Goal: Task Accomplishment & Management: Complete application form

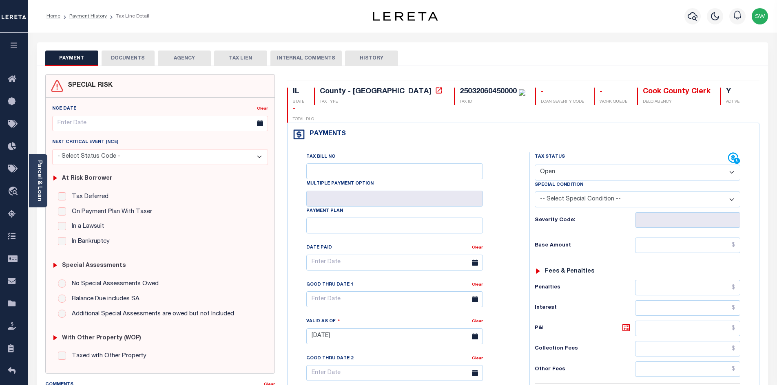
click at [731, 165] on select "- Select Status Code - Open Due/Unpaid Paid Incomplete No Tax Due Internal Refu…" at bounding box center [638, 173] width 206 height 16
select select "PYD"
click at [535, 165] on select "- Select Status Code - Open Due/Unpaid Paid Incomplete No Tax Due Internal Refu…" at bounding box center [638, 173] width 206 height 16
type input "[DATE]"
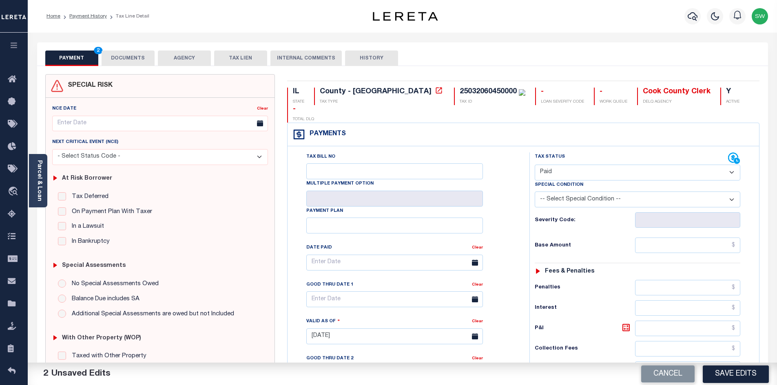
click at [493, 224] on div "Tax Bill No Multiple Payment Option Payment Plan Clear" at bounding box center [406, 267] width 221 height 229
click at [664, 238] on input "text" at bounding box center [688, 245] width 106 height 15
paste input "1,470.5"
click at [738, 238] on input "$1,470.5" at bounding box center [688, 245] width 106 height 15
click at [701, 238] on input "$1,470.51" at bounding box center [688, 245] width 106 height 15
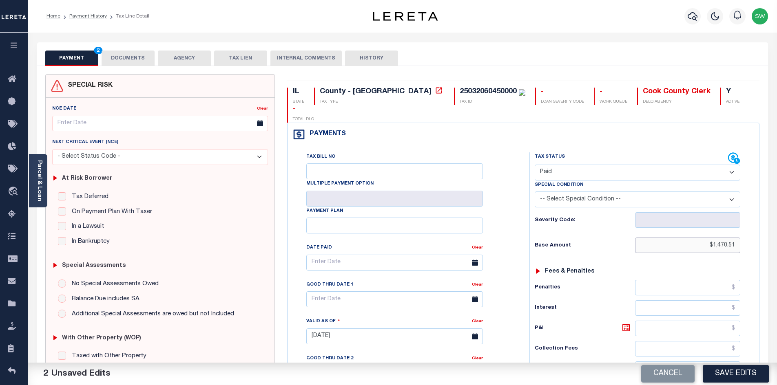
drag, startPoint x: 707, startPoint y: 232, endPoint x: 739, endPoint y: 232, distance: 31.8
click at [739, 238] on input "$1,470.51" at bounding box center [688, 245] width 106 height 15
type input "$1,470.51"
click at [725, 237] on div "Tax Status Status - Select Status Code -" at bounding box center [639, 333] width 221 height 360
click at [717, 238] on input "$1,470.51" at bounding box center [688, 245] width 106 height 15
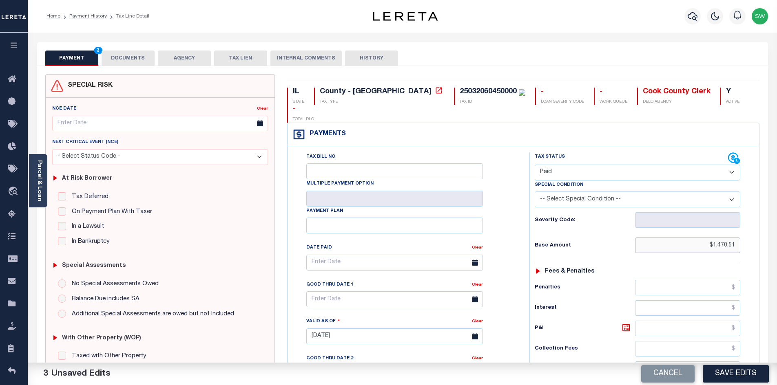
drag, startPoint x: 714, startPoint y: 228, endPoint x: 734, endPoint y: 230, distance: 20.5
click at [734, 238] on input "$1,470.51" at bounding box center [688, 245] width 106 height 15
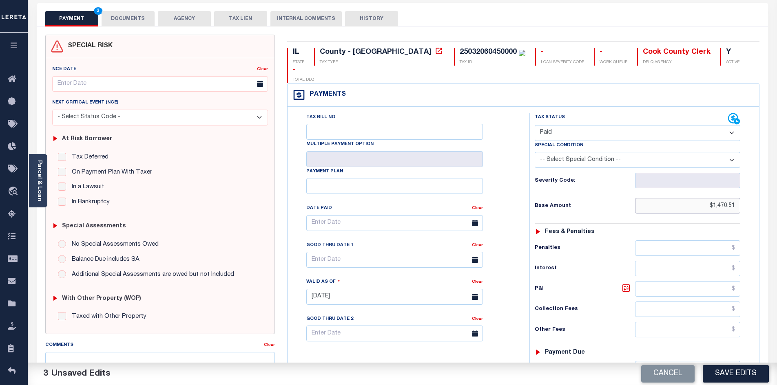
scroll to position [49, 0]
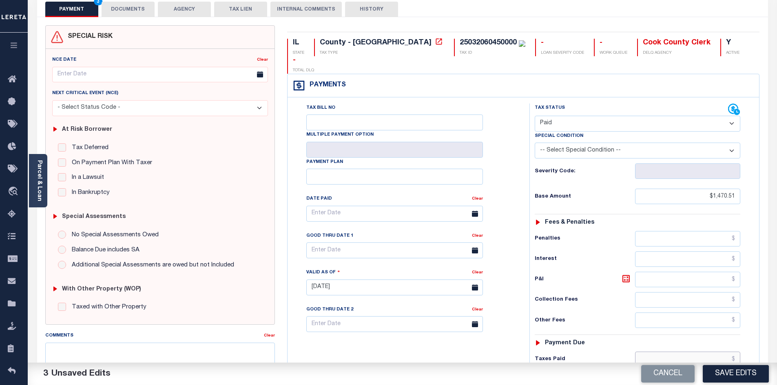
click at [683, 352] on input "text" at bounding box center [688, 359] width 106 height 15
paste input "1,470.51"
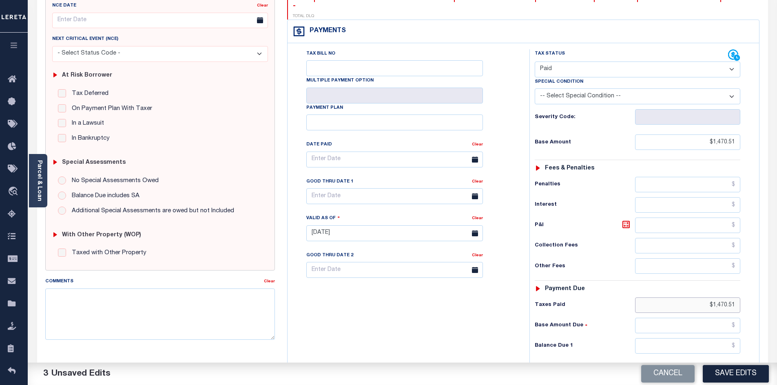
scroll to position [128, 0]
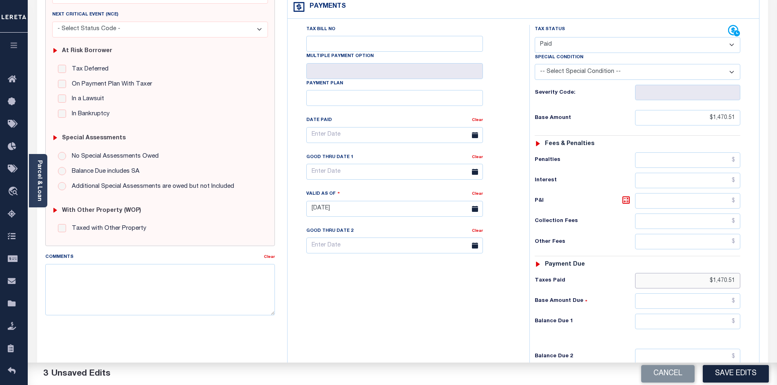
type input "$1,470.51"
click at [702, 314] on input "text" at bounding box center [688, 321] width 106 height 15
click at [715, 314] on input "text" at bounding box center [688, 321] width 106 height 15
click at [712, 314] on input "text" at bounding box center [688, 321] width 106 height 15
type input "$0.00"
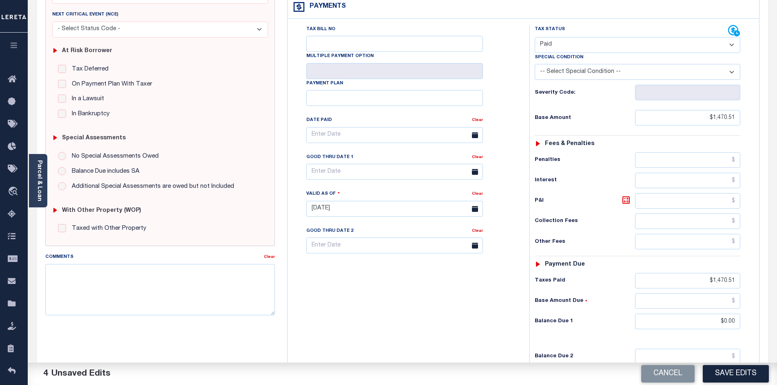
click at [495, 309] on div "Tax Bill No Multiple Payment Option Payment Plan Clear" at bounding box center [407, 205] width 234 height 360
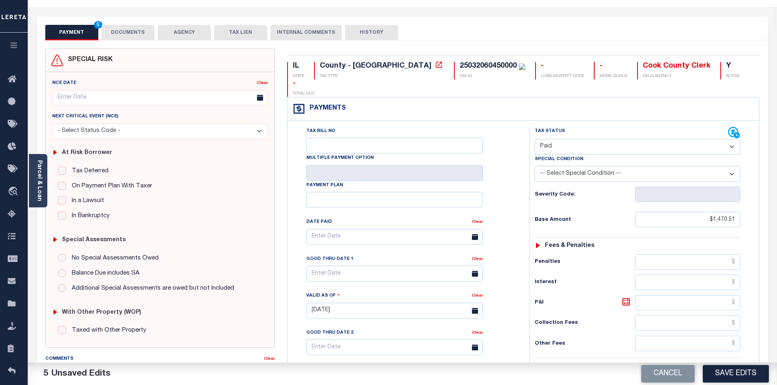
scroll to position [13, 0]
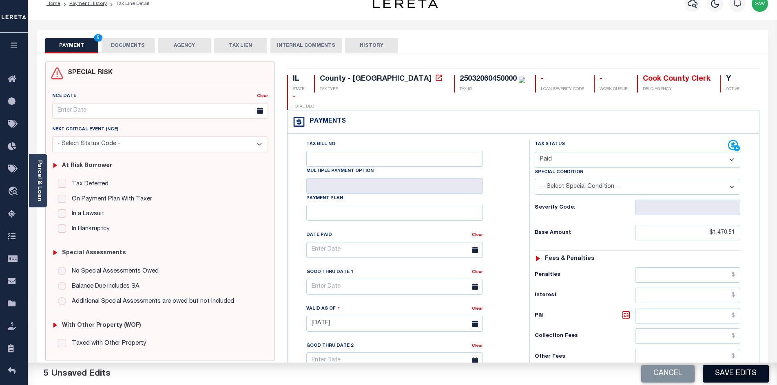
click at [731, 370] on button "Save Edits" at bounding box center [736, 374] width 66 height 18
checkbox input "false"
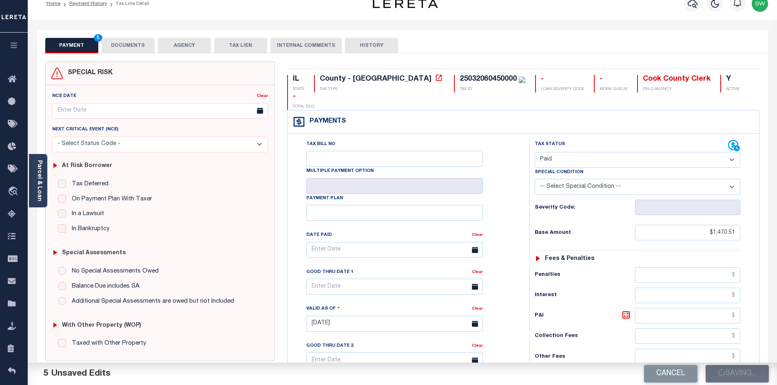
type input "$1,470.51"
type input "$0"
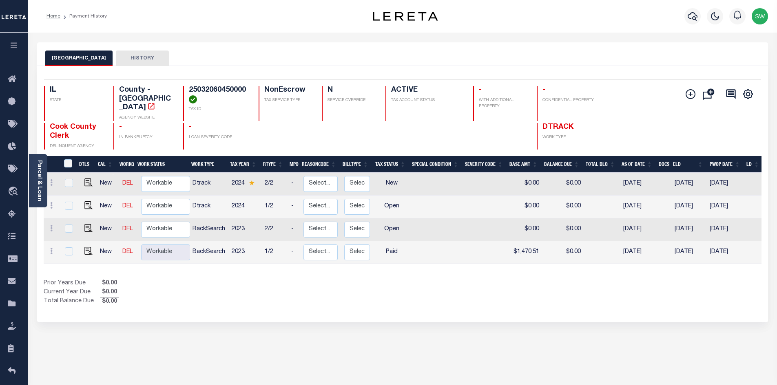
drag, startPoint x: 361, startPoint y: 279, endPoint x: 250, endPoint y: 215, distance: 128.3
click at [359, 279] on div "Prior Years Due $0.00 Current Year Due $0.00 Total Balance Due $0.00" at bounding box center [223, 292] width 359 height 27
click at [88, 224] on img "" at bounding box center [88, 228] width 8 height 8
checkbox input "true"
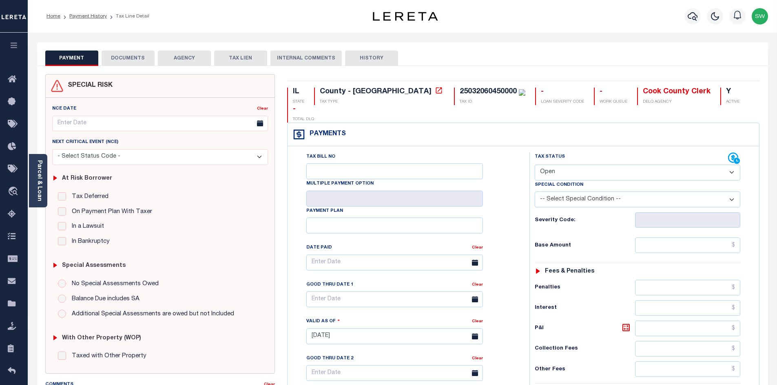
click at [731, 165] on select "- Select Status Code - Open Due/Unpaid Paid Incomplete No Tax Due Internal Refu…" at bounding box center [638, 173] width 206 height 16
select select "PYD"
click at [535, 165] on select "- Select Status Code - Open Due/Unpaid Paid Incomplete No Tax Due Internal Refu…" at bounding box center [638, 173] width 206 height 16
type input "[DATE]"
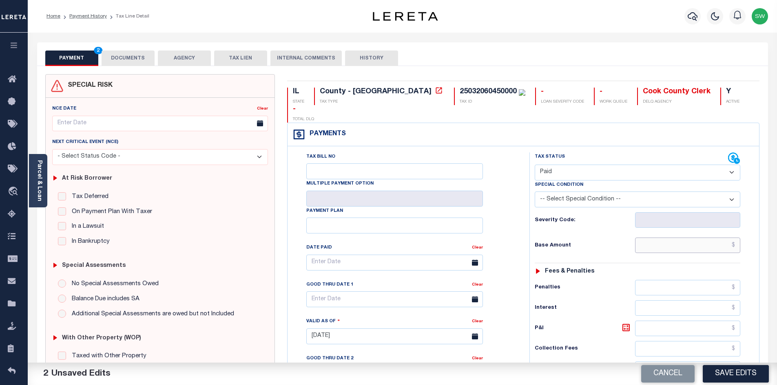
click at [662, 238] on input "text" at bounding box center [688, 245] width 106 height 15
click at [712, 238] on input "$1,272.16" at bounding box center [688, 245] width 106 height 15
drag, startPoint x: 714, startPoint y: 228, endPoint x: 735, endPoint y: 229, distance: 20.8
click at [735, 238] on input "$1,272.16" at bounding box center [688, 245] width 106 height 15
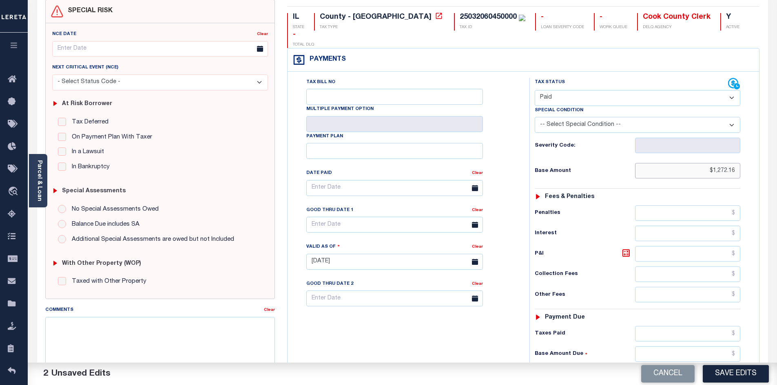
scroll to position [76, 0]
type input "$1,272.16"
click at [686, 325] on input "text" at bounding box center [688, 332] width 106 height 15
paste input "1,272.16"
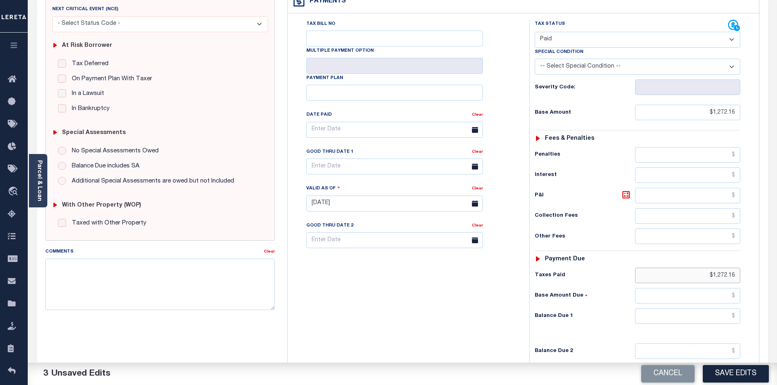
scroll to position [136, 0]
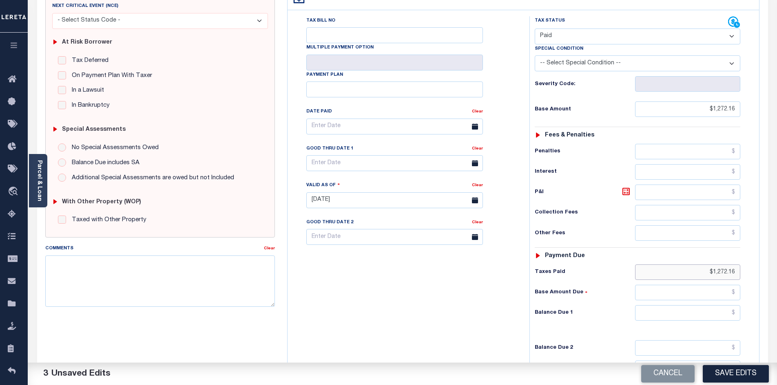
type input "$1,272.16"
click at [709, 306] on input "text" at bounding box center [688, 313] width 106 height 15
type input "$0.00"
click at [479, 302] on div "Tax Bill No Multiple Payment Option Payment Plan Clear" at bounding box center [407, 196] width 234 height 360
click at [741, 377] on button "Save Edits" at bounding box center [736, 374] width 66 height 18
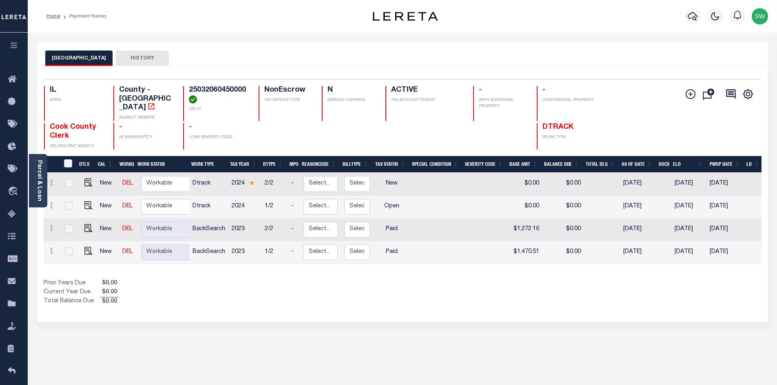
click at [480, 289] on div "Show Tax Lines before Bill Release Date Prior Years Due $0.00 Current Year Due …" at bounding box center [403, 292] width 718 height 27
click at [80, 204] on link at bounding box center [86, 207] width 12 height 6
checkbox input "true"
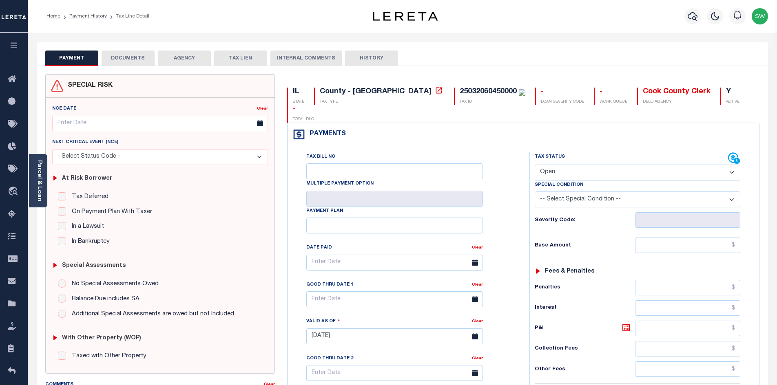
click at [729, 165] on select "- Select Status Code - Open Due/Unpaid Paid Incomplete No Tax Due Internal Refu…" at bounding box center [638, 173] width 206 height 16
select select "PYD"
click at [535, 165] on select "- Select Status Code - Open Due/Unpaid Paid Incomplete No Tax Due Internal Refu…" at bounding box center [638, 173] width 206 height 16
type input "[DATE]"
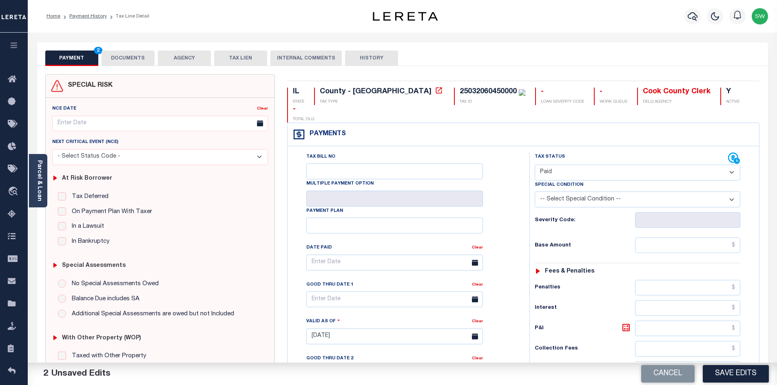
click at [509, 229] on div "Tax Bill No Multiple Payment Option Payment Plan Clear" at bounding box center [406, 267] width 221 height 229
click at [673, 238] on input "text" at bounding box center [688, 245] width 106 height 15
paste input "1,508.47"
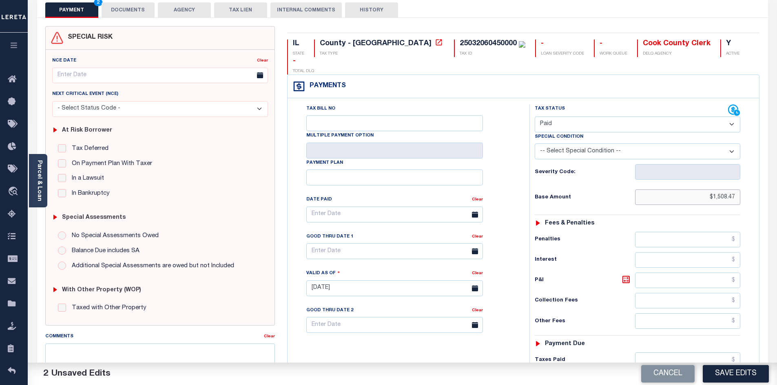
scroll to position [50, 0]
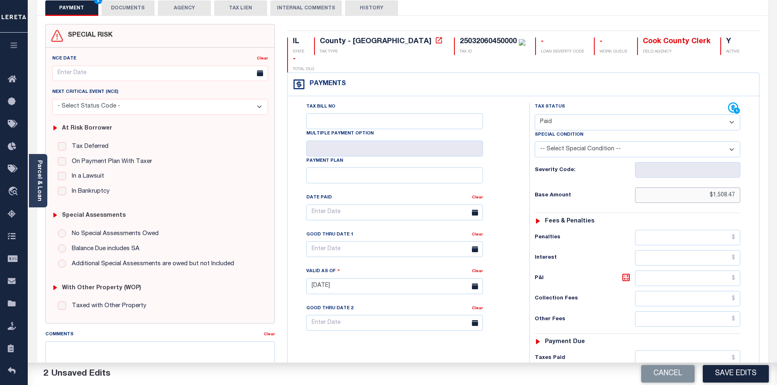
type input "$1,508.47"
click at [678, 351] on input "text" at bounding box center [688, 358] width 106 height 15
paste input "1,508.47"
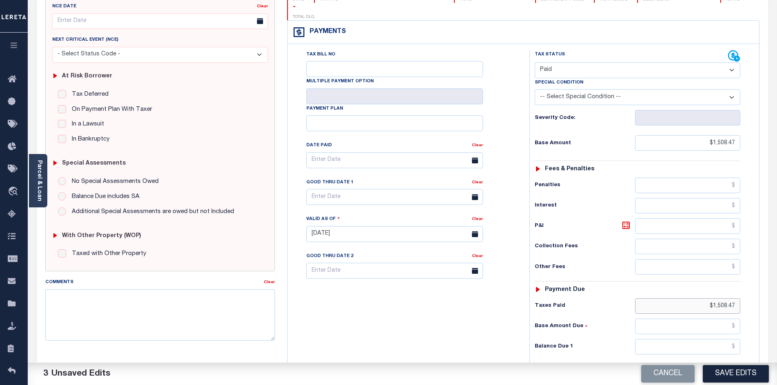
scroll to position [130, 0]
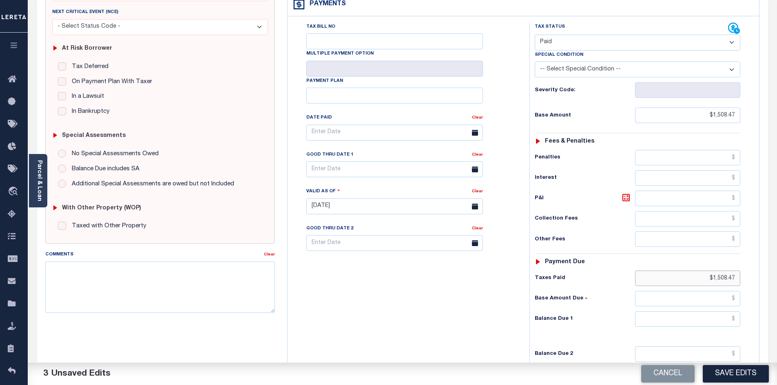
type input "$1,508.47"
click at [698, 312] on input "text" at bounding box center [688, 319] width 106 height 15
click at [697, 312] on input "text" at bounding box center [688, 319] width 106 height 15
type input "$0.00"
click at [472, 328] on div "Tax Bill No Multiple Payment Option Payment Plan Clear" at bounding box center [407, 202] width 234 height 360
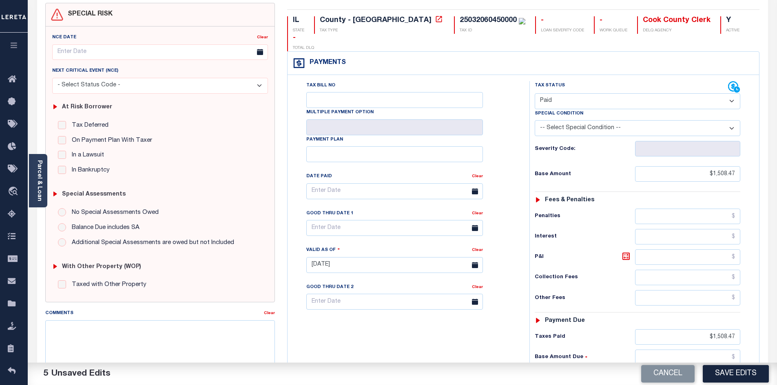
scroll to position [0, 0]
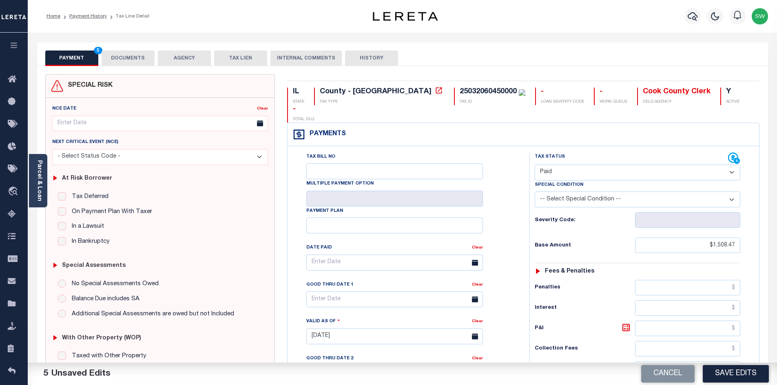
click at [139, 62] on button "DOCUMENTS" at bounding box center [128, 58] width 53 height 15
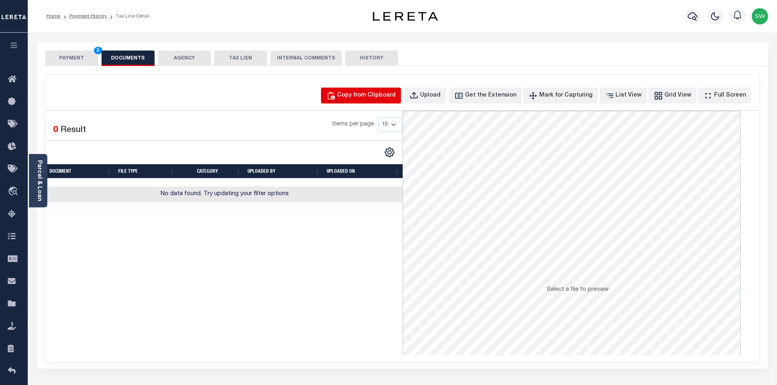
click at [374, 95] on div "Copy from Clipboard" at bounding box center [366, 95] width 59 height 9
select select "POP"
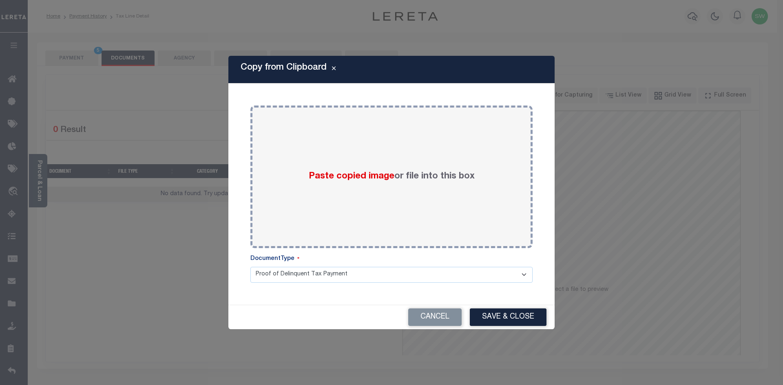
drag, startPoint x: 233, startPoint y: 164, endPoint x: 240, endPoint y: 162, distance: 6.6
click at [234, 164] on div "Copy from Clipboard Paste copied image or file into this box Select file or dra…" at bounding box center [391, 192] width 326 height 273
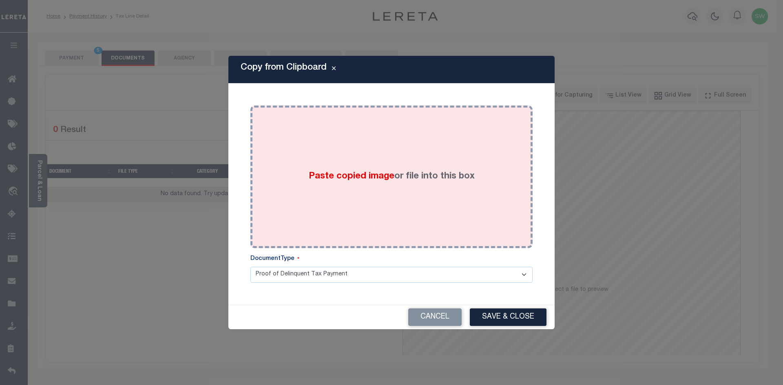
click at [335, 165] on div "Paste copied image or file into this box" at bounding box center [392, 177] width 270 height 131
click at [352, 177] on span "Paste copied image" at bounding box center [352, 176] width 86 height 9
click at [341, 179] on span "Paste copied image" at bounding box center [352, 176] width 86 height 9
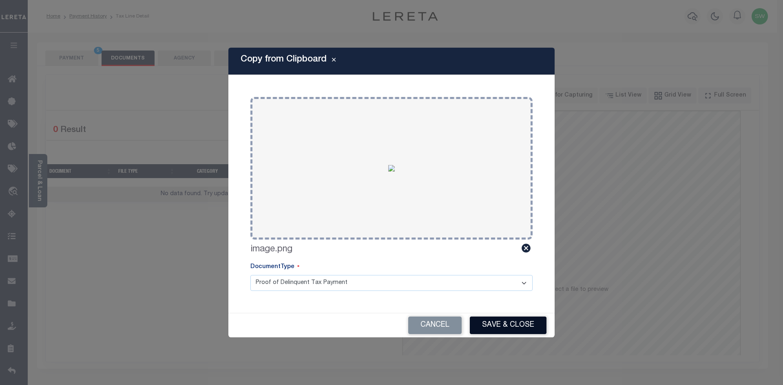
click at [516, 324] on button "Save & Close" at bounding box center [508, 326] width 77 height 18
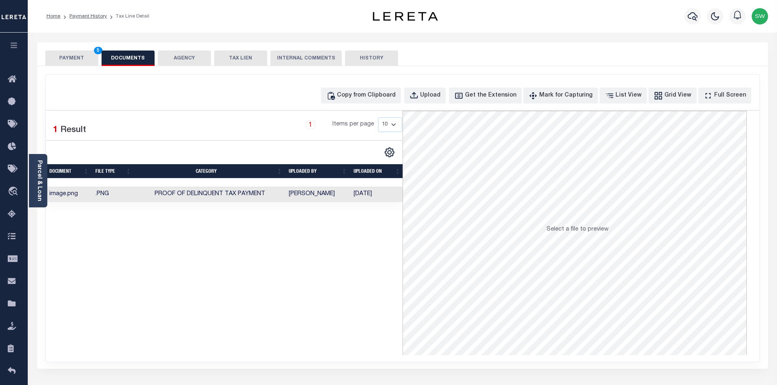
click at [55, 56] on button "PAYMENT 5" at bounding box center [71, 58] width 53 height 15
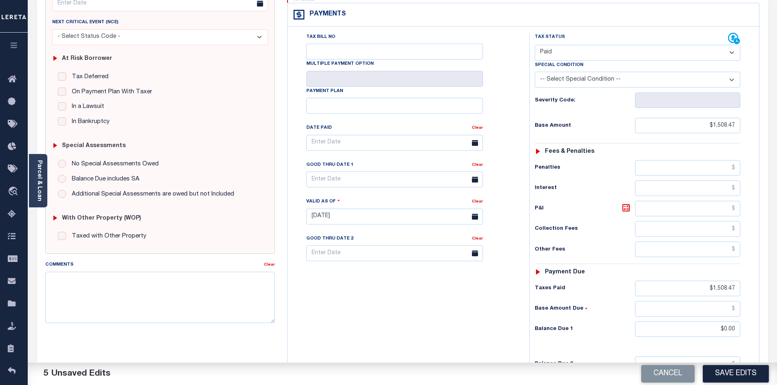
scroll to position [126, 0]
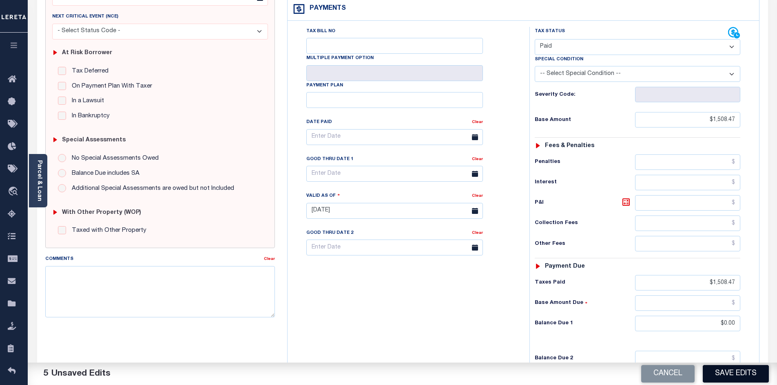
click at [744, 373] on button "Save Edits" at bounding box center [736, 374] width 66 height 18
checkbox input "false"
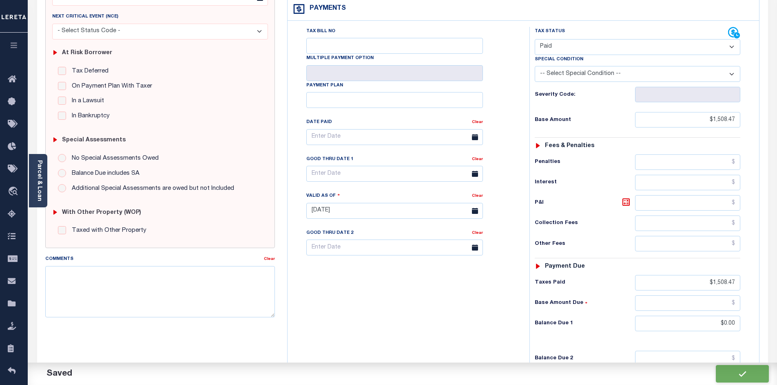
type input "$1,508.47"
type input "$0"
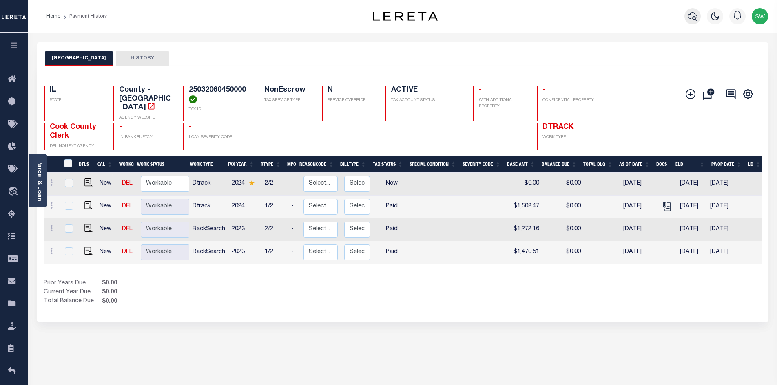
click at [695, 19] on icon "button" at bounding box center [693, 16] width 10 height 10
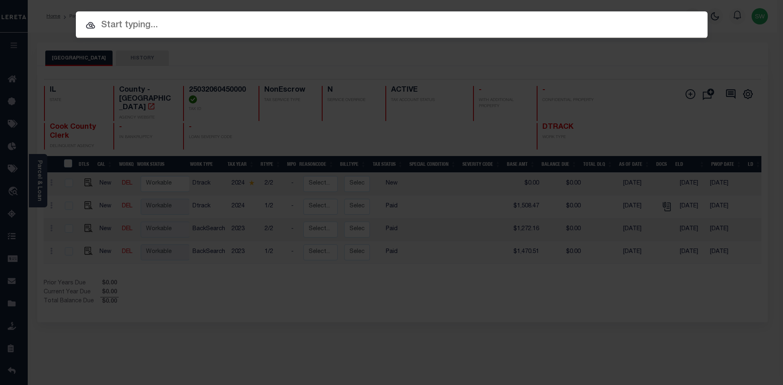
click at [133, 27] on input "text" at bounding box center [392, 25] width 632 height 14
paste input "16484"
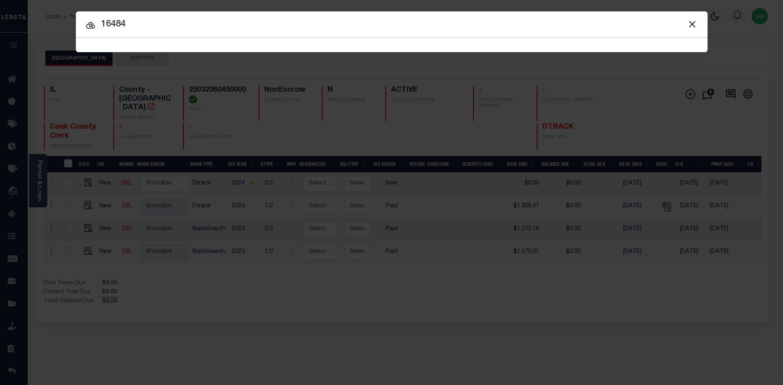
click at [187, 27] on input "16484" at bounding box center [392, 25] width 632 height 14
type input "16484"
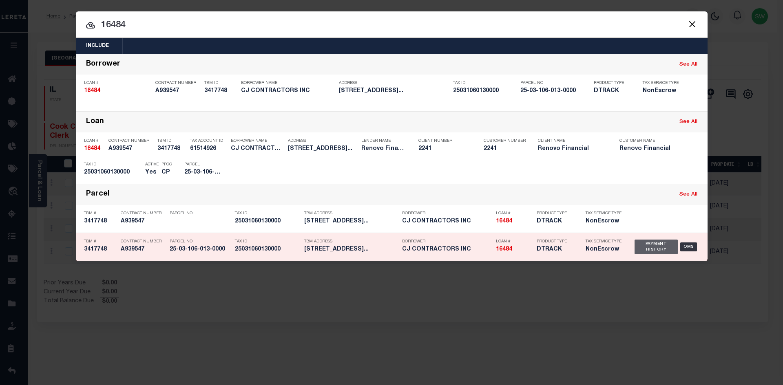
click at [669, 252] on div "Payment History" at bounding box center [657, 247] width 44 height 15
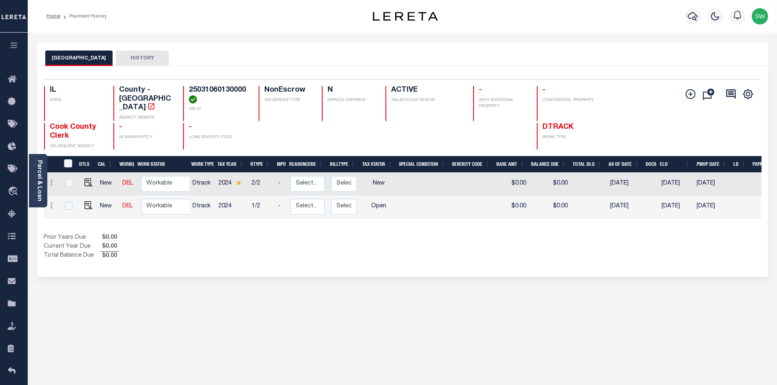
click at [379, 234] on div "Prior Years Due $0.00 Current Year Due $0.00 Total Balance Due $0.00" at bounding box center [223, 247] width 359 height 27
click at [273, 287] on div "COOK COUNTY HISTORY Selected 2 Results" at bounding box center [402, 272] width 743 height 461
click at [275, 251] on div "Prior Years Due $0.00 Current Year Due $0.00 Total Balance Due $0.00" at bounding box center [223, 247] width 359 height 27
click at [356, 321] on div "COOK COUNTY HISTORY Selected 2 Results" at bounding box center [402, 272] width 743 height 461
click at [388, 258] on div "Selected 2 Results 1 Items per page 25 50 100 IL STATE TAX ID N" at bounding box center [402, 171] width 731 height 211
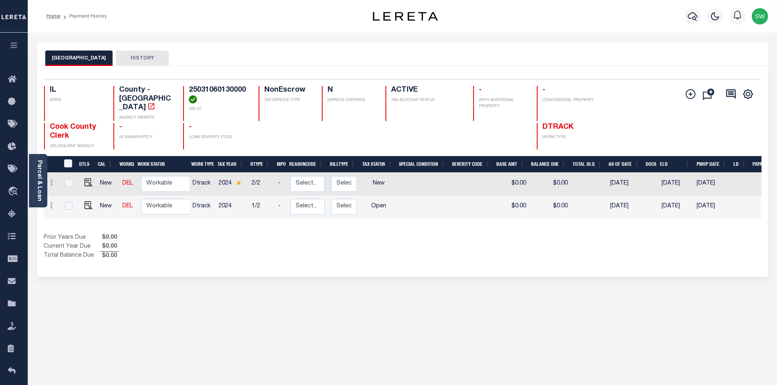
click at [411, 352] on div "COOK COUNTY HISTORY Selected 2 Results" at bounding box center [402, 272] width 743 height 461
click at [470, 238] on div "Show Tax Lines before Bill Release Date Prior Years Due $0.00 Current Year Due …" at bounding box center [403, 247] width 718 height 27
click at [373, 234] on div "Prior Years Due $0.00 Current Year Due $0.00 Total Balance Due $0.00" at bounding box center [223, 247] width 359 height 27
click at [85, 201] on img "" at bounding box center [88, 205] width 8 height 8
checkbox input "true"
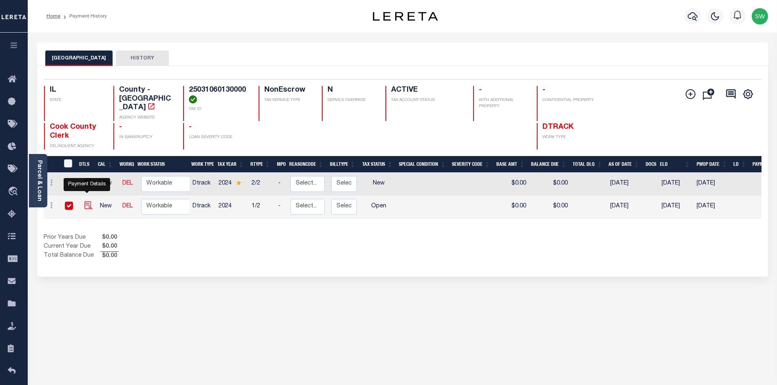
checkbox input "true"
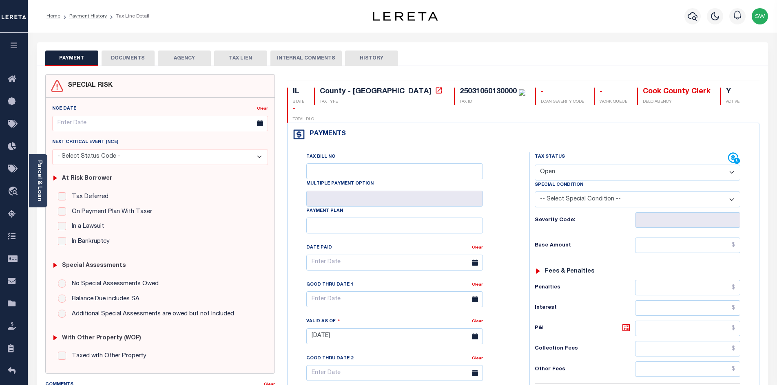
click at [732, 165] on select "- Select Status Code - Open Due/Unpaid Paid Incomplete No Tax Due Internal Refu…" at bounding box center [638, 173] width 206 height 16
select select "NTX"
click at [535, 165] on select "- Select Status Code - Open Due/Unpaid Paid Incomplete No Tax Due Internal Refu…" at bounding box center [638, 173] width 206 height 16
type input "[DATE]"
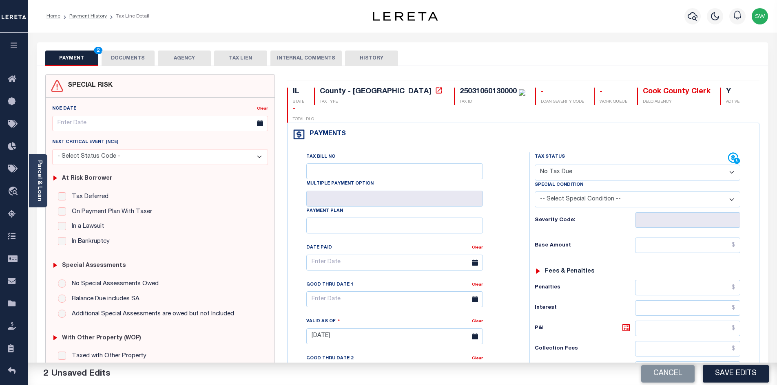
click at [730, 192] on select "-- Select Special Condition -- 3RD PARTY TAX LIEN AGENCY TAX LIEN (A.K.A Inside…" at bounding box center [638, 200] width 206 height 16
select select "5"
click at [535, 192] on select "-- Select Special Condition -- 3RD PARTY TAX LIEN AGENCY TAX LIEN (A.K.A Inside…" at bounding box center [638, 200] width 206 height 16
click at [504, 272] on div "Tax Bill No Multiple Payment Option Payment Plan Clear" at bounding box center [406, 267] width 221 height 229
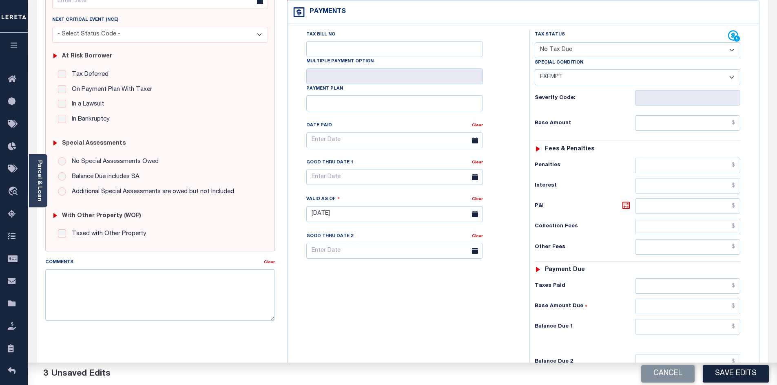
scroll to position [123, 0]
click at [681, 319] on input "text" at bounding box center [688, 326] width 106 height 15
type input "$0.00"
click at [437, 313] on div "Tax Bill No Multiple Payment Option Payment Plan Clear" at bounding box center [407, 209] width 234 height 360
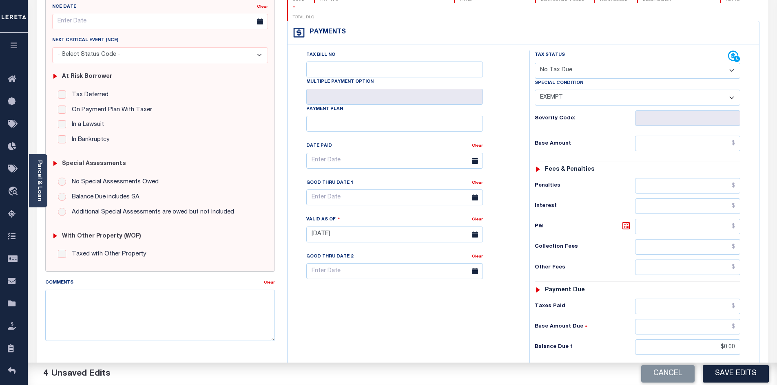
scroll to position [0, 0]
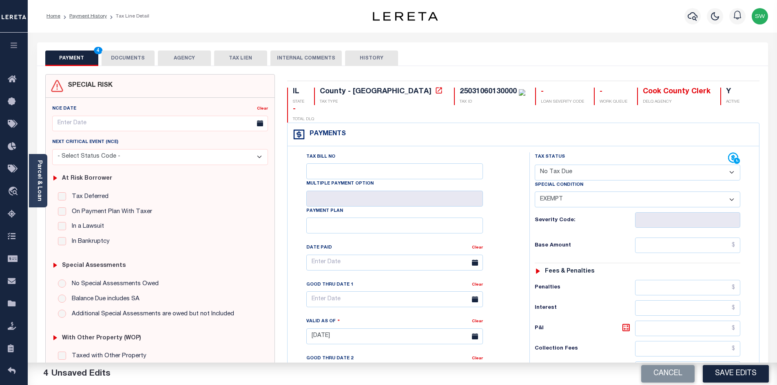
click at [135, 60] on button "DOCUMENTS" at bounding box center [128, 58] width 53 height 15
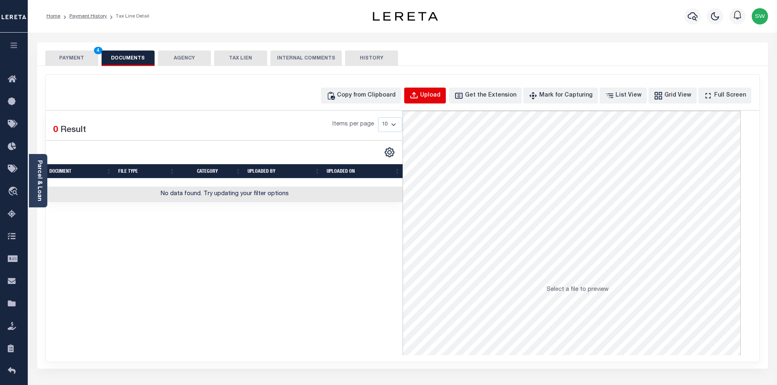
click at [435, 95] on button "Upload" at bounding box center [425, 96] width 42 height 16
select select "POP"
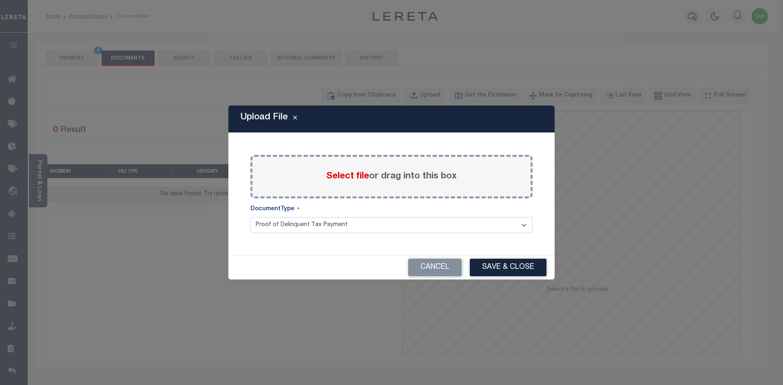
click at [180, 303] on div "Upload File Paste copied image or file into this box Select file or drag into t…" at bounding box center [391, 192] width 783 height 385
click at [308, 179] on div "Select file or drag into this box" at bounding box center [391, 177] width 282 height 44
click at [654, 268] on div "Upload File Paste copied image or file into this box Select file or drag into t…" at bounding box center [391, 192] width 783 height 385
drag, startPoint x: 431, startPoint y: 267, endPoint x: 438, endPoint y: 268, distance: 6.6
click at [431, 267] on button "Cancel" at bounding box center [434, 268] width 53 height 18
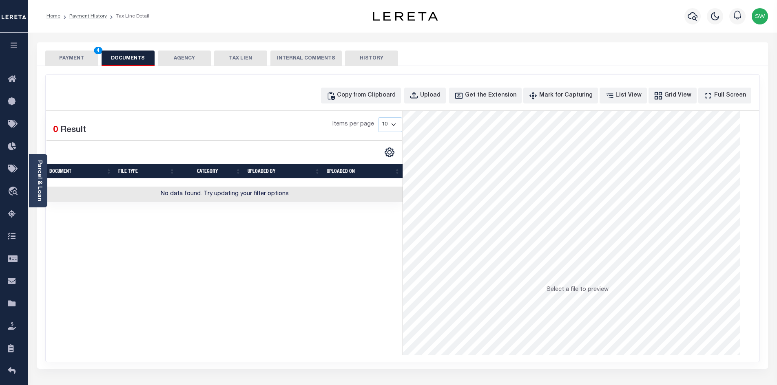
click at [119, 284] on div "Selected 0 Result Items per page 10 25 50 100" at bounding box center [224, 233] width 356 height 245
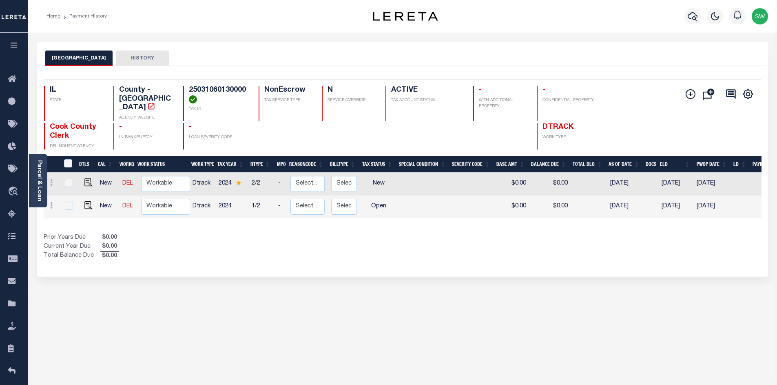
click at [492, 258] on div "Selected 2 Results 1 Items per page 25 50 100 IL STATE TAX ID N" at bounding box center [402, 171] width 731 height 211
drag, startPoint x: 414, startPoint y: 239, endPoint x: 427, endPoint y: 235, distance: 13.0
click at [414, 239] on div "Show Tax Lines before Bill Release Date Prior Years Due $0.00 Current Year Due …" at bounding box center [403, 247] width 718 height 27
click at [224, 255] on div "Selected 2 Results 1 Items per page 25 50 100 IL STATE TAX ID N" at bounding box center [402, 171] width 731 height 211
click at [87, 201] on img "" at bounding box center [88, 205] width 8 height 8
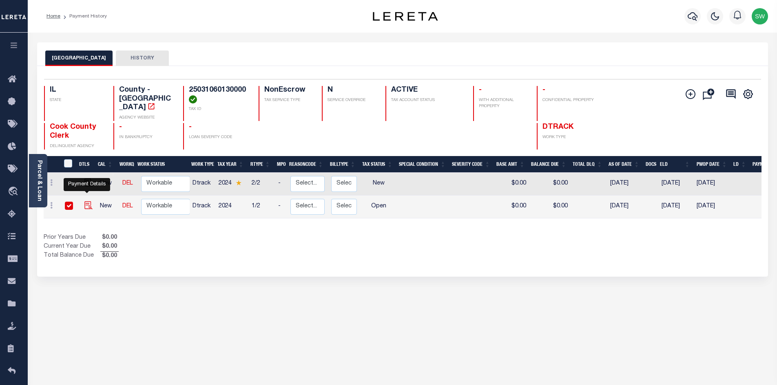
checkbox input "true"
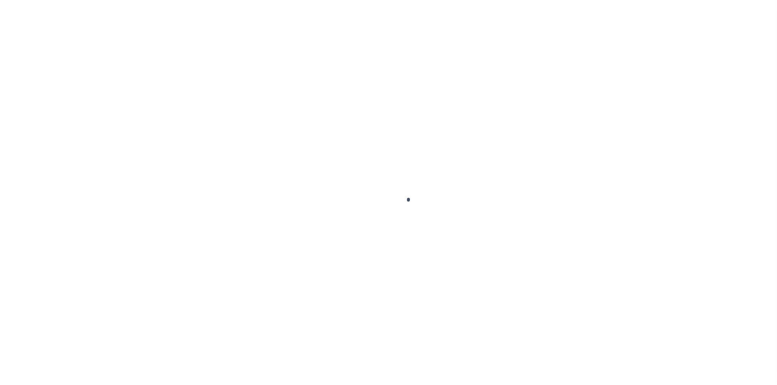
select select "OP2"
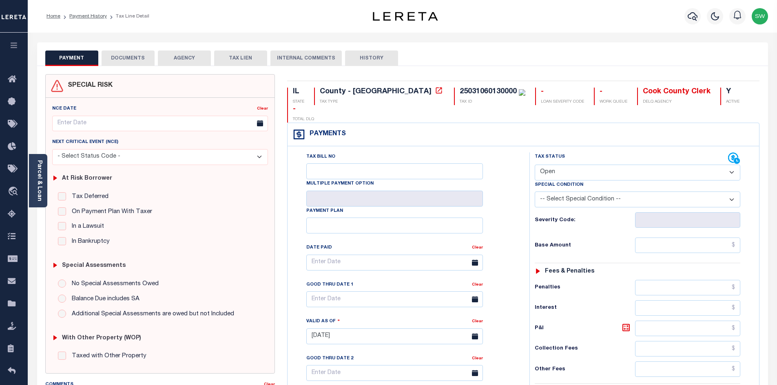
click at [130, 62] on button "DOCUMENTS" at bounding box center [128, 58] width 53 height 15
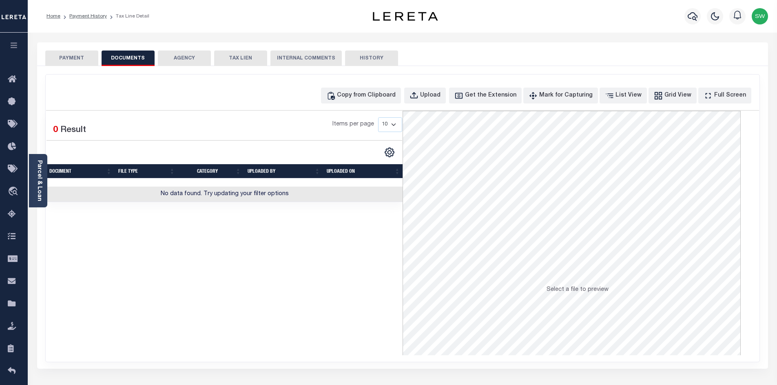
click at [299, 302] on div "Selected 0 Result Items per page 10 25 50 100" at bounding box center [224, 233] width 356 height 245
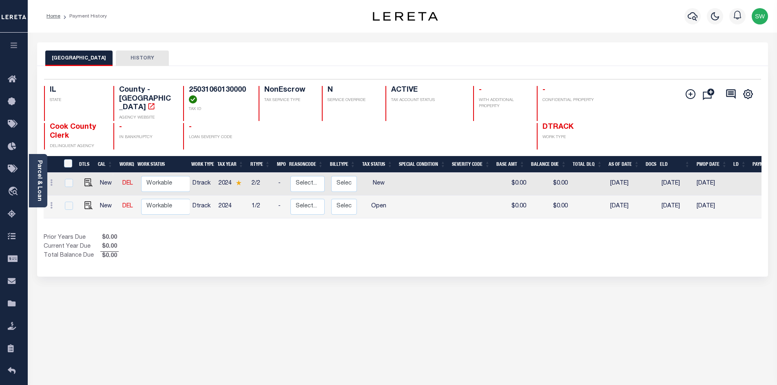
click at [259, 243] on div "Prior Years Due $0.00 Current Year Due $0.00 Total Balance Due $0.00" at bounding box center [223, 247] width 359 height 27
drag, startPoint x: 86, startPoint y: 199, endPoint x: 98, endPoint y: 198, distance: 12.7
click at [86, 201] on img "" at bounding box center [88, 205] width 8 height 8
checkbox input "true"
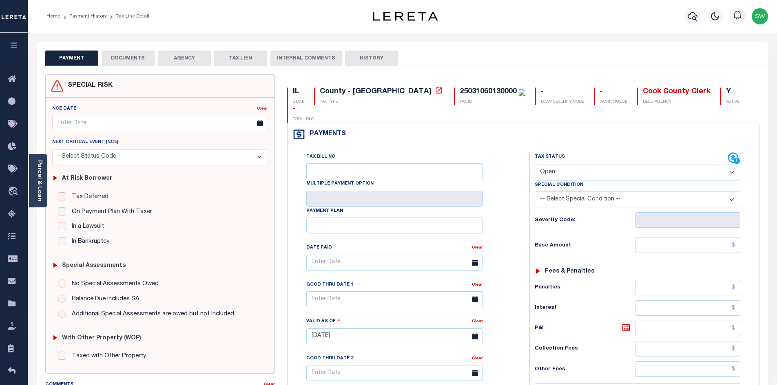
click at [733, 165] on select "- Select Status Code - Open Due/Unpaid Paid Incomplete No Tax Due Internal Refu…" at bounding box center [638, 173] width 206 height 16
select select "NTX"
click at [535, 165] on select "- Select Status Code - Open Due/Unpaid Paid Incomplete No Tax Due Internal Refu…" at bounding box center [638, 173] width 206 height 16
type input "09/10/2025"
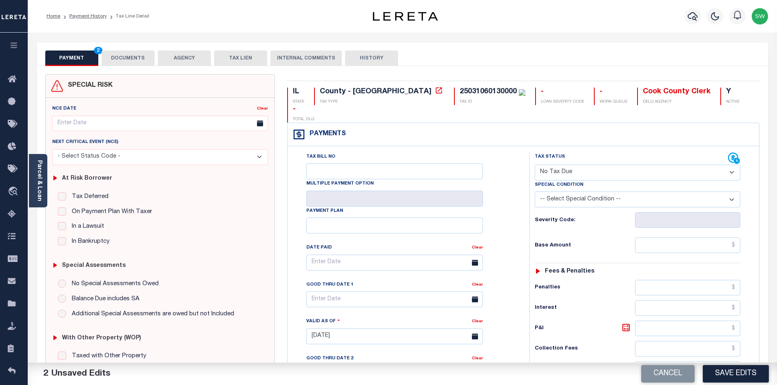
drag, startPoint x: 515, startPoint y: 239, endPoint x: 520, endPoint y: 237, distance: 6.1
click at [520, 237] on div "Tax Bill No Multiple Payment Option Payment Plan Clear" at bounding box center [407, 333] width 234 height 360
click at [735, 192] on select "-- Select Special Condition -- 3RD PARTY TAX LIEN AGENCY TAX LIEN (A.K.A Inside…" at bounding box center [638, 200] width 206 height 16
select select "5"
click at [535, 192] on select "-- Select Special Condition -- 3RD PARTY TAX LIEN AGENCY TAX LIEN (A.K.A Inside…" at bounding box center [638, 200] width 206 height 16
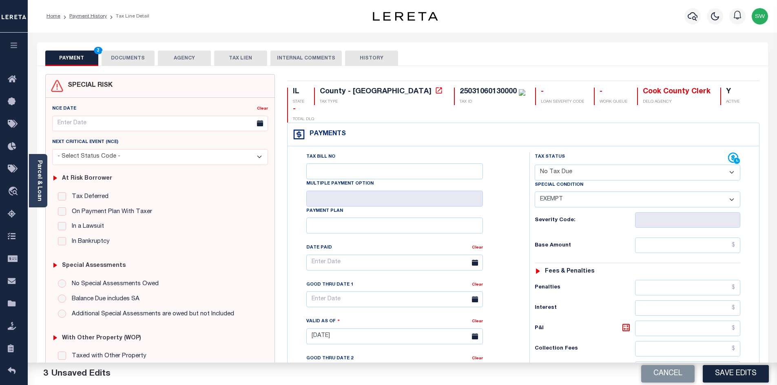
click at [505, 263] on div "Tax Bill No Multiple Payment Option Payment Plan Clear" at bounding box center [406, 267] width 221 height 229
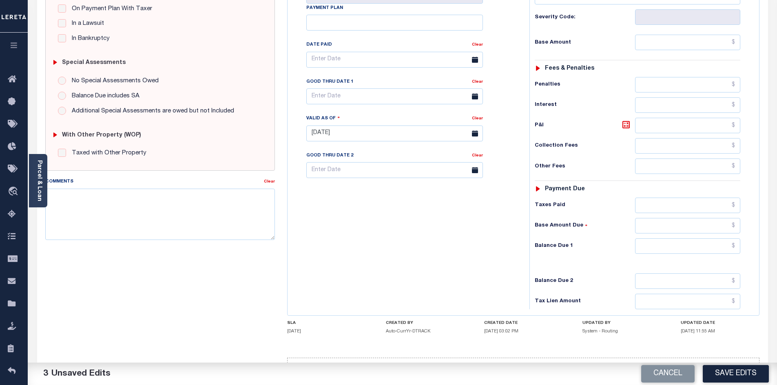
scroll to position [204, 0]
click at [717, 237] on input "text" at bounding box center [688, 244] width 106 height 15
type input "$0.00"
click at [454, 216] on div "Tax Bill No Multiple Payment Option Payment Plan Clear" at bounding box center [407, 128] width 234 height 360
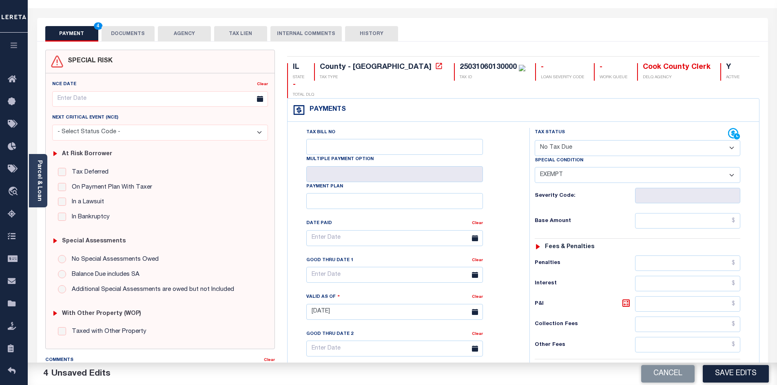
scroll to position [3, 0]
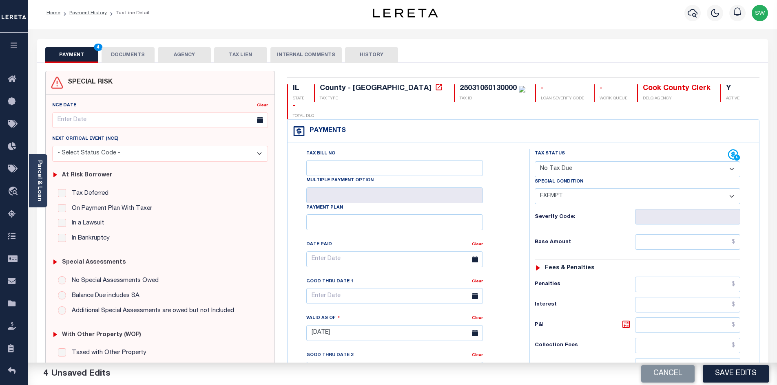
click at [445, 57] on div "PAYMENT 4 DOCUMENTS AGENCY DELINQUENT PAYEE TAX LIEN HISTORY" at bounding box center [402, 54] width 715 height 15
click at [137, 51] on button "DOCUMENTS" at bounding box center [128, 54] width 53 height 15
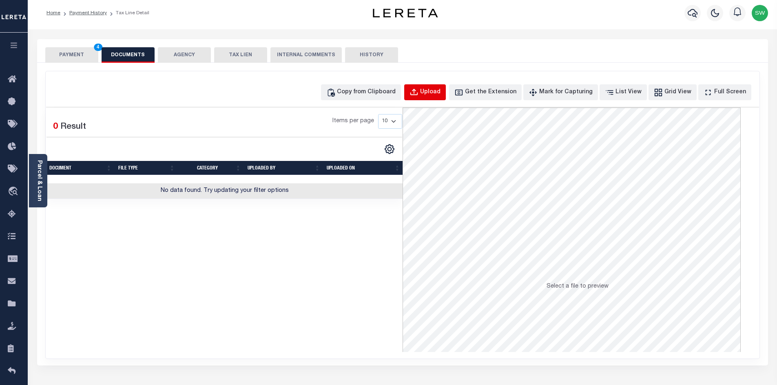
click at [441, 93] on div "Upload" at bounding box center [430, 92] width 20 height 9
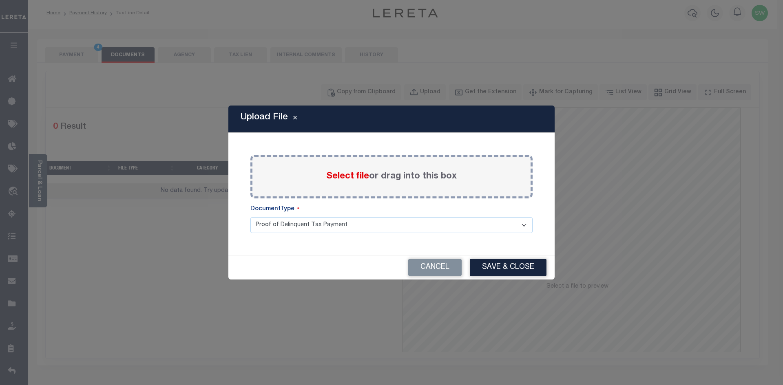
click at [312, 179] on div "Select file or drag into this box" at bounding box center [391, 177] width 282 height 44
click at [441, 270] on button "Cancel" at bounding box center [434, 268] width 53 height 18
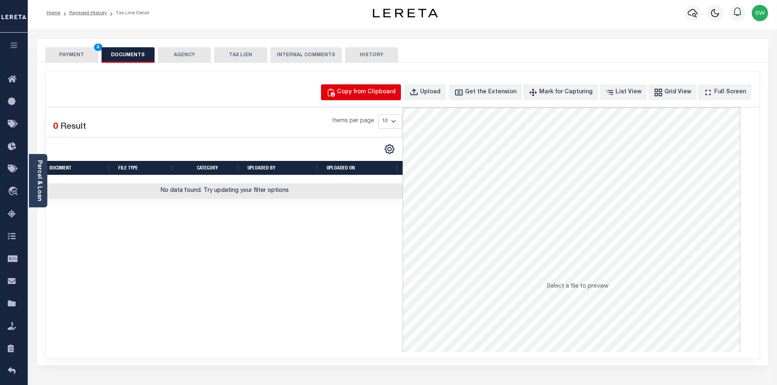
click at [390, 93] on div "Copy from Clipboard" at bounding box center [366, 92] width 59 height 9
select select "POP"
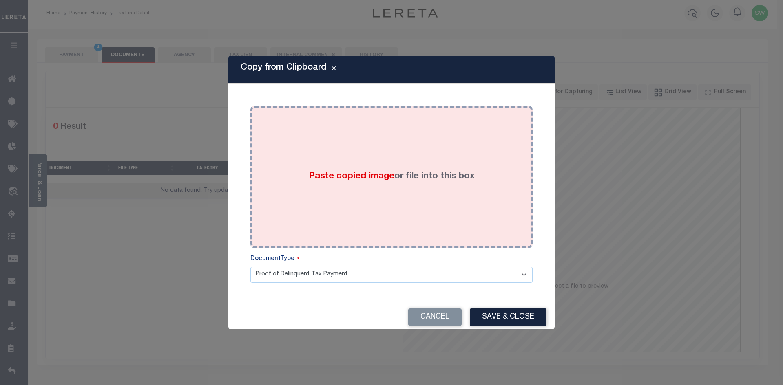
click at [350, 186] on div "Paste copied image or file into this box" at bounding box center [392, 177] width 270 height 131
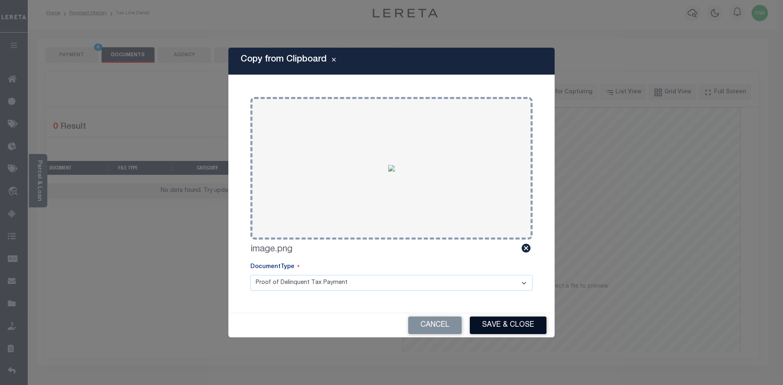
click at [505, 325] on button "Save & Close" at bounding box center [508, 326] width 77 height 18
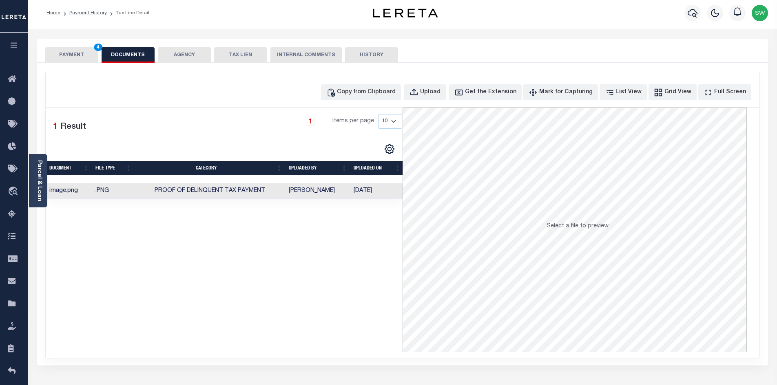
click at [358, 263] on div "Selected 1 Result 1 Items per page 10 25 50 100" at bounding box center [224, 230] width 356 height 245
click at [80, 53] on button "PAYMENT 4" at bounding box center [71, 54] width 53 height 15
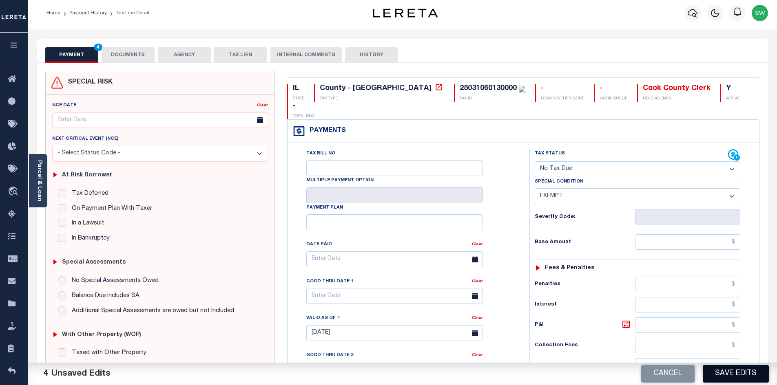
click at [734, 374] on button "Save Edits" at bounding box center [736, 374] width 66 height 18
checkbox input "false"
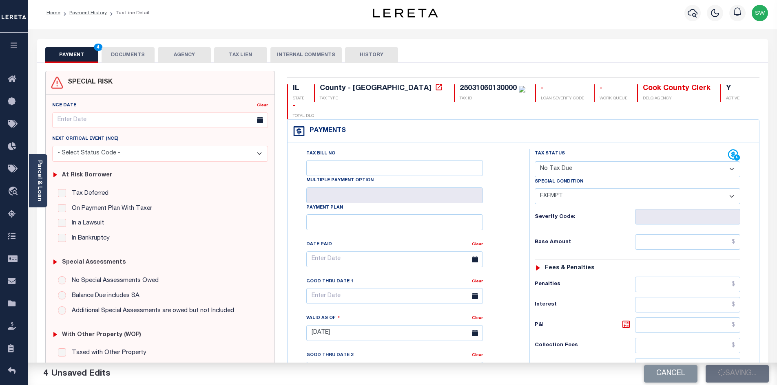
type input "$0"
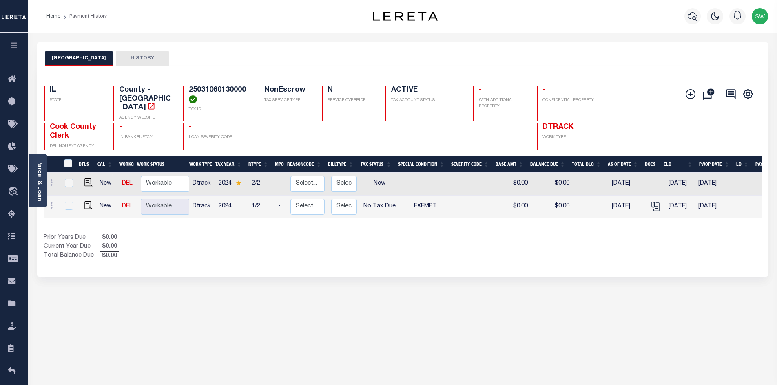
click at [421, 263] on div "Selected 2 Results 1 Items per page 25 50 100 IL STATE TAX ID N" at bounding box center [402, 171] width 731 height 211
click at [212, 58] on div "COOK COUNTY HISTORY" at bounding box center [402, 58] width 715 height 15
click at [700, 17] on button "button" at bounding box center [692, 16] width 16 height 16
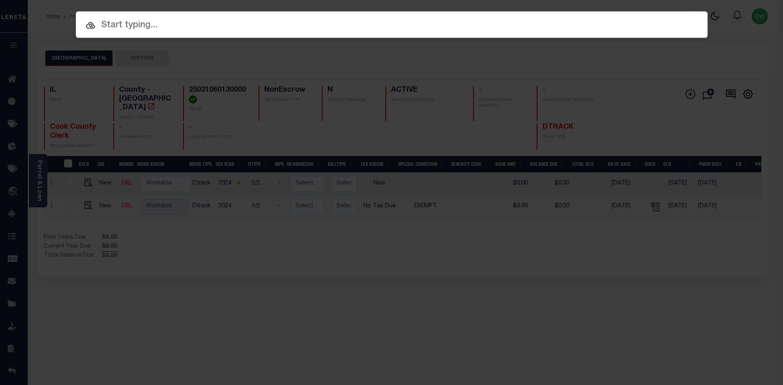
click at [125, 28] on input "text" at bounding box center [392, 25] width 632 height 14
paste input "13879"
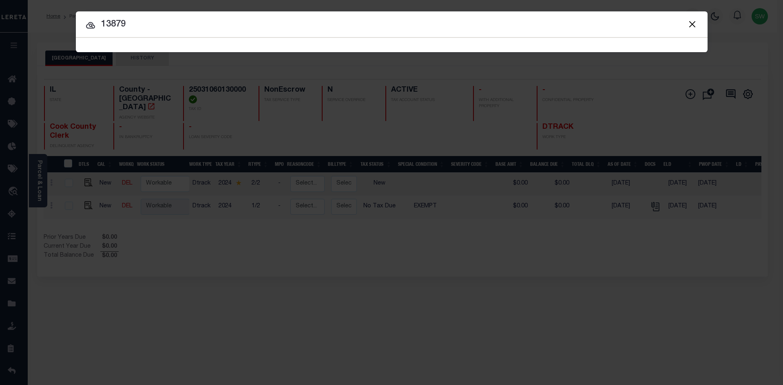
click at [154, 26] on input "13879" at bounding box center [392, 25] width 632 height 14
type input "13879"
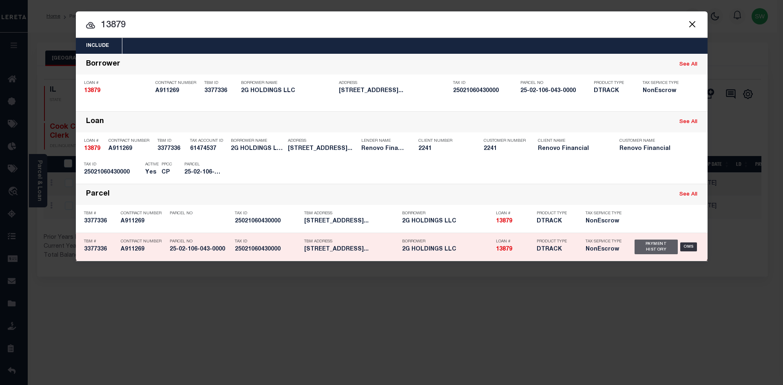
click at [665, 254] on div "Payment History" at bounding box center [657, 247] width 44 height 15
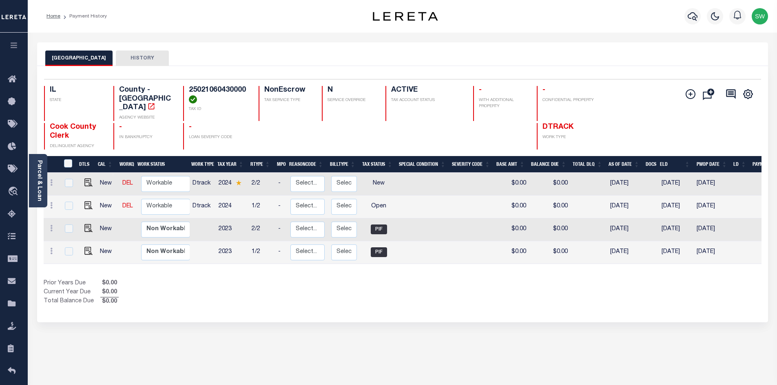
click at [498, 293] on div "Show Tax Lines before Bill Release Date Prior Years Due $0.00 Current Year Due …" at bounding box center [403, 292] width 718 height 27
drag, startPoint x: 477, startPoint y: 296, endPoint x: 516, endPoint y: 288, distance: 40.4
click at [477, 296] on div "Show Tax Lines before Bill Release Date Prior Years Due $0.00 Current Year Due …" at bounding box center [403, 292] width 718 height 27
click at [359, 283] on div "Prior Years Due $0.00 Current Year Due $0.00 Total Balance Due $0.00" at bounding box center [223, 292] width 359 height 27
click at [86, 201] on img "" at bounding box center [88, 205] width 8 height 8
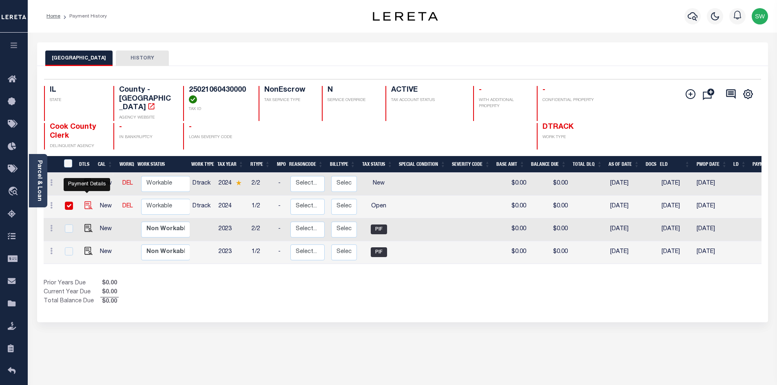
checkbox input "true"
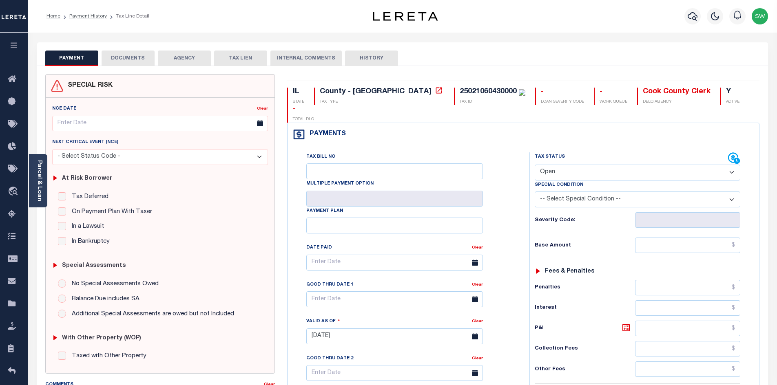
click at [735, 165] on select "- Select Status Code - Open Due/Unpaid Paid Incomplete No Tax Due Internal Refu…" at bounding box center [638, 173] width 206 height 16
select select "PYD"
click at [535, 165] on select "- Select Status Code - Open Due/Unpaid Paid Incomplete No Tax Due Internal Refu…" at bounding box center [638, 173] width 206 height 16
type input "[DATE]"
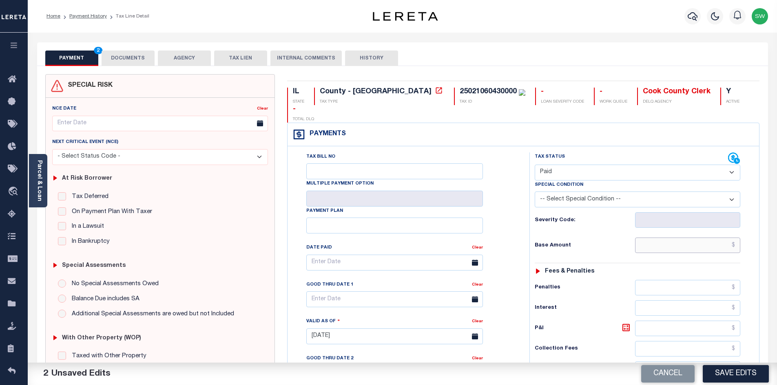
click at [668, 238] on input "text" at bounding box center [688, 245] width 106 height 15
paste input "5,714.27"
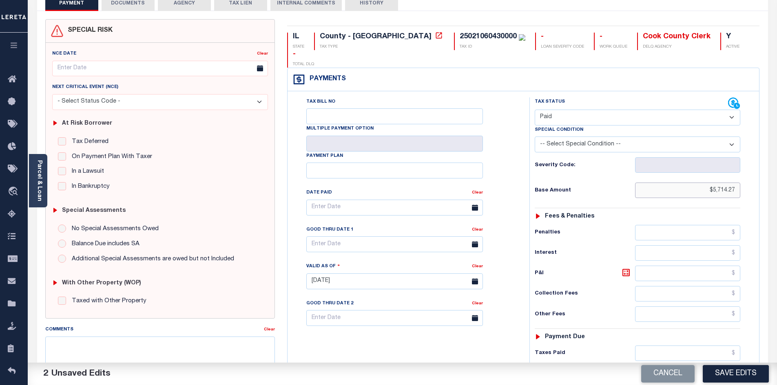
scroll to position [59, 0]
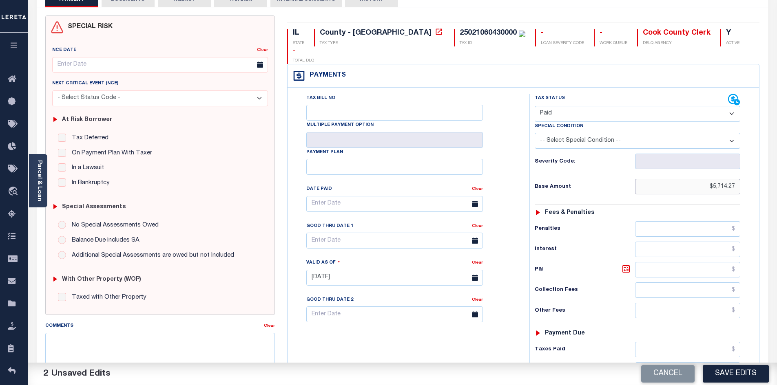
type input "$5,714.27"
click at [677, 342] on input "text" at bounding box center [688, 349] width 106 height 15
paste input "5,714.27"
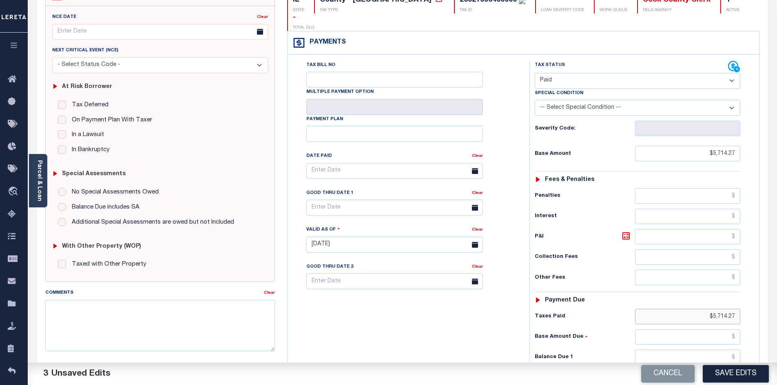
scroll to position [94, 0]
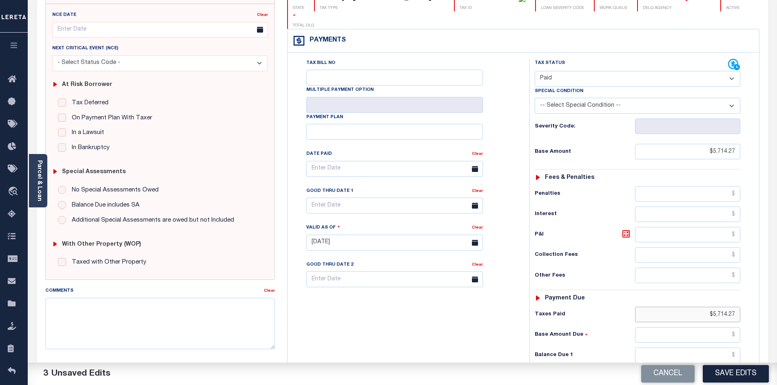
type input "$5,714.27"
drag, startPoint x: 714, startPoint y: 337, endPoint x: 718, endPoint y: 333, distance: 5.5
click at [714, 348] on input "text" at bounding box center [688, 355] width 106 height 15
type input "$0.00"
click at [492, 309] on div "Tax Bill No Multiple Payment Option Payment Plan Clear" at bounding box center [407, 239] width 234 height 360
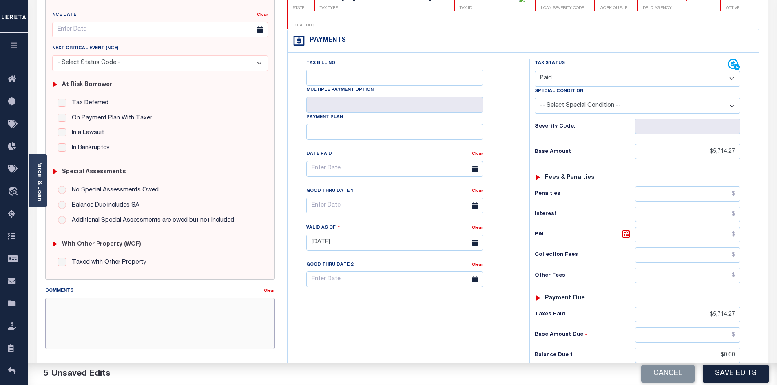
click at [231, 335] on textarea "Comments" at bounding box center [160, 323] width 230 height 51
click at [370, 313] on div "Tax Bill No Multiple Payment Option Payment Plan Clear" at bounding box center [407, 239] width 234 height 360
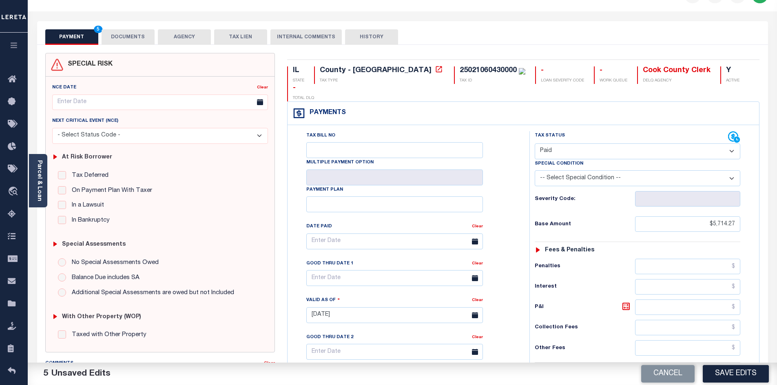
scroll to position [0, 0]
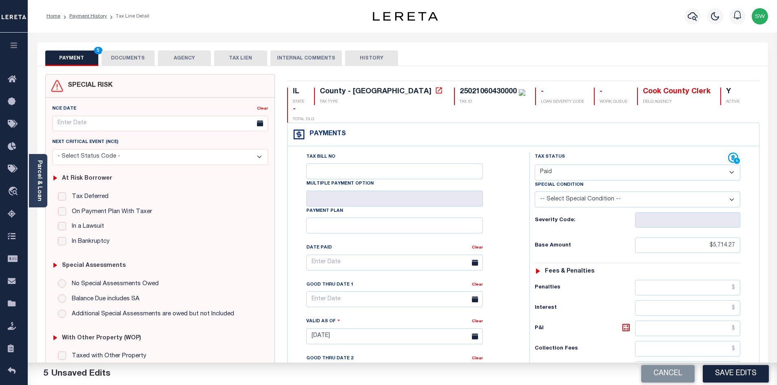
click at [118, 58] on button "DOCUMENTS" at bounding box center [128, 58] width 53 height 15
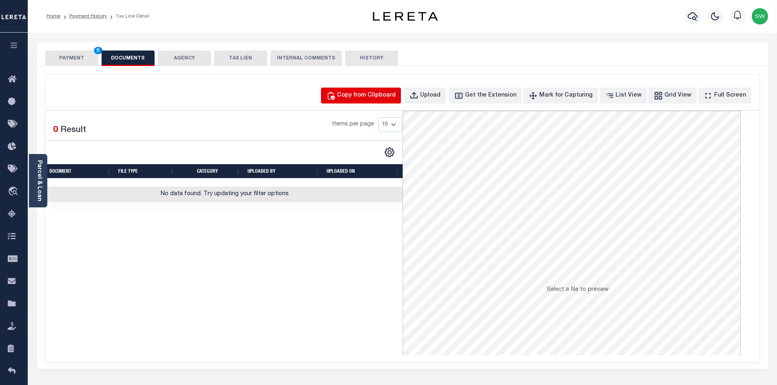
click at [379, 96] on div "Copy from Clipboard" at bounding box center [366, 95] width 59 height 9
select select "POP"
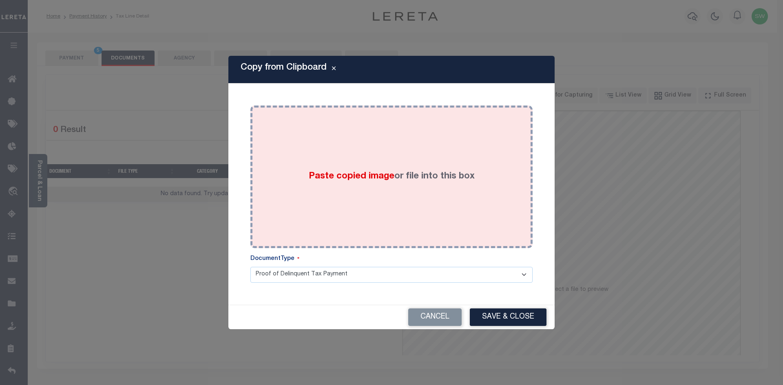
click at [392, 204] on div "Paste copied image or file into this box" at bounding box center [392, 177] width 270 height 131
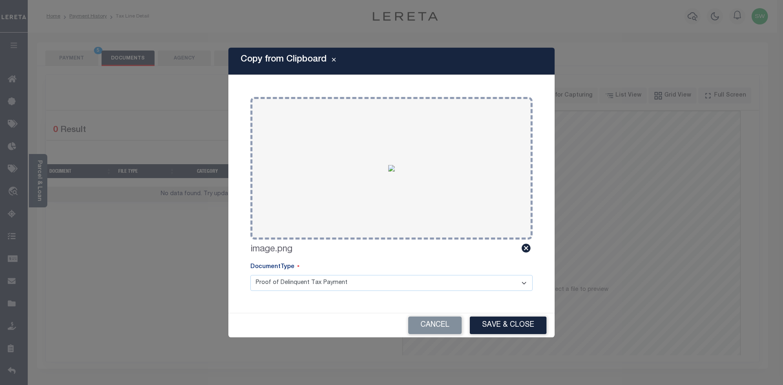
click at [527, 282] on select "Proof of Delinquent Tax Payment" at bounding box center [391, 283] width 282 height 16
click at [250, 275] on select "Proof of Delinquent Tax Payment" at bounding box center [391, 283] width 282 height 16
click at [498, 321] on button "Save & Close" at bounding box center [508, 326] width 77 height 18
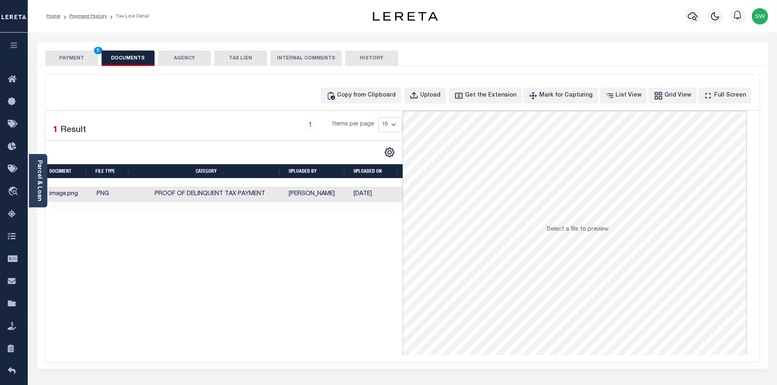
click at [313, 279] on div "Selected 1 Result 1 Items per page 10 25 50 100" at bounding box center [224, 233] width 356 height 245
click at [64, 58] on button "PAYMENT 5" at bounding box center [71, 58] width 53 height 15
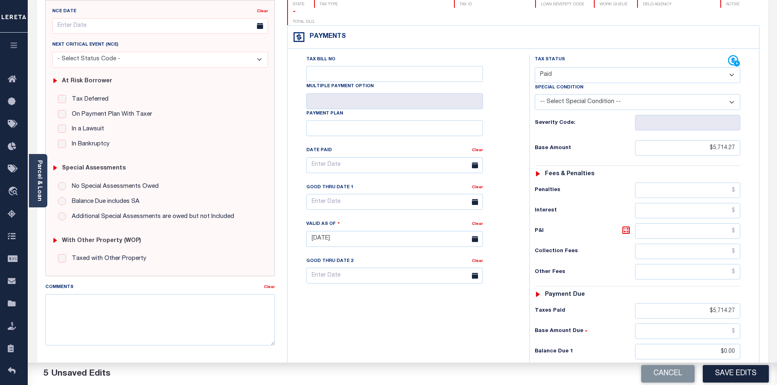
scroll to position [100, 0]
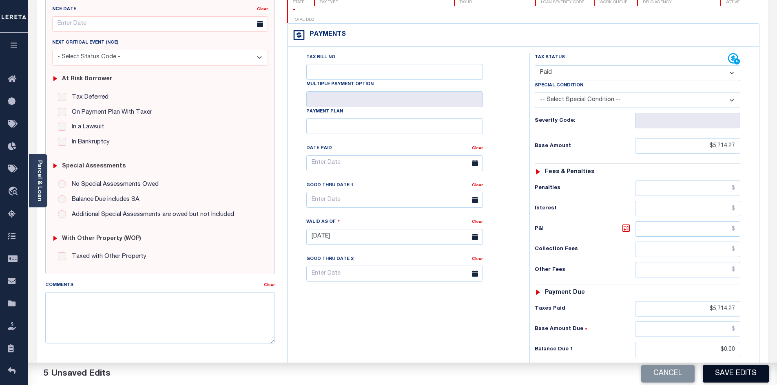
click at [728, 371] on button "Save Edits" at bounding box center [736, 374] width 66 height 18
checkbox input "false"
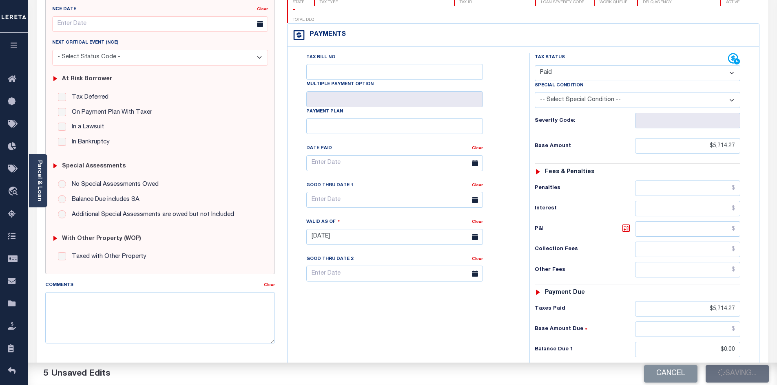
type input "$5,714.27"
type input "$0"
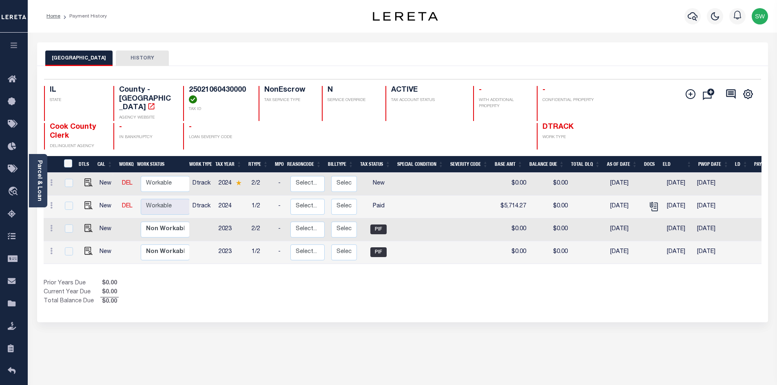
click at [425, 318] on div "COOK COUNTY HISTORY Selected 4 Results" at bounding box center [402, 272] width 743 height 461
click at [399, 290] on div "Prior Years Due $0.00 Current Year Due $0.00 Total Balance Due $0.00" at bounding box center [223, 292] width 359 height 27
drag, startPoint x: 448, startPoint y: 294, endPoint x: 445, endPoint y: 274, distance: 20.2
click at [449, 294] on div "Show Tax Lines before Bill Release Date Prior Years Due $0.00 Current Year Due …" at bounding box center [403, 292] width 718 height 27
click at [283, 306] on div "Selected 4 Results 1 Items per page 25 50 100 IL STATE TAX ID N" at bounding box center [402, 194] width 731 height 257
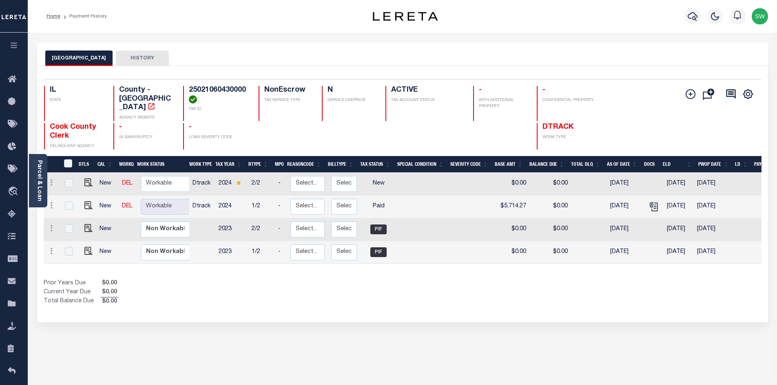
click at [214, 290] on div "Prior Years Due $0.00 Current Year Due $0.00 Total Balance Due $0.00" at bounding box center [223, 292] width 359 height 27
drag, startPoint x: 511, startPoint y: 299, endPoint x: 763, endPoint y: 172, distance: 282.4
click at [511, 299] on div "Selected 4 Results 1 Items per page 25 50 100 IL STATE TAX ID N" at bounding box center [402, 194] width 731 height 257
click at [692, 17] on icon "button" at bounding box center [693, 16] width 10 height 10
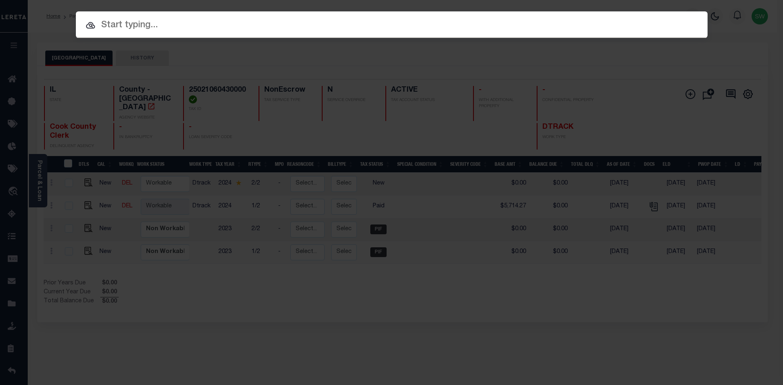
click at [134, 27] on input "text" at bounding box center [392, 25] width 632 height 14
paste input "17345"
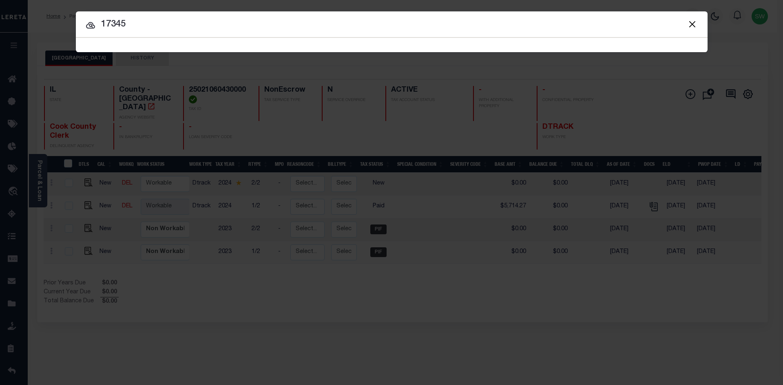
click at [164, 28] on input "17345" at bounding box center [392, 25] width 632 height 14
type input "17345"
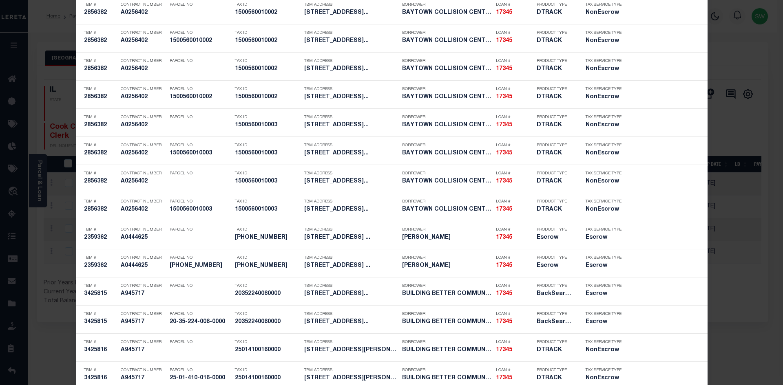
scroll to position [937, 0]
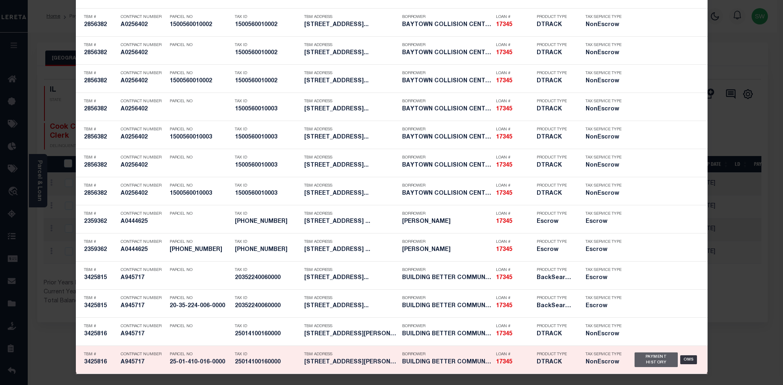
click at [658, 361] on div "Payment History" at bounding box center [657, 360] width 44 height 15
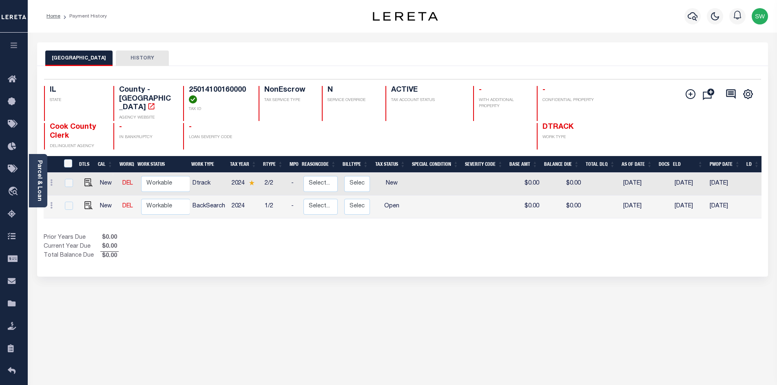
click at [471, 270] on div "COOK COUNTY HISTORY Selected 2 Results" at bounding box center [402, 272] width 743 height 461
drag, startPoint x: 340, startPoint y: 257, endPoint x: 372, endPoint y: 245, distance: 33.6
click at [340, 257] on div "Selected 2 Results 1 Items per page 25 50 100 IL STATE TAX ID N" at bounding box center [402, 171] width 731 height 211
click at [360, 244] on div "Prior Years Due $0.00 Current Year Due $0.00 Total Balance Due $0.00" at bounding box center [223, 247] width 359 height 27
drag, startPoint x: 336, startPoint y: 244, endPoint x: 407, endPoint y: 234, distance: 72.0
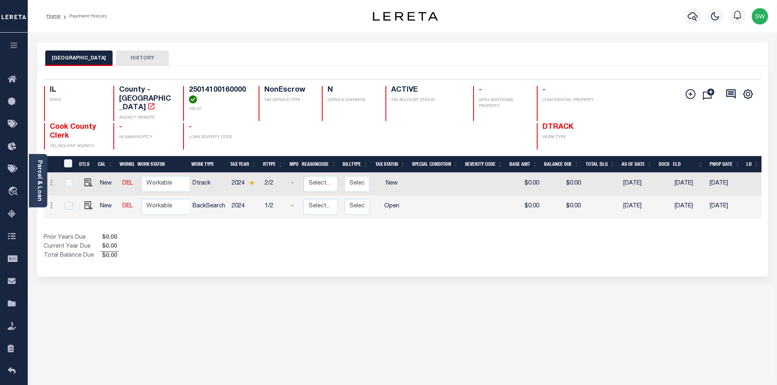
click at [341, 242] on div "Prior Years Due $0.00 Current Year Due $0.00 Total Balance Due $0.00" at bounding box center [223, 247] width 359 height 27
click at [87, 201] on img "" at bounding box center [88, 205] width 8 height 8
checkbox input "true"
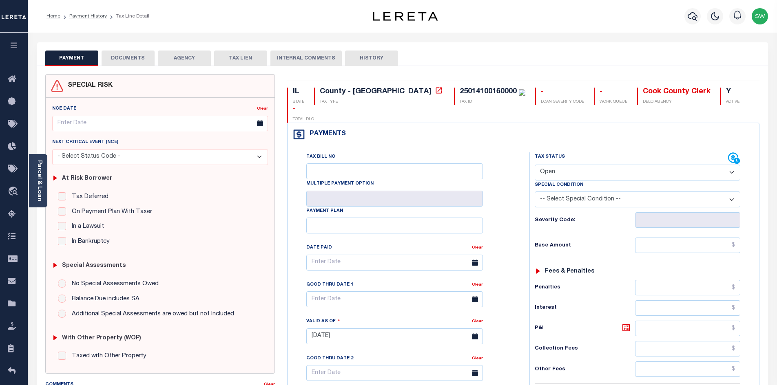
click at [730, 165] on select "- Select Status Code - Open Due/Unpaid Paid Incomplete No Tax Due Internal Refu…" at bounding box center [638, 173] width 206 height 16
select select "PYD"
click at [535, 165] on select "- Select Status Code - Open Due/Unpaid Paid Incomplete No Tax Due Internal Refu…" at bounding box center [638, 173] width 206 height 16
type input "[DATE]"
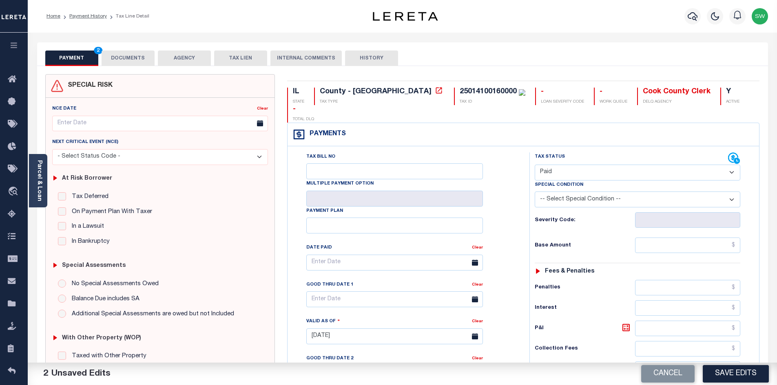
click at [604, 146] on div "Tax Bill No Multiple Payment Option Payment Plan" at bounding box center [524, 332] width 472 height 372
click at [664, 238] on input "text" at bounding box center [688, 245] width 106 height 15
paste input "6,715.54"
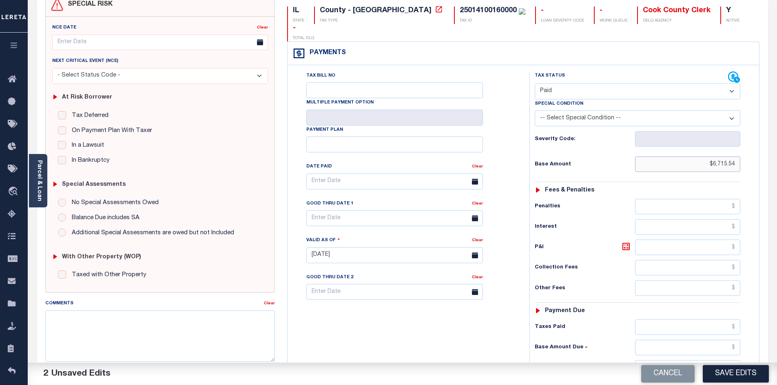
scroll to position [104, 0]
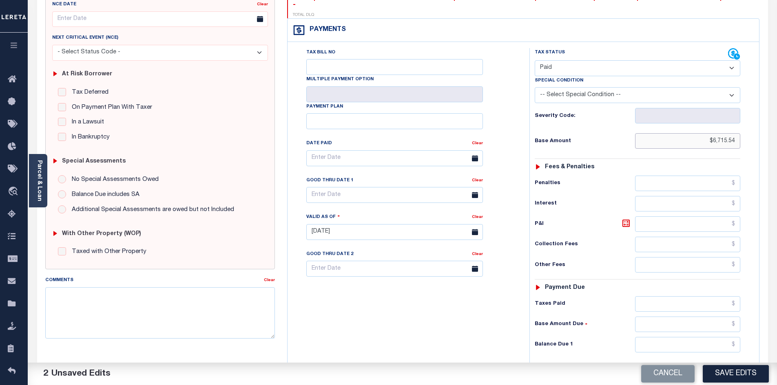
type input "$6,715.54"
click at [671, 297] on input "text" at bounding box center [688, 304] width 106 height 15
paste input "6,715.54"
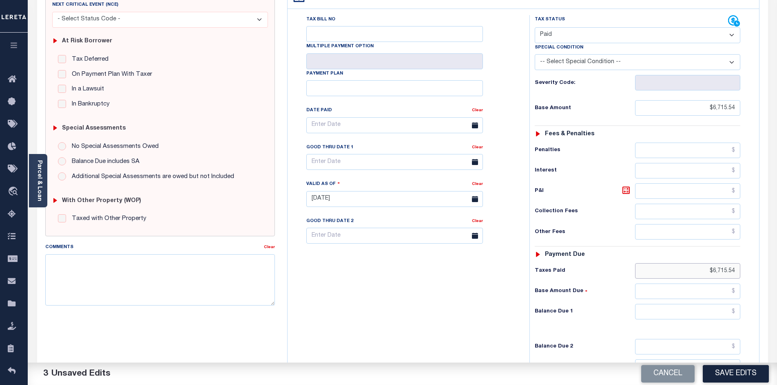
scroll to position [146, 0]
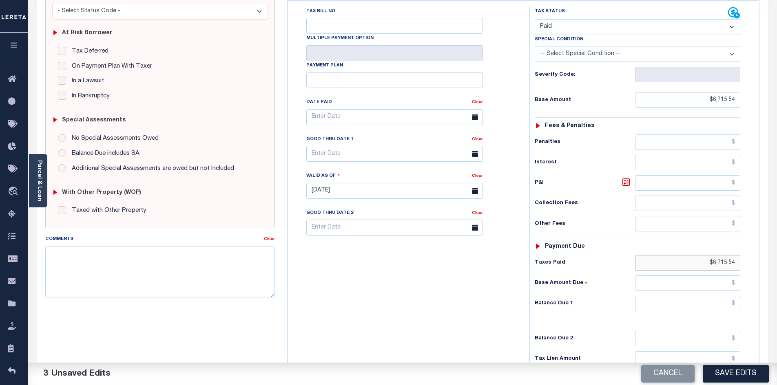
type input "$6,715.54"
click at [711, 296] on input "text" at bounding box center [688, 303] width 106 height 15
type input "$0.00"
click at [409, 281] on div "Tax Bill No Multiple Payment Option Payment Plan Clear" at bounding box center [407, 187] width 234 height 360
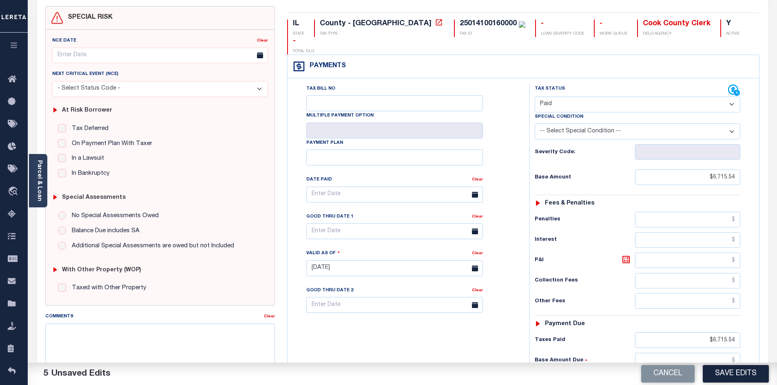
scroll to position [0, 0]
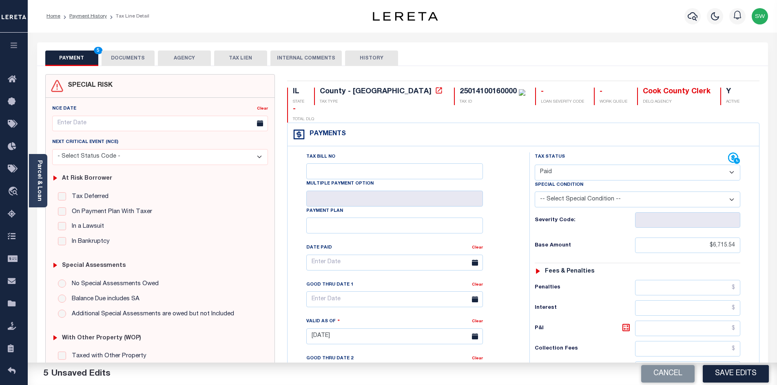
click at [131, 61] on button "DOCUMENTS" at bounding box center [128, 58] width 53 height 15
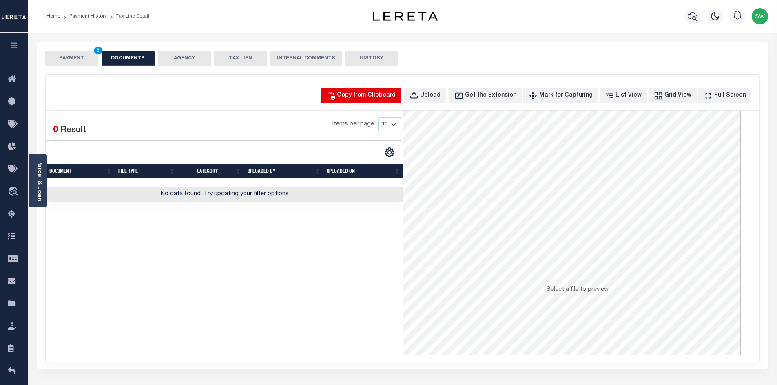
click at [376, 96] on div "Copy from Clipboard" at bounding box center [366, 95] width 59 height 9
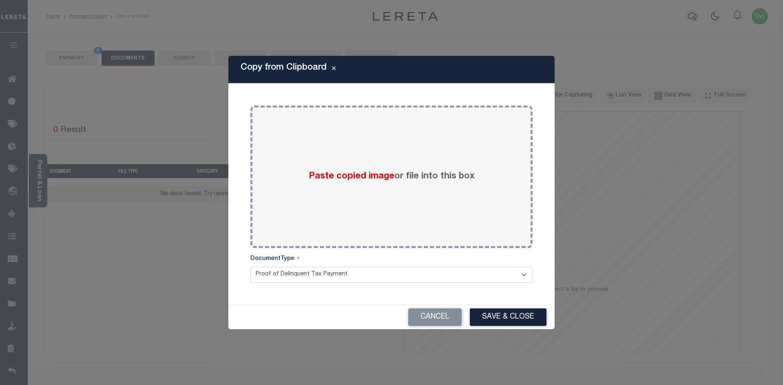
click at [240, 133] on div "Paste copied image or file into this box Select file or drag into this box Plea…" at bounding box center [391, 194] width 307 height 202
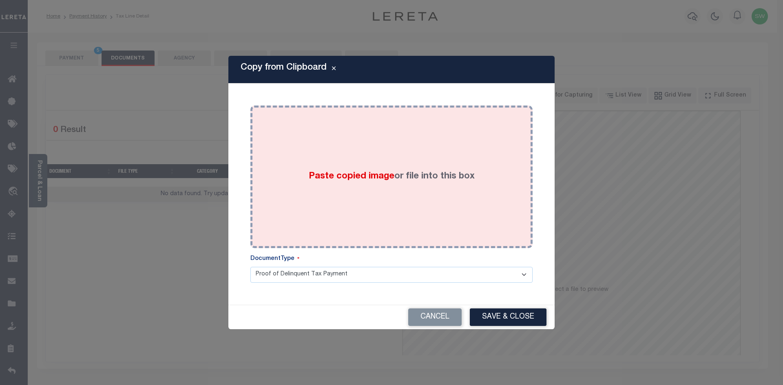
click at [294, 135] on div "Paste copied image or file into this box" at bounding box center [392, 177] width 270 height 131
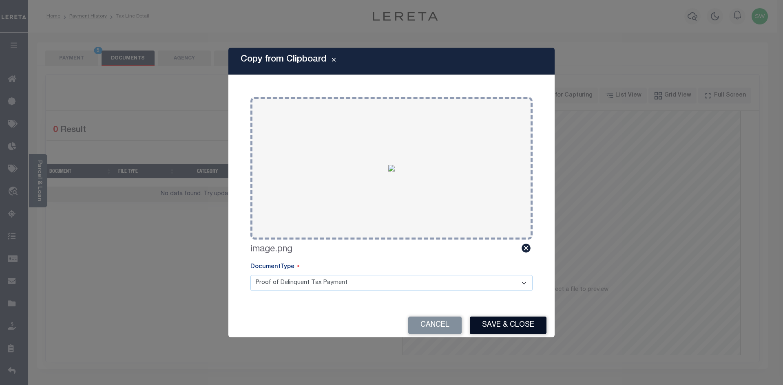
click at [518, 320] on button "Save & Close" at bounding box center [508, 326] width 77 height 18
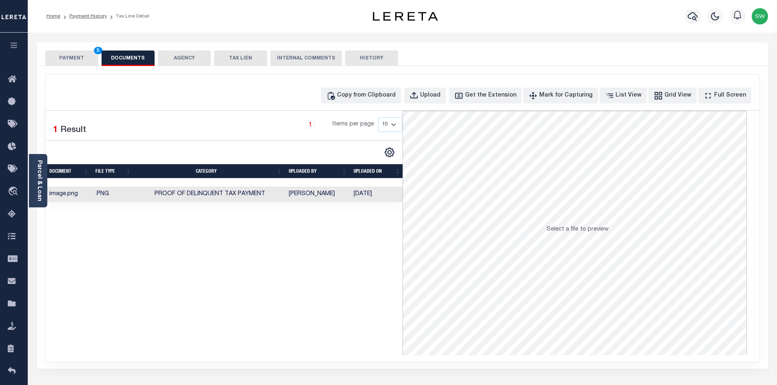
drag, startPoint x: 379, startPoint y: 285, endPoint x: 385, endPoint y: 183, distance: 101.7
click at [377, 279] on div "Selected 1 Result 1 Items per page 10 25 50 100" at bounding box center [224, 233] width 356 height 245
drag, startPoint x: 374, startPoint y: 268, endPoint x: 368, endPoint y: 253, distance: 16.3
click at [374, 268] on div "Selected 1 Result 1 Items per page 10 25 50 100" at bounding box center [224, 233] width 356 height 245
click at [339, 284] on div "Selected 1 Result 1 Items per page 10 25 50 100" at bounding box center [224, 233] width 356 height 245
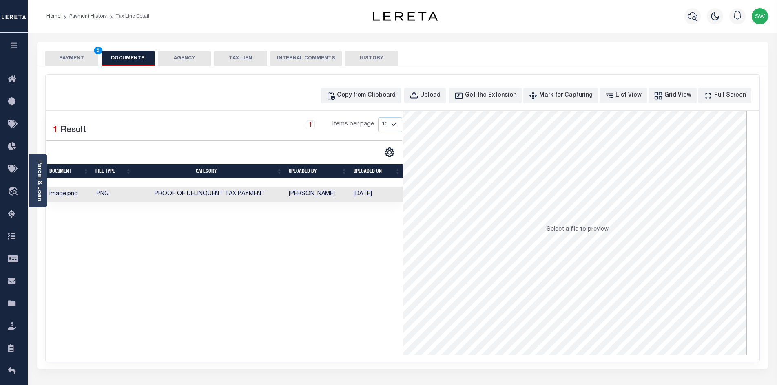
drag, startPoint x: 323, startPoint y: 277, endPoint x: 304, endPoint y: 239, distance: 42.7
click at [321, 276] on div "Selected 1 Result 1 Items per page 10 25 50 100" at bounding box center [224, 233] width 356 height 245
click at [380, 96] on div "Copy from Clipboard" at bounding box center [366, 95] width 59 height 9
select select "POP"
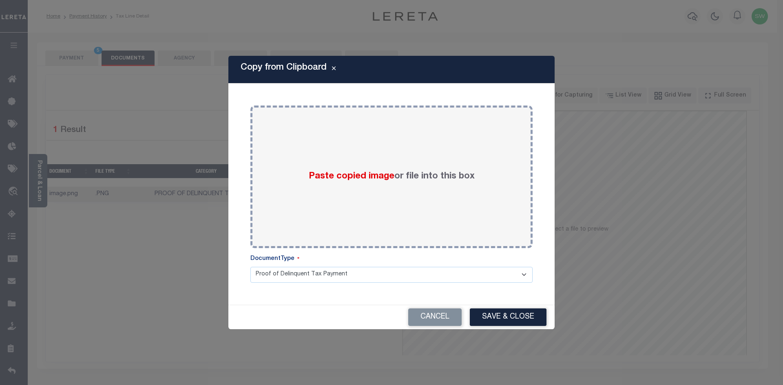
click at [204, 249] on div "Copy from Clipboard Paste copied image or file into this box Select file or dra…" at bounding box center [391, 192] width 783 height 385
drag, startPoint x: 447, startPoint y: 316, endPoint x: 362, endPoint y: 321, distance: 85.4
click at [445, 314] on button "Cancel" at bounding box center [434, 318] width 53 height 18
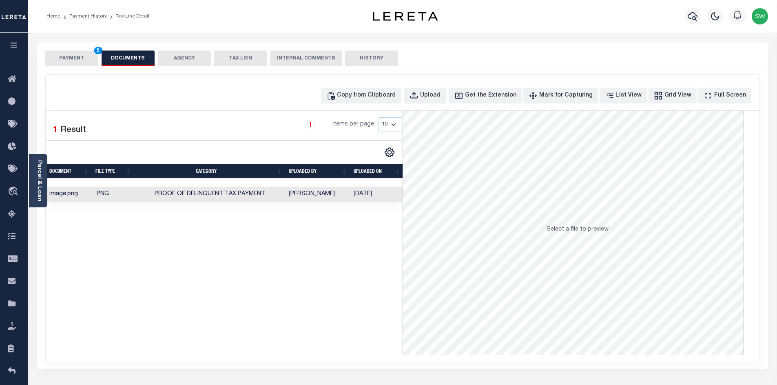
click at [204, 297] on div "Selected 1 Result 1 Items per page 10 25 50 100" at bounding box center [224, 233] width 356 height 245
drag, startPoint x: 380, startPoint y: 246, endPoint x: 379, endPoint y: 190, distance: 56.3
click at [380, 246] on div "Selected 1 Result 1 Items per page 10 25 50 100" at bounding box center [224, 233] width 356 height 245
drag, startPoint x: 356, startPoint y: 256, endPoint x: 355, endPoint y: 250, distance: 6.2
click at [356, 252] on div "Selected 1 Result 1 Items per page 10 25 50 100" at bounding box center [224, 233] width 356 height 245
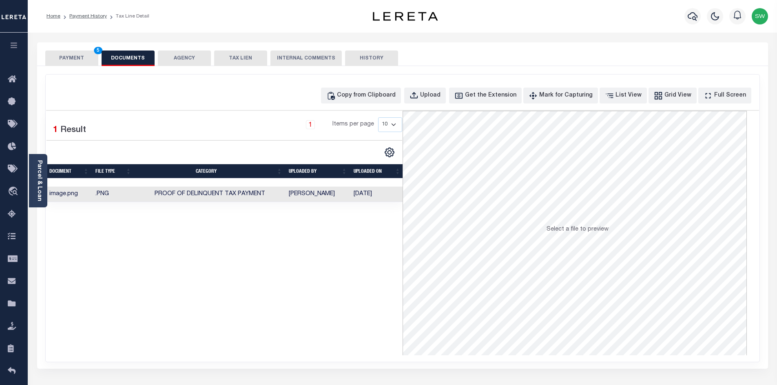
click at [77, 54] on button "PAYMENT 5" at bounding box center [71, 58] width 53 height 15
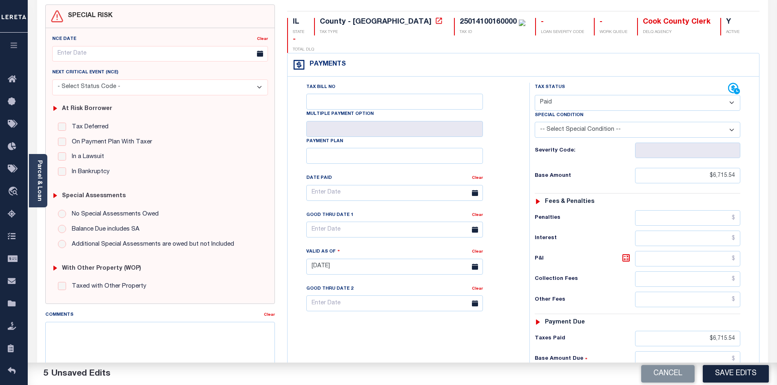
scroll to position [95, 0]
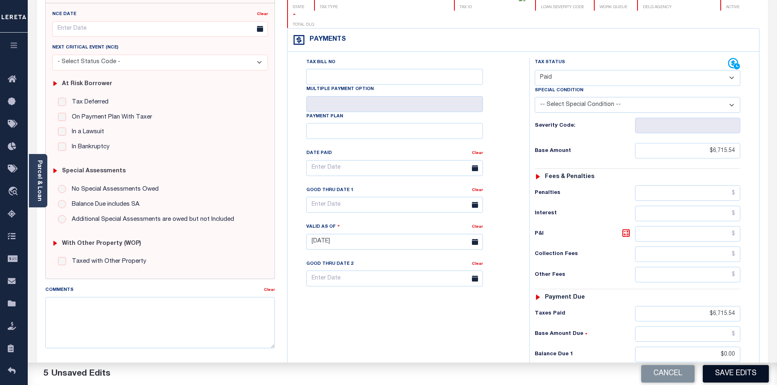
click at [731, 374] on button "Save Edits" at bounding box center [736, 374] width 66 height 18
checkbox input "false"
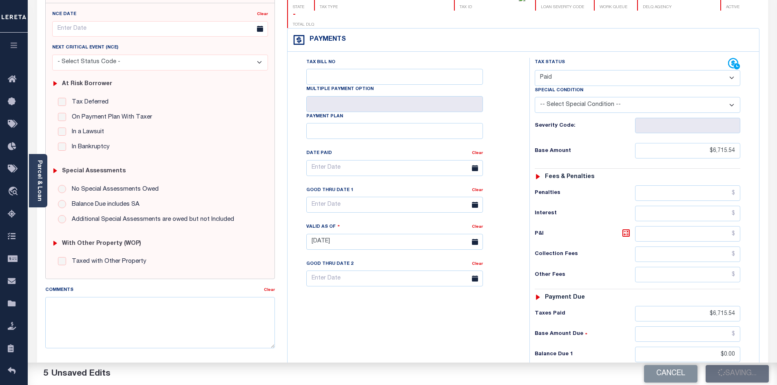
type input "$6,715.54"
type input "$0"
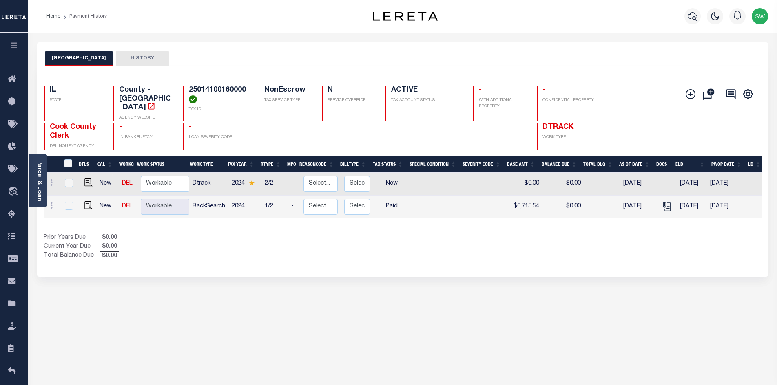
click at [283, 224] on div "DTLS CAL WorkQ Work Status Work Type Tax Year RType MPO ReasonCode BillType Tax…" at bounding box center [403, 208] width 718 height 105
click at [176, 252] on div "Prior Years Due $0.00 Current Year Due $0.00 Total Balance Due $0.00" at bounding box center [223, 247] width 359 height 27
click at [691, 20] on icon "button" at bounding box center [693, 16] width 10 height 10
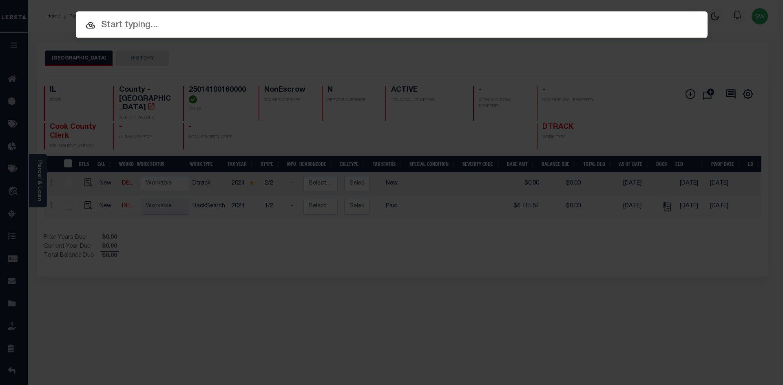
click at [143, 24] on input "text" at bounding box center [392, 25] width 632 height 14
paste input "16061"
type input "16061"
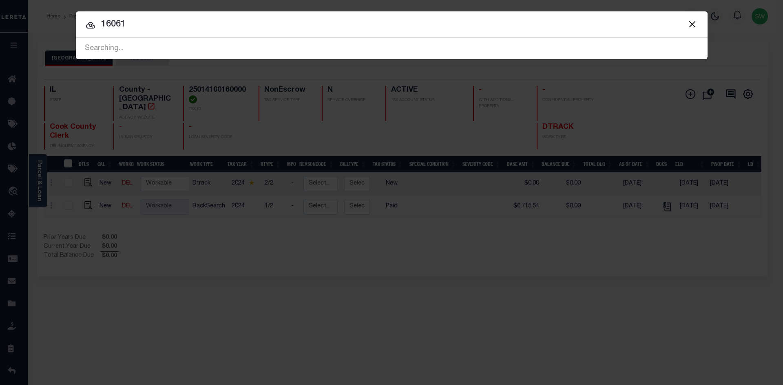
click at [153, 20] on input "16061" at bounding box center [392, 25] width 632 height 14
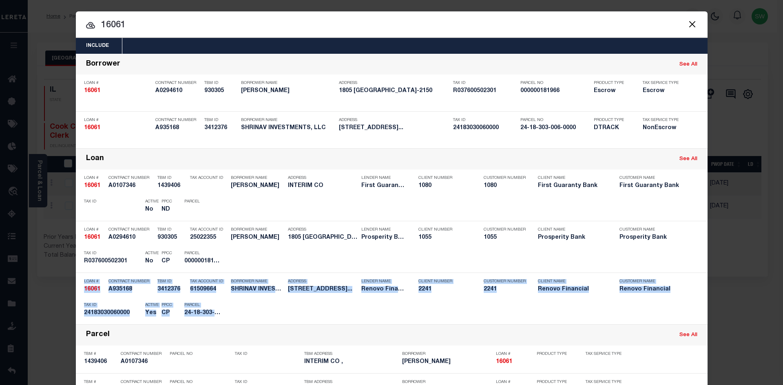
drag, startPoint x: 776, startPoint y: 261, endPoint x: 777, endPoint y: 280, distance: 18.4
click at [777, 280] on div "Include Loans TBM Customers Borrowers Payments (Lender Non-Disb) Payments (Lend…" at bounding box center [391, 192] width 783 height 385
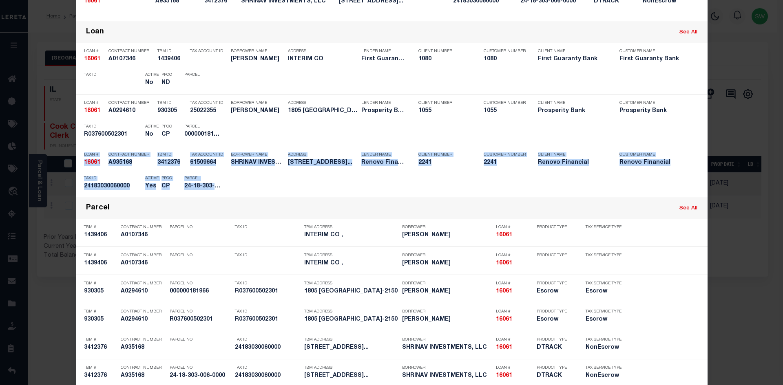
scroll to position [142, 0]
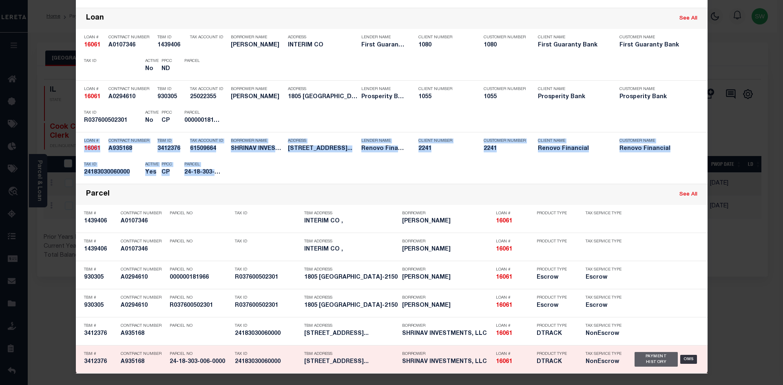
click at [650, 364] on div "Payment History" at bounding box center [657, 359] width 44 height 15
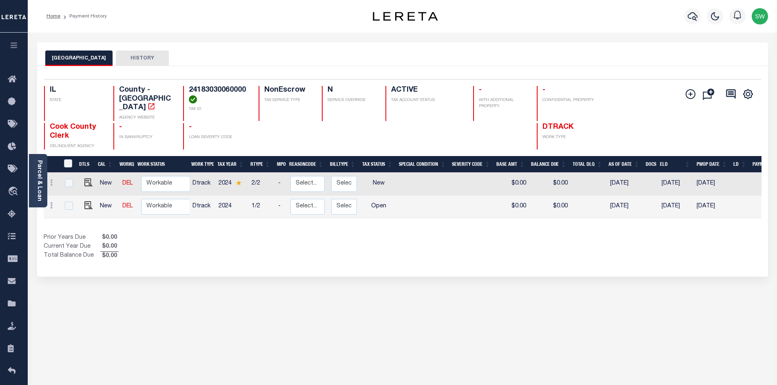
click at [489, 259] on div "Selected 2 Results 1 Items per page 25 50 100 IL STATE TAX ID N" at bounding box center [402, 171] width 731 height 211
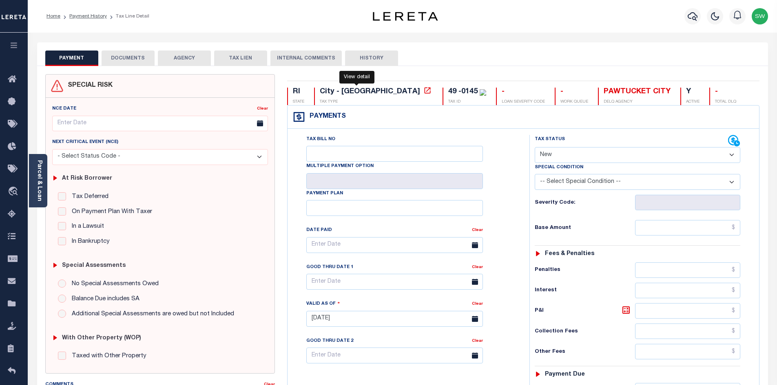
select select "NW2"
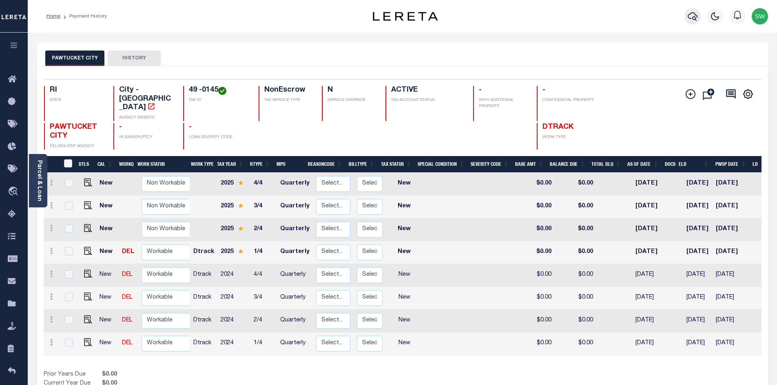
click at [690, 21] on icon "button" at bounding box center [693, 16] width 10 height 10
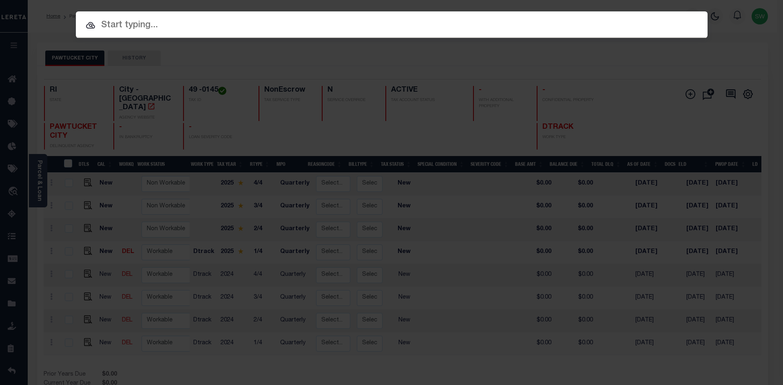
click at [150, 30] on input "text" at bounding box center [392, 25] width 632 height 14
paste input "16061"
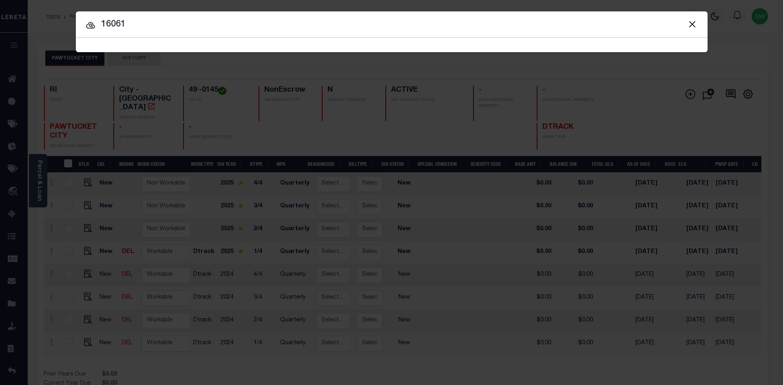
click at [152, 29] on input "16061" at bounding box center [392, 25] width 632 height 14
type input "16061"
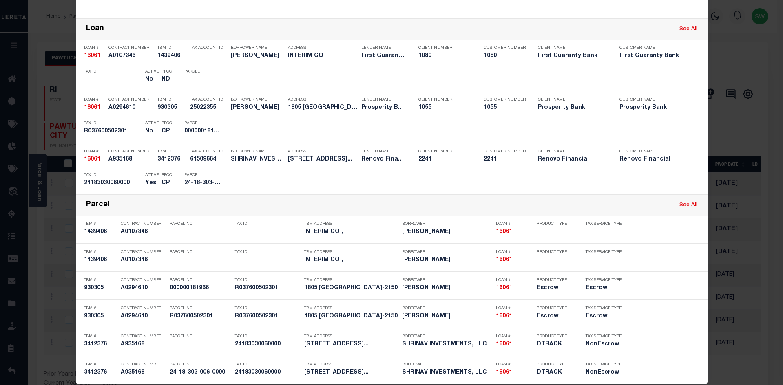
scroll to position [142, 0]
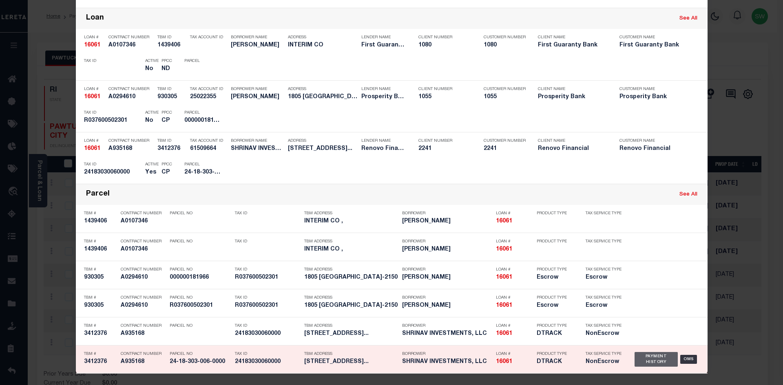
click at [642, 361] on div "Payment History" at bounding box center [657, 359] width 44 height 15
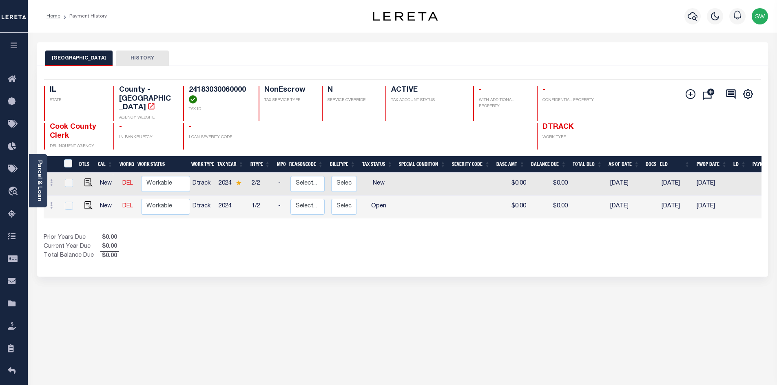
click at [458, 250] on div "Show Tax Lines before Bill Release Date Prior Years Due $0.00 Current Year Due …" at bounding box center [403, 247] width 718 height 27
click at [302, 270] on div "COOK COUNTY HISTORY Selected 2 Results" at bounding box center [402, 272] width 743 height 461
click at [279, 248] on div "Prior Years Due $0.00 Current Year Due $0.00 Total Balance Due $0.00" at bounding box center [223, 247] width 359 height 27
click at [516, 248] on div "Show Tax Lines before Bill Release Date Prior Years Due $0.00 Current Year Due …" at bounding box center [403, 247] width 718 height 27
click at [273, 250] on div "Prior Years Due $0.00 Current Year Due $0.00 Total Balance Due $0.00" at bounding box center [223, 247] width 359 height 27
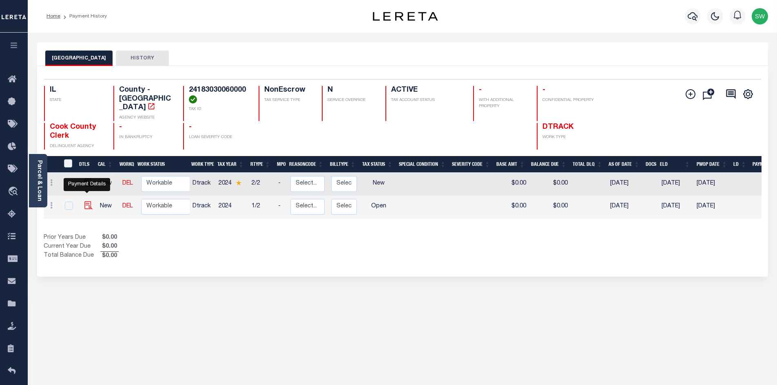
click at [86, 201] on img "" at bounding box center [88, 205] width 8 height 8
checkbox input "true"
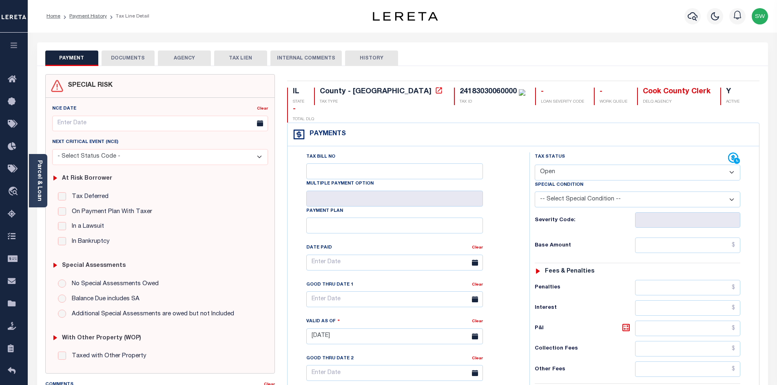
click at [731, 165] on select "- Select Status Code - Open Due/Unpaid Paid Incomplete No Tax Due Internal Refu…" at bounding box center [638, 173] width 206 height 16
select select "PYD"
click at [535, 165] on select "- Select Status Code - Open Due/Unpaid Paid Incomplete No Tax Due Internal Refu…" at bounding box center [638, 173] width 206 height 16
type input "[DATE]"
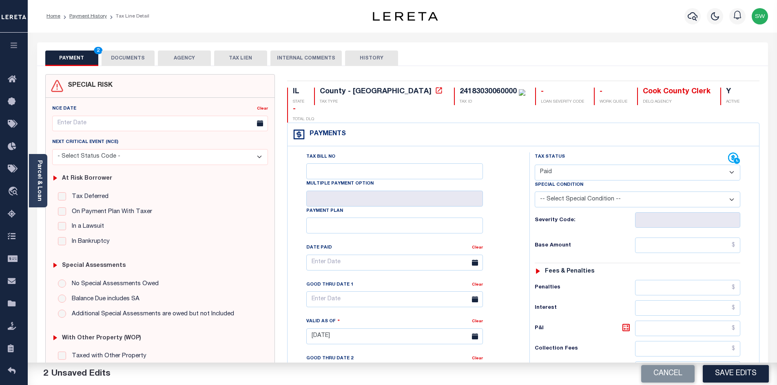
click at [590, 153] on div "Tax Status Status" at bounding box center [631, 159] width 193 height 12
click at [660, 238] on input "text" at bounding box center [688, 245] width 106 height 15
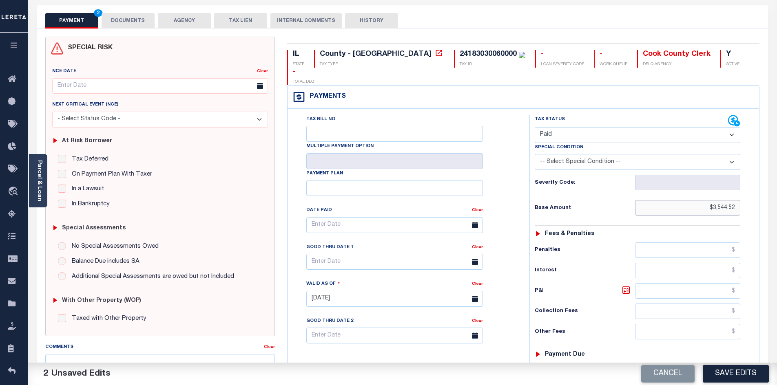
scroll to position [45, 0]
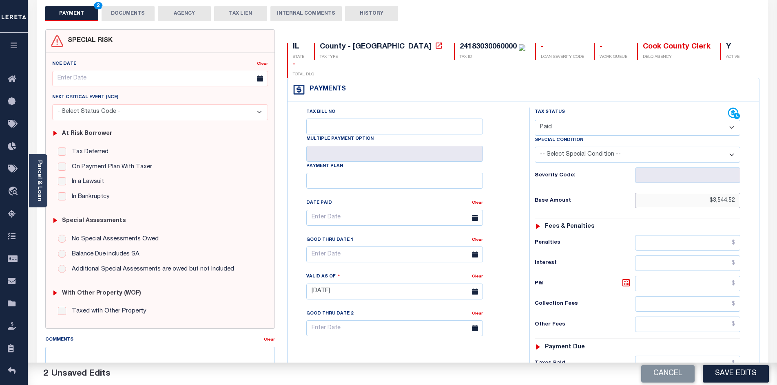
type input "$3,544.52"
click at [655, 356] on input "text" at bounding box center [688, 363] width 106 height 15
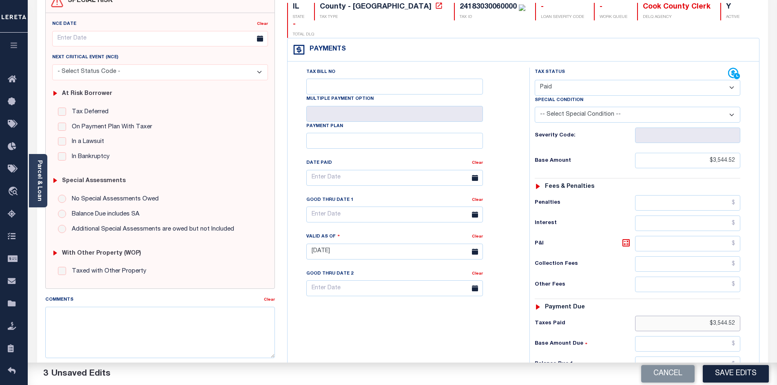
scroll to position [89, 0]
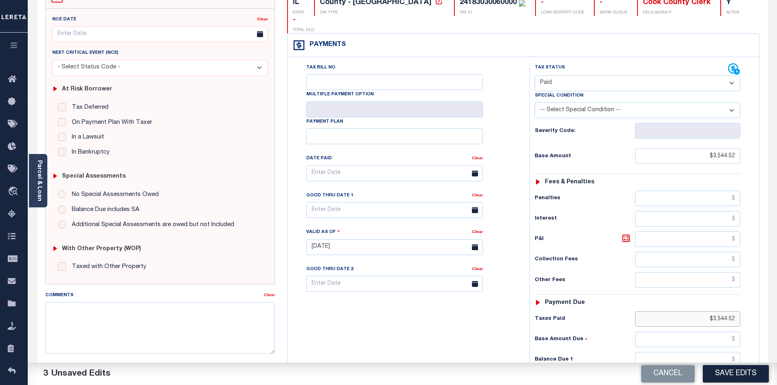
type input "$3,544.52"
click at [707, 352] on input "text" at bounding box center [688, 359] width 106 height 15
type input "$0.00"
drag, startPoint x: 454, startPoint y: 343, endPoint x: 600, endPoint y: 346, distance: 146.5
click at [462, 343] on div "Tax Bill No Multiple Payment Option Payment Plan Clear" at bounding box center [407, 243] width 234 height 360
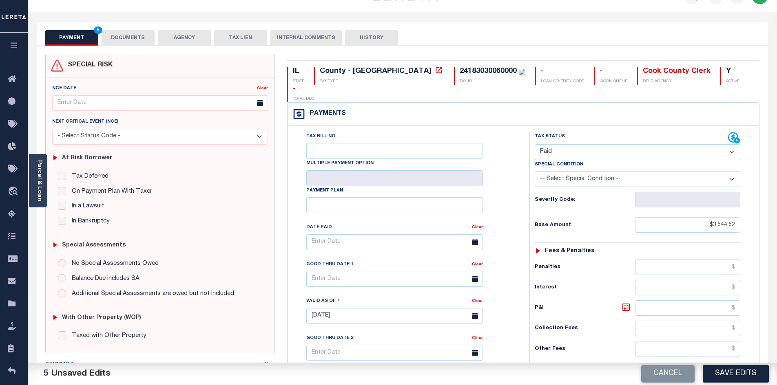
scroll to position [0, 0]
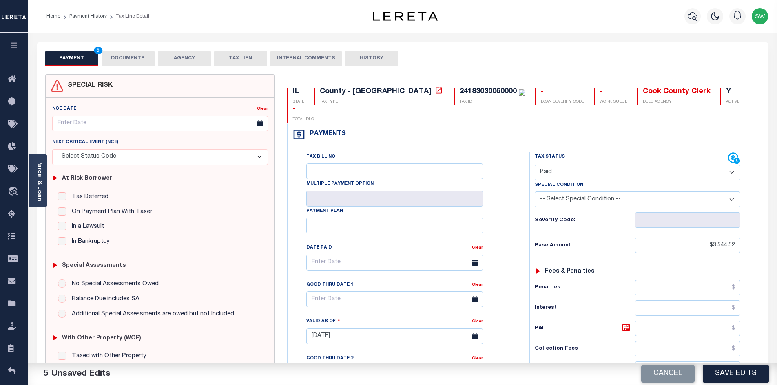
drag, startPoint x: 122, startPoint y: 58, endPoint x: 175, endPoint y: 59, distance: 53.0
click at [122, 58] on button "DOCUMENTS" at bounding box center [128, 58] width 53 height 15
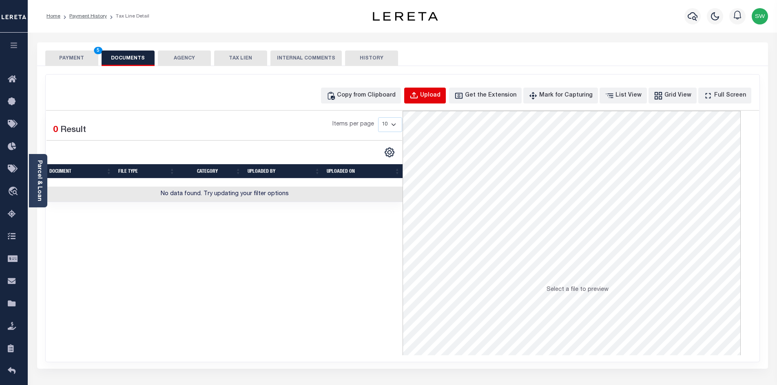
click at [441, 96] on div "Upload" at bounding box center [430, 95] width 20 height 9
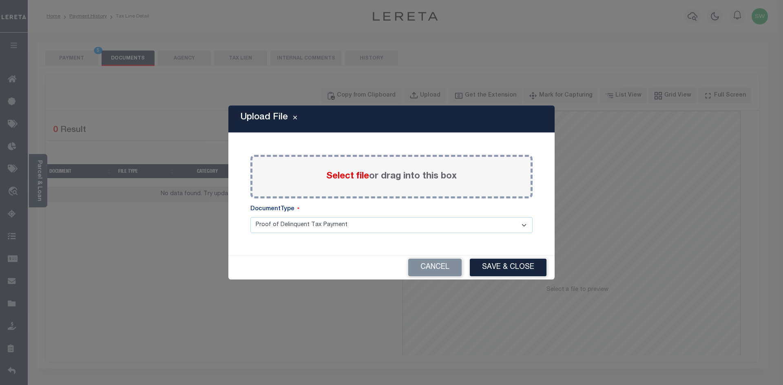
click at [244, 143] on div "Paste copied image or file into this box Select file or drag into this box Plea…" at bounding box center [391, 194] width 307 height 103
click at [452, 270] on button "Cancel" at bounding box center [434, 268] width 53 height 18
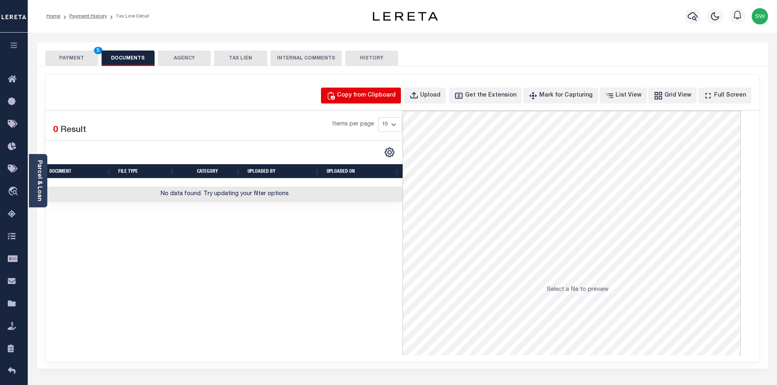
click at [375, 97] on div "Copy from Clipboard" at bounding box center [366, 95] width 59 height 9
select select "POP"
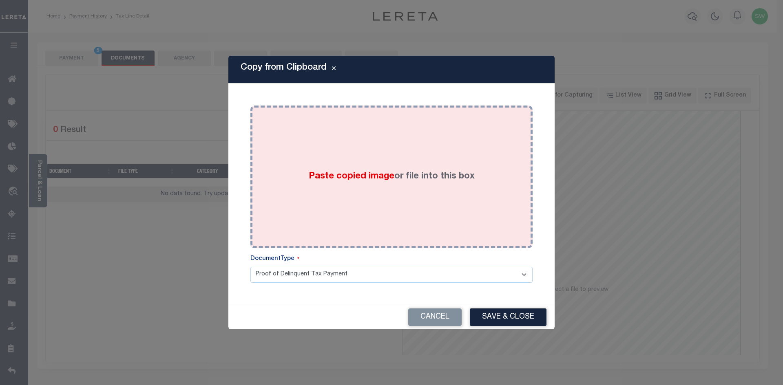
click at [369, 211] on div "Paste copied image or file into this box" at bounding box center [392, 177] width 270 height 131
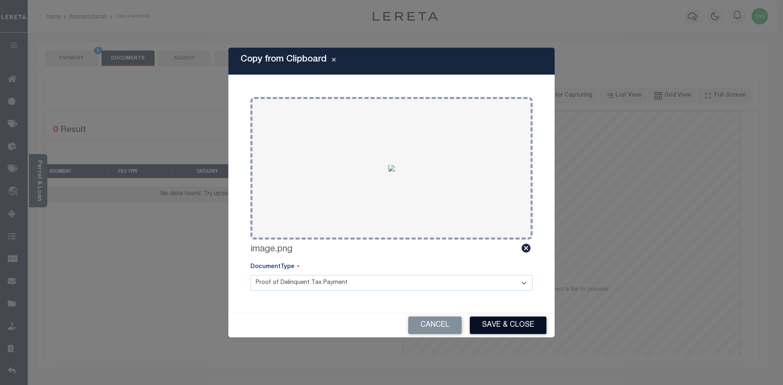
click at [520, 318] on button "Save & Close" at bounding box center [508, 326] width 77 height 18
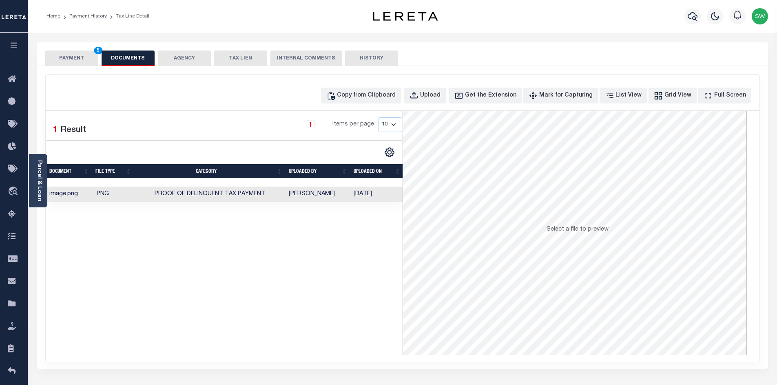
drag, startPoint x: 309, startPoint y: 289, endPoint x: 204, endPoint y: 130, distance: 190.6
click at [308, 288] on div "Selected 1 Result 1 Items per page 10 25 50 100" at bounding box center [224, 233] width 356 height 245
click at [80, 64] on button "PAYMENT 5" at bounding box center [71, 58] width 53 height 15
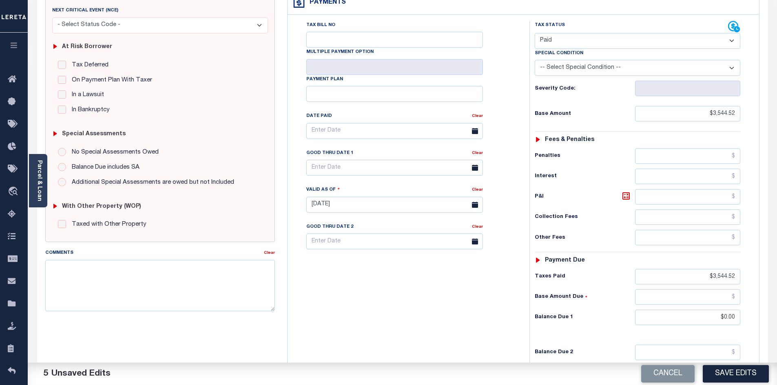
scroll to position [132, 0]
click at [720, 372] on button "Save Edits" at bounding box center [736, 374] width 66 height 18
checkbox input "false"
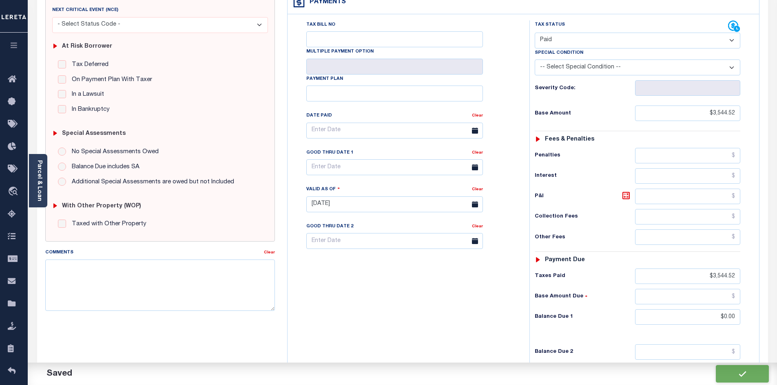
checkbox input "false"
type input "$3,544.52"
type input "$0"
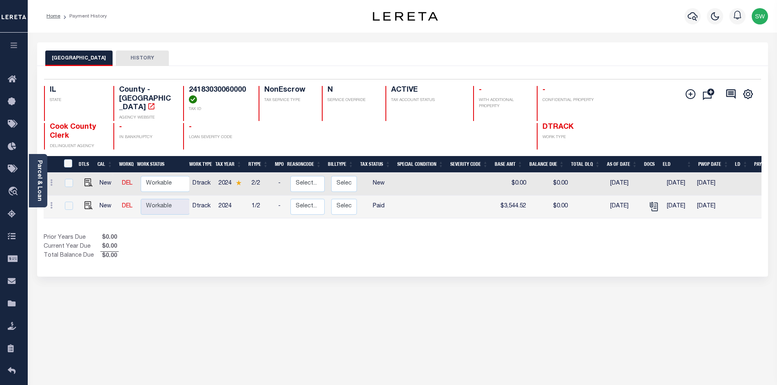
click at [356, 234] on div "Prior Years Due $0.00 Current Year Due $0.00 Total Balance Due $0.00" at bounding box center [223, 247] width 359 height 27
click at [694, 17] on icon "button" at bounding box center [693, 16] width 10 height 10
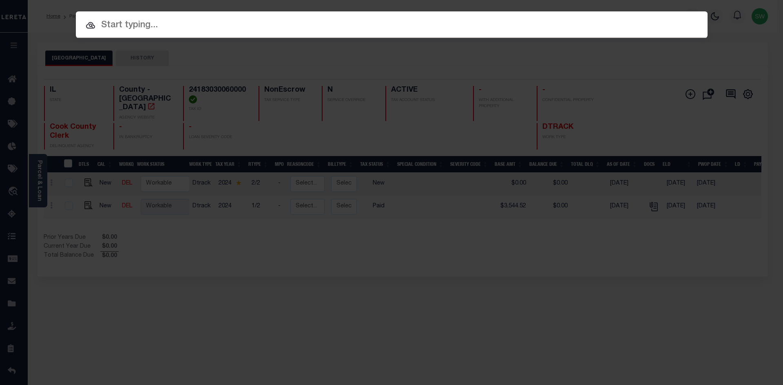
click at [137, 22] on input "text" at bounding box center [392, 25] width 632 height 14
paste input "14839"
type input "14839"
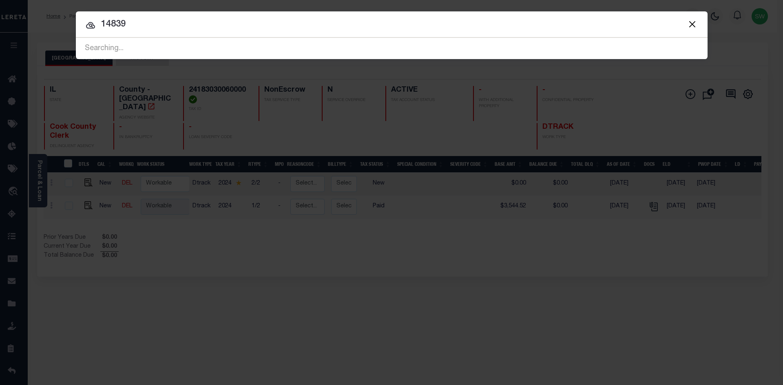
click at [190, 34] on div at bounding box center [392, 24] width 632 height 26
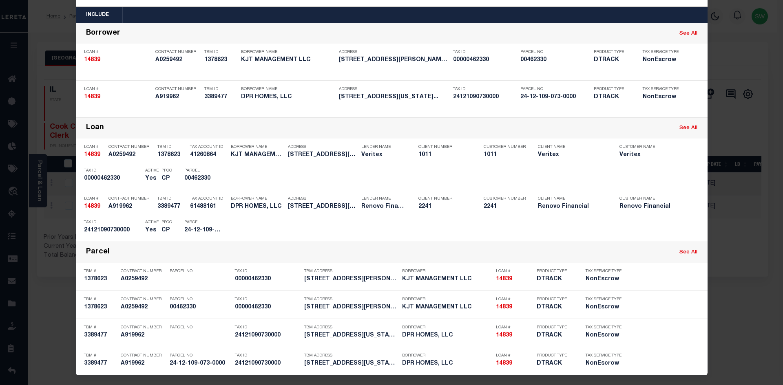
scroll to position [34, 0]
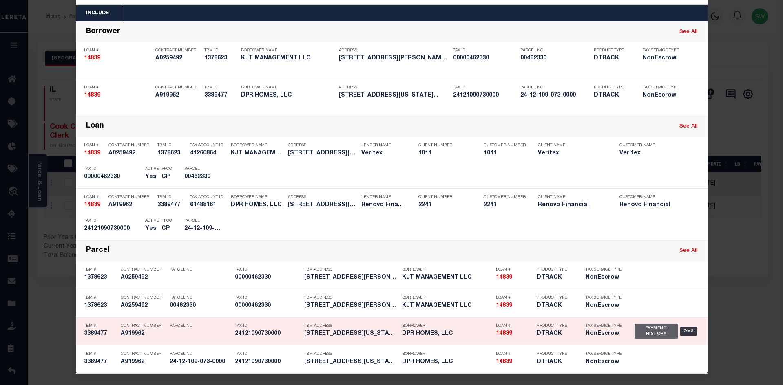
click at [652, 329] on div "Payment History" at bounding box center [657, 331] width 44 height 15
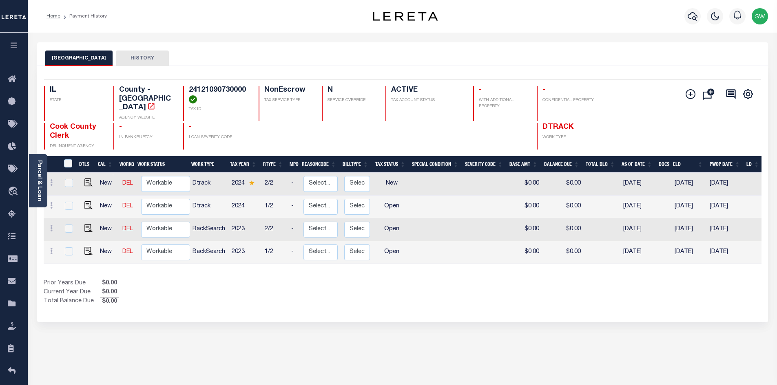
click at [492, 295] on div "Show Tax Lines before Bill Release Date Prior Years Due $0.00 Current Year Due …" at bounding box center [403, 292] width 718 height 27
drag, startPoint x: 423, startPoint y: 277, endPoint x: 418, endPoint y: 261, distance: 16.0
click at [423, 279] on div "Show Tax Lines before Bill Release Date Prior Years Due $0.00 Current Year Due …" at bounding box center [403, 292] width 718 height 27
drag, startPoint x: 380, startPoint y: 279, endPoint x: 343, endPoint y: 271, distance: 37.2
click at [381, 279] on div "Prior Years Due $0.00 Current Year Due $0.00 Total Balance Due $0.00" at bounding box center [223, 292] width 359 height 27
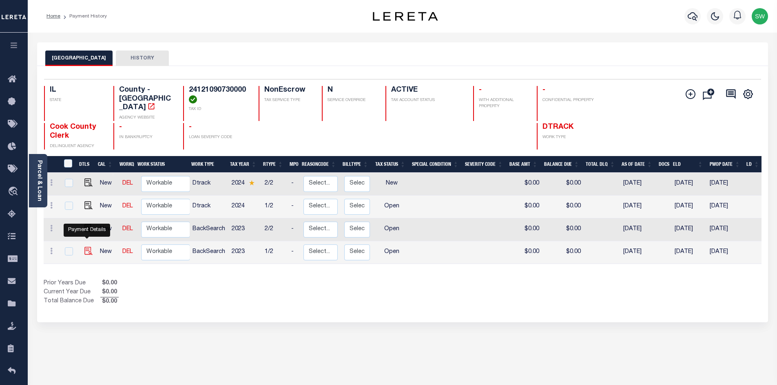
drag, startPoint x: 84, startPoint y: 243, endPoint x: 91, endPoint y: 242, distance: 6.5
click at [84, 247] on img "" at bounding box center [88, 251] width 8 height 8
checkbox input "true"
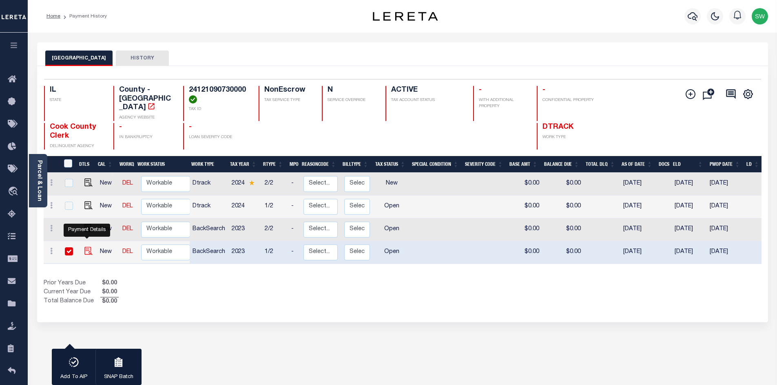
click at [88, 247] on img "" at bounding box center [88, 251] width 8 height 8
checkbox input "false"
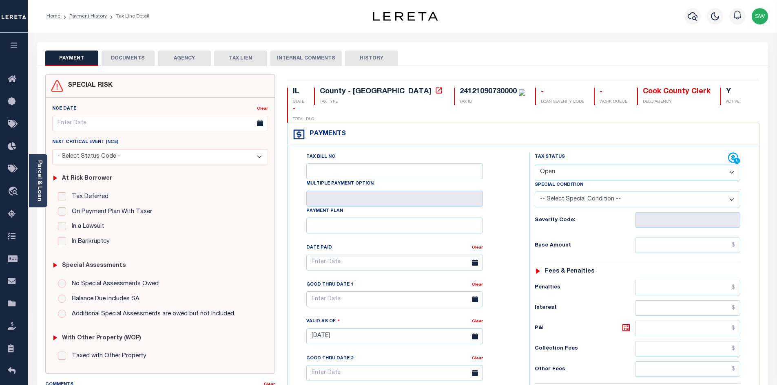
click at [732, 165] on select "- Select Status Code - Open Due/Unpaid Paid Incomplete No Tax Due Internal Refu…" at bounding box center [638, 173] width 206 height 16
select select "PYD"
click at [535, 165] on select "- Select Status Code - Open Due/Unpaid Paid Incomplete No Tax Due Internal Refu…" at bounding box center [638, 173] width 206 height 16
type input "[DATE]"
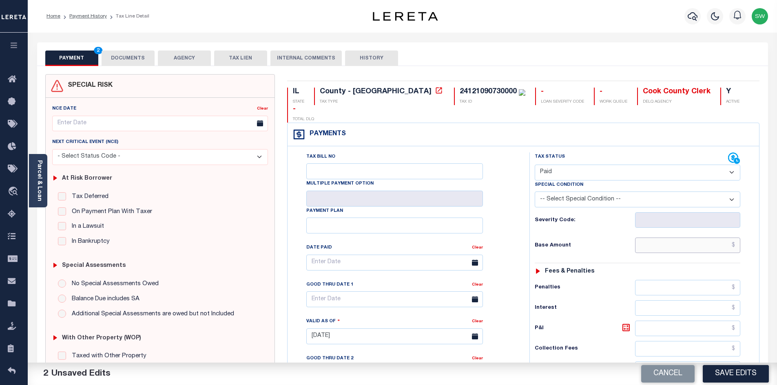
drag, startPoint x: 659, startPoint y: 230, endPoint x: 764, endPoint y: 221, distance: 105.7
click at [659, 238] on input "text" at bounding box center [688, 245] width 106 height 15
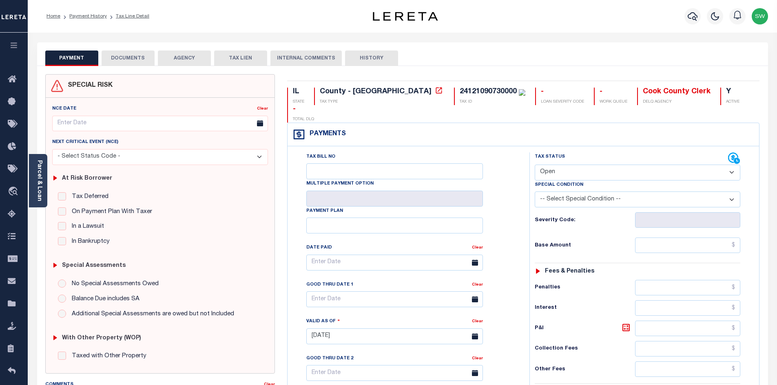
click at [730, 165] on select "- Select Status Code - Open Due/Unpaid Paid Incomplete No Tax Due Internal Refu…" at bounding box center [638, 173] width 206 height 16
select select "PYD"
click at [535, 165] on select "- Select Status Code - Open Due/Unpaid Paid Incomplete No Tax Due Internal Refu…" at bounding box center [638, 173] width 206 height 16
type input "[DATE]"
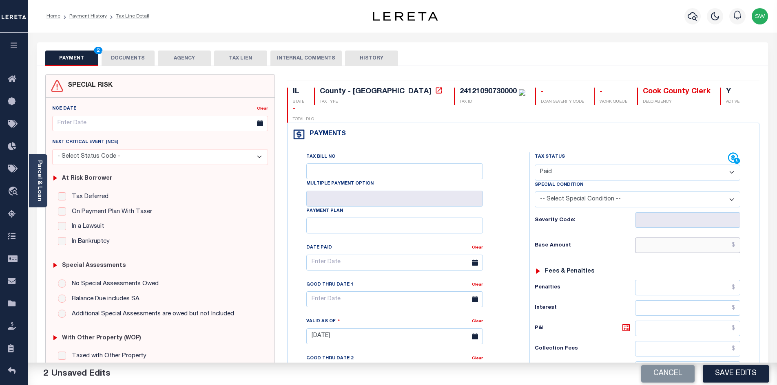
click at [662, 238] on input "text" at bounding box center [688, 245] width 106 height 15
paste input "1,995.95"
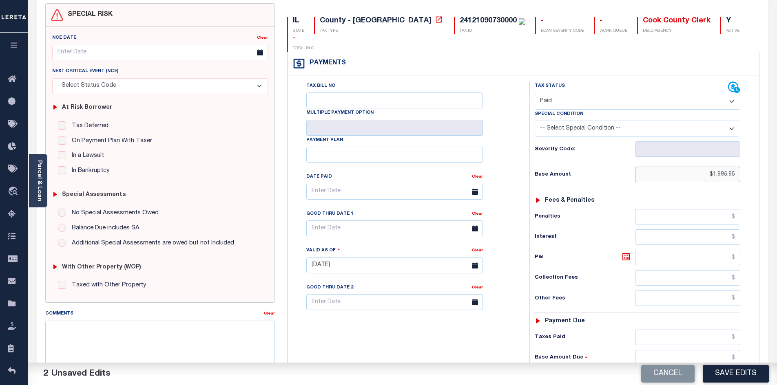
scroll to position [73, 0]
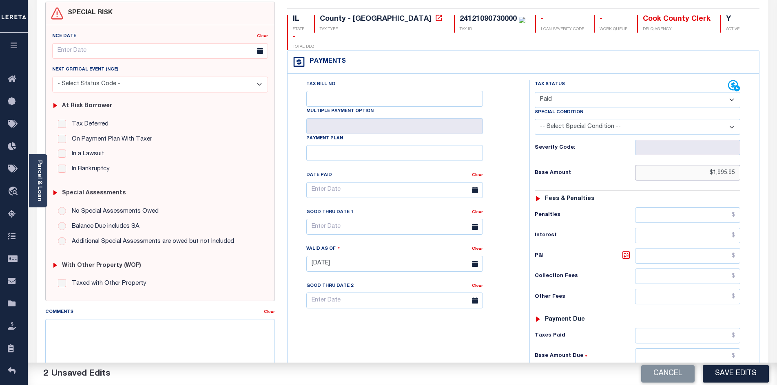
type input "$1,995.95"
click at [659, 328] on input "text" at bounding box center [688, 335] width 106 height 15
paste input "1,995.95"
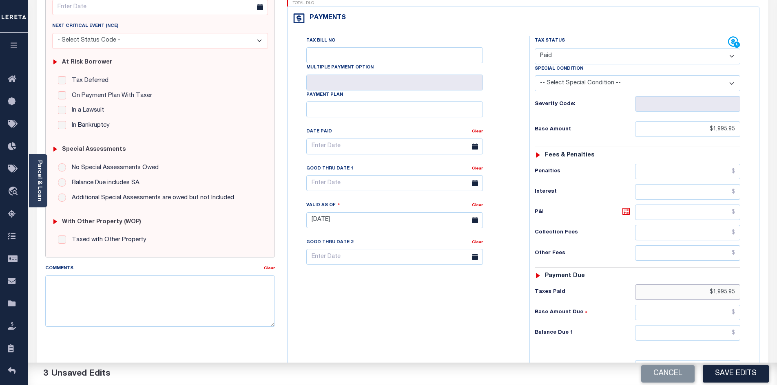
scroll to position [131, 0]
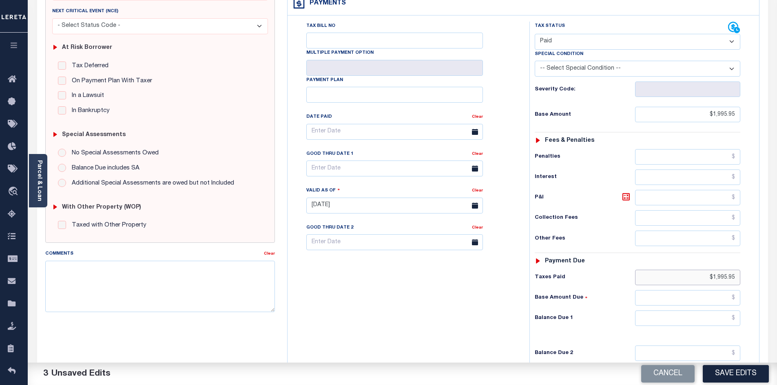
type input "$1,995.95"
click at [706, 311] on input "text" at bounding box center [688, 318] width 106 height 15
type input "$0.00"
click at [421, 299] on div "Tax Bill No Multiple Payment Option Payment Plan Clear" at bounding box center [407, 202] width 234 height 360
click at [739, 376] on button "Save Edits" at bounding box center [736, 374] width 66 height 18
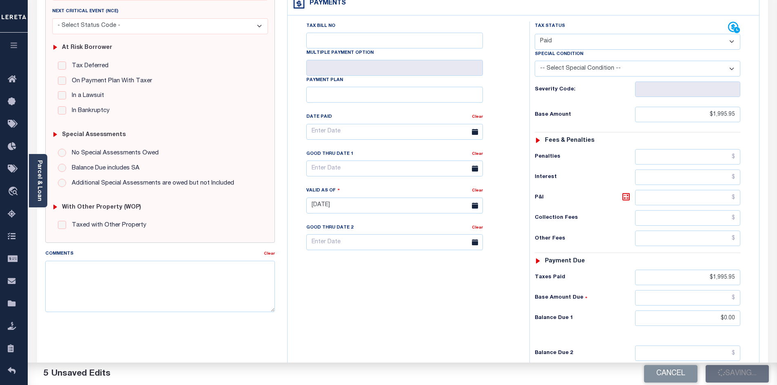
checkbox input "false"
type input "$1,995.95"
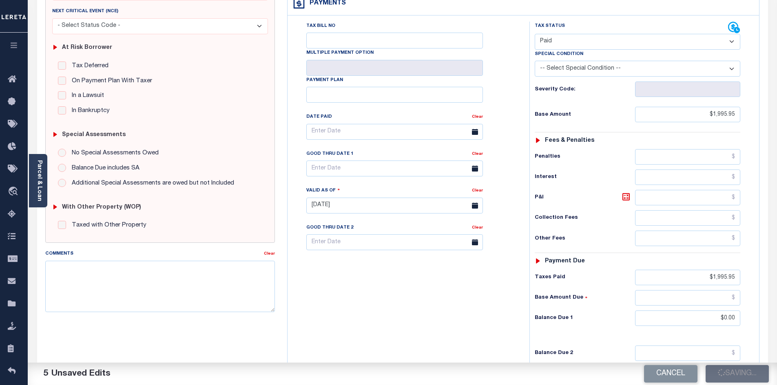
type input "$1,995.95"
type input "$0"
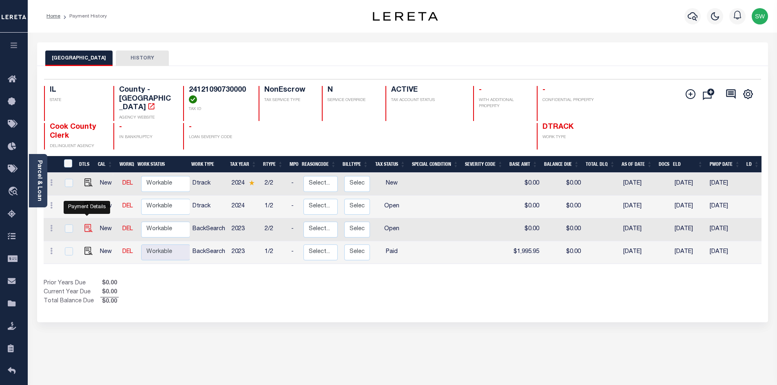
click at [87, 224] on img "" at bounding box center [88, 228] width 8 height 8
checkbox input "true"
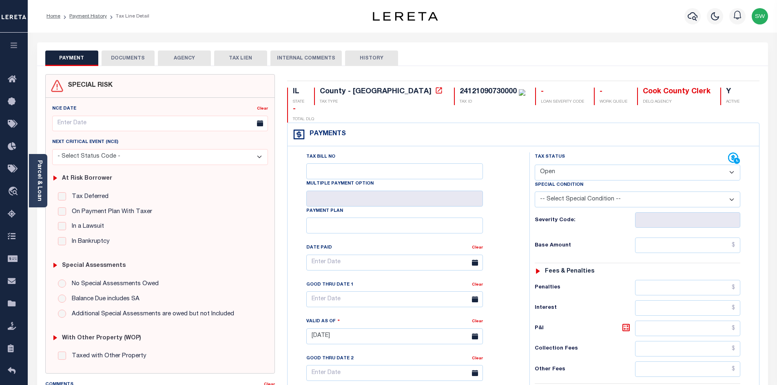
drag, startPoint x: 729, startPoint y: 156, endPoint x: 742, endPoint y: 156, distance: 13.5
click at [729, 165] on select "- Select Status Code - Open Due/Unpaid Paid Incomplete No Tax Due Internal Refu…" at bounding box center [638, 173] width 206 height 16
select select "PYD"
click at [535, 165] on select "- Select Status Code - Open Due/Unpaid Paid Incomplete No Tax Due Internal Refu…" at bounding box center [638, 173] width 206 height 16
type input "[DATE]"
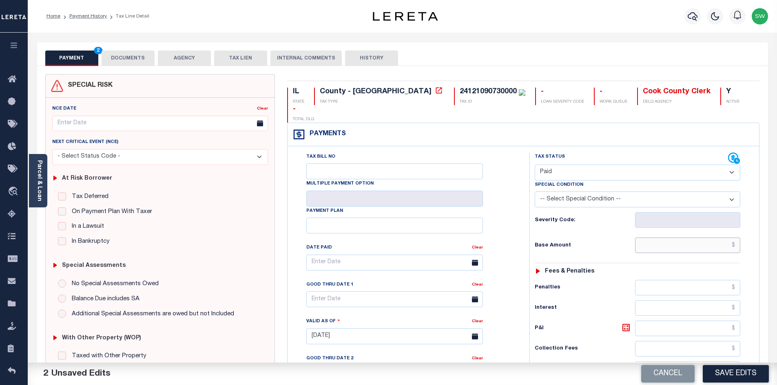
click at [677, 238] on input "text" at bounding box center [688, 245] width 106 height 15
paste input "2,782.15"
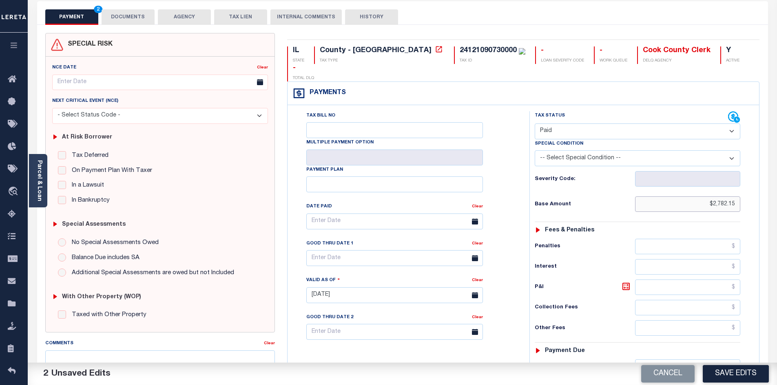
scroll to position [42, 0]
type input "$2,782.15"
click at [700, 359] on input "text" at bounding box center [688, 366] width 106 height 15
paste input "2,782.15"
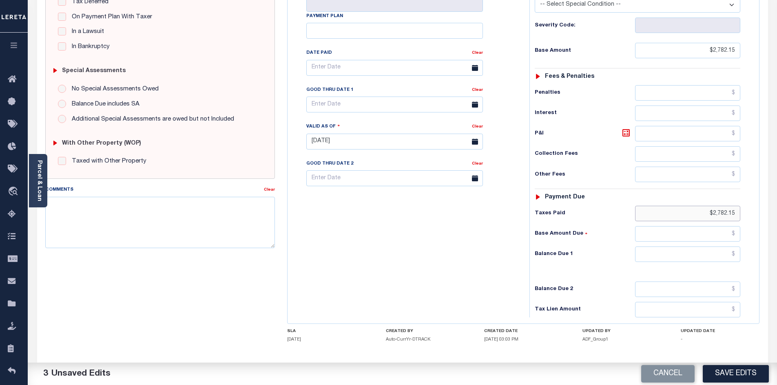
scroll to position [200, 0]
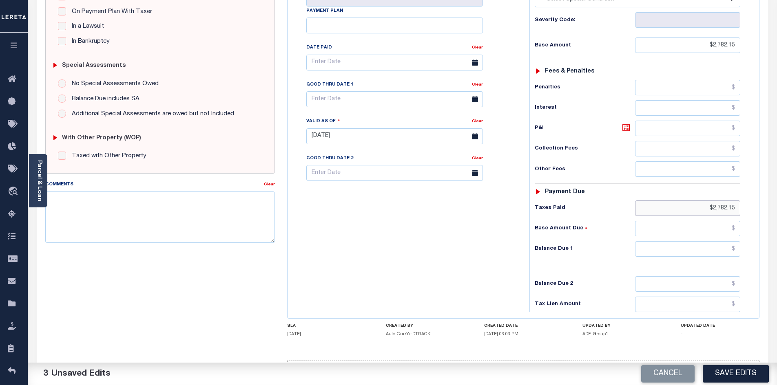
type input "$2,782.15"
click at [704, 241] on input "text" at bounding box center [688, 248] width 106 height 15
type input "$0.00"
click at [492, 267] on div "Tax Bill No Multiple Payment Option Payment Plan Clear" at bounding box center [407, 132] width 234 height 360
click at [738, 371] on button "Save Edits" at bounding box center [736, 374] width 66 height 18
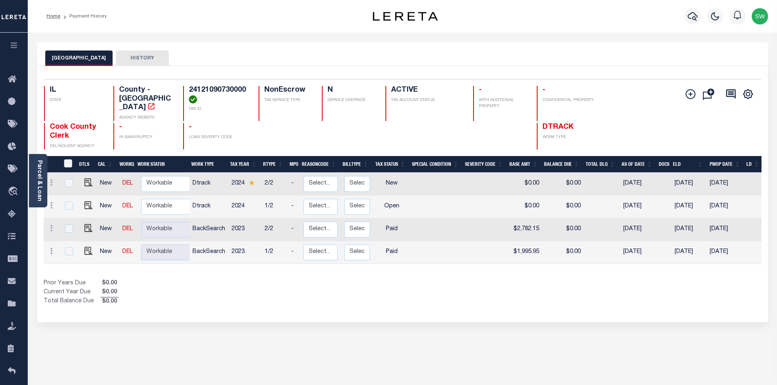
click at [370, 283] on div "Prior Years Due $0.00 Current Year Due $0.00 Total Balance Due $0.00" at bounding box center [223, 292] width 359 height 27
click at [88, 201] on img "" at bounding box center [88, 205] width 8 height 8
checkbox input "true"
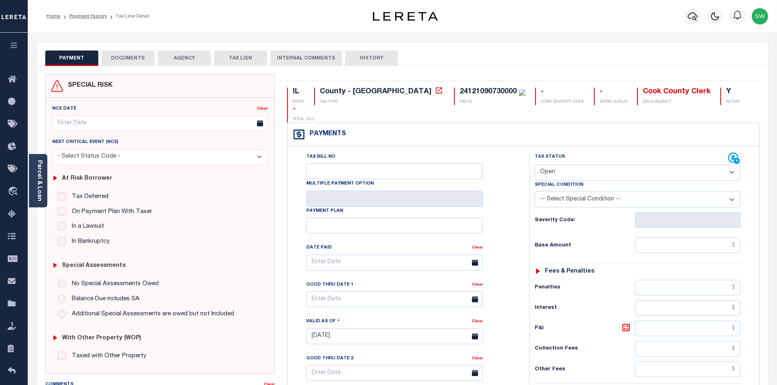
click at [732, 165] on select "- Select Status Code - Open Due/Unpaid Paid Incomplete No Tax Due Internal Refu…" at bounding box center [638, 173] width 206 height 16
select select "PYD"
click at [535, 165] on select "- Select Status Code - Open Due/Unpaid Paid Incomplete No Tax Due Internal Refu…" at bounding box center [638, 173] width 206 height 16
type input "[DATE]"
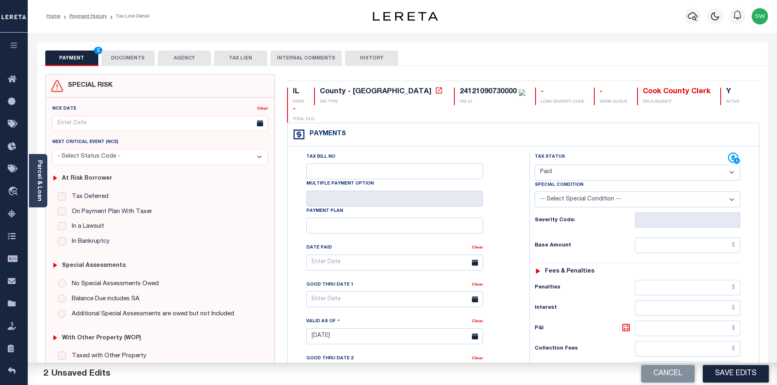
click at [604, 123] on div "Payments Warning! Search Status is not "Completed", amounts can not be keyed." at bounding box center [524, 134] width 472 height 23
click at [686, 238] on input "text" at bounding box center [688, 245] width 106 height 15
paste input "2,627.96"
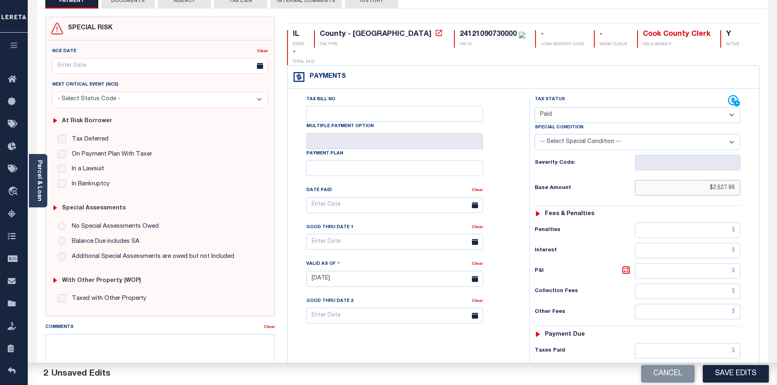
scroll to position [76, 0]
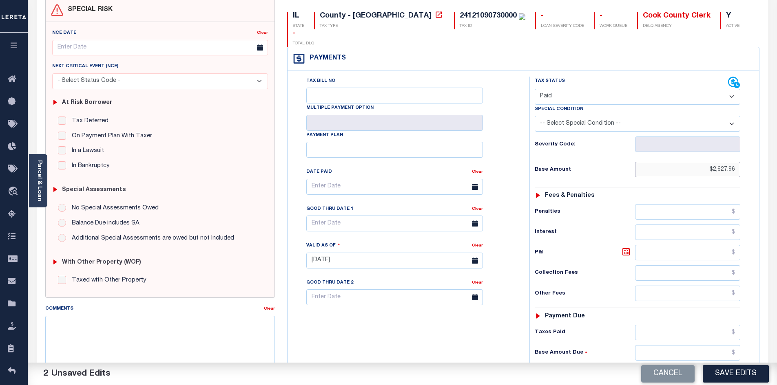
type input "$2,627.96"
click at [675, 325] on input "text" at bounding box center [688, 332] width 106 height 15
paste input "2,627.96"
type input "$2,627.96"
drag, startPoint x: 776, startPoint y: 275, endPoint x: 778, endPoint y: 307, distance: 32.3
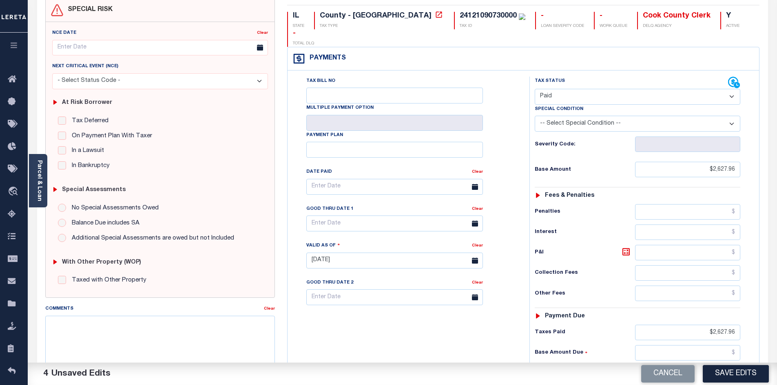
click at [777, 307] on html "Home Payment History Tax Line Detail" at bounding box center [388, 232] width 777 height 617
click at [712, 366] on input "text" at bounding box center [688, 373] width 106 height 15
type input "$0.00"
click at [503, 356] on div "Tax Bill No Multiple Payment Option Payment Plan Clear" at bounding box center [407, 257] width 234 height 360
click at [421, 344] on div "Tax Bill No Multiple Payment Option Payment Plan Clear" at bounding box center [407, 257] width 234 height 360
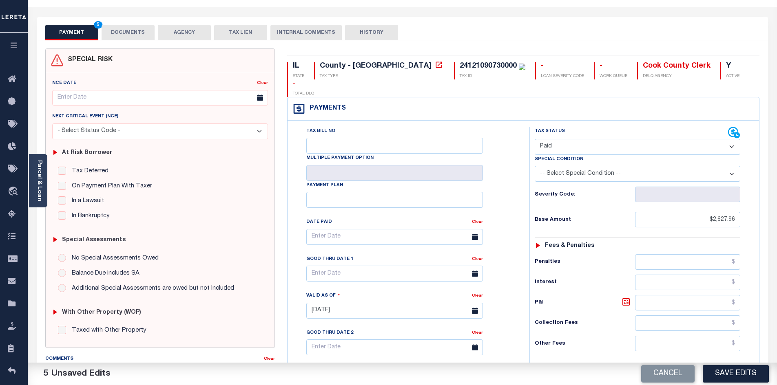
scroll to position [0, 0]
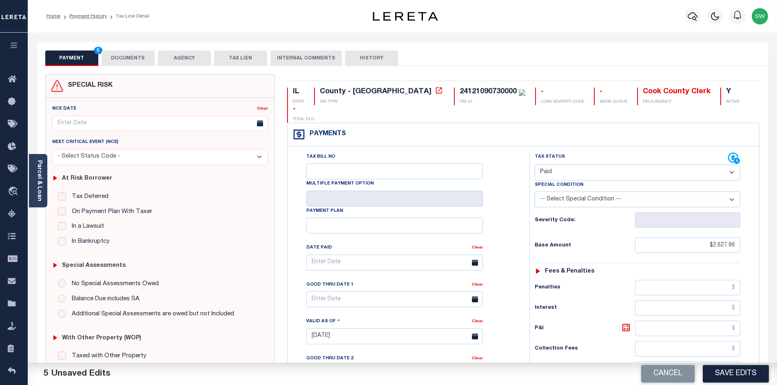
click at [147, 57] on button "DOCUMENTS" at bounding box center [128, 58] width 53 height 15
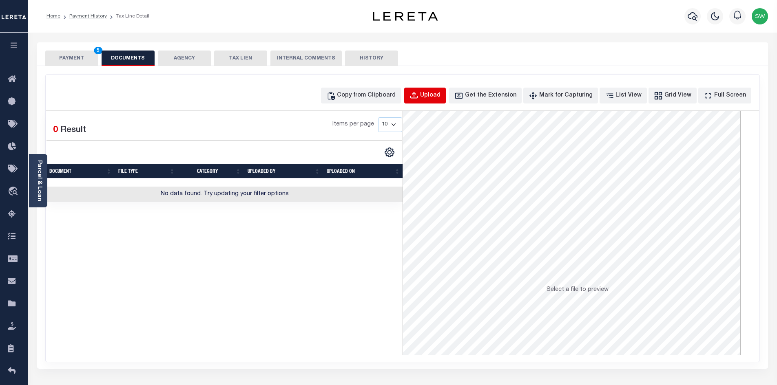
click at [441, 94] on div "Upload" at bounding box center [430, 95] width 20 height 9
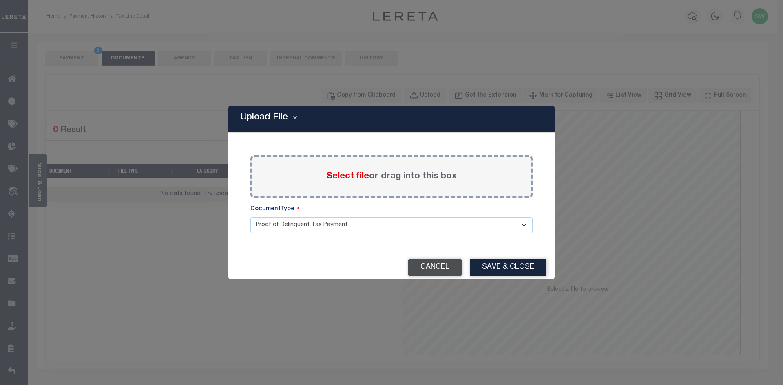
click at [438, 269] on button "Cancel" at bounding box center [434, 268] width 53 height 18
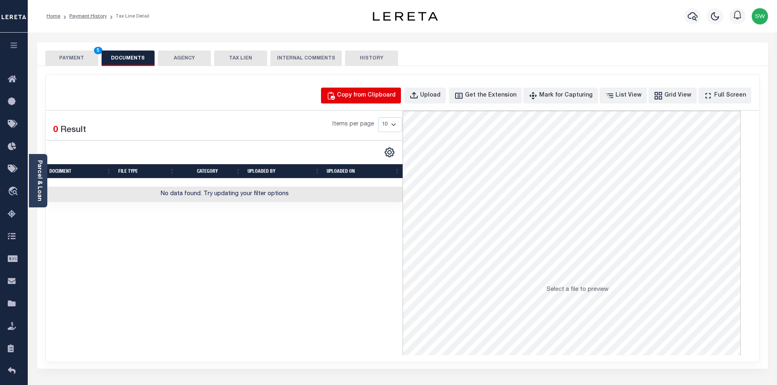
click at [385, 95] on div "Copy from Clipboard" at bounding box center [366, 95] width 59 height 9
select select "POP"
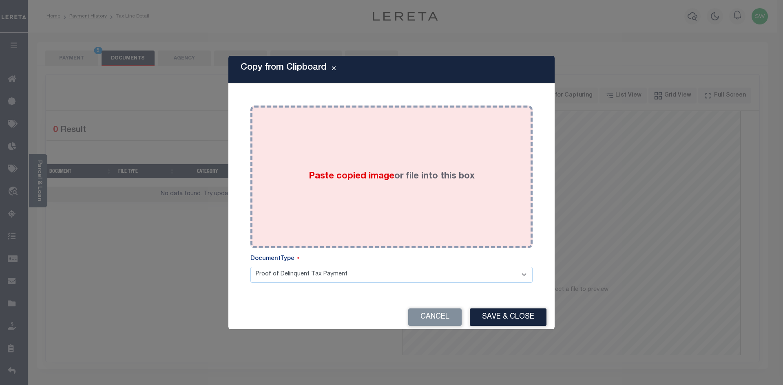
click at [330, 181] on span "Paste copied image" at bounding box center [352, 176] width 86 height 9
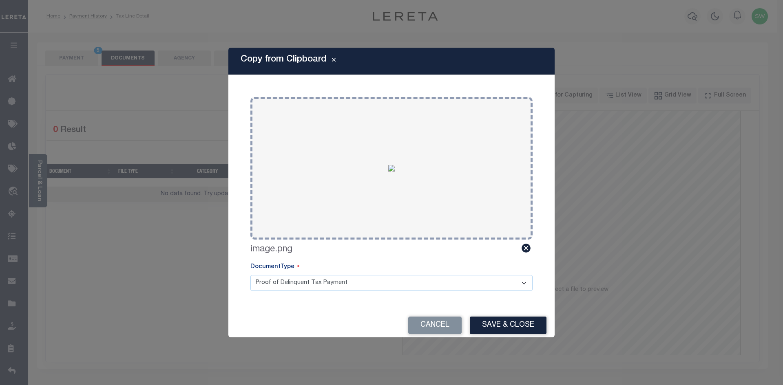
click at [525, 286] on select "Proof of Delinquent Tax Payment" at bounding box center [391, 283] width 282 height 16
click at [250, 275] on select "Proof of Delinquent Tax Payment" at bounding box center [391, 283] width 282 height 16
click at [523, 321] on button "Save & Close" at bounding box center [508, 326] width 77 height 18
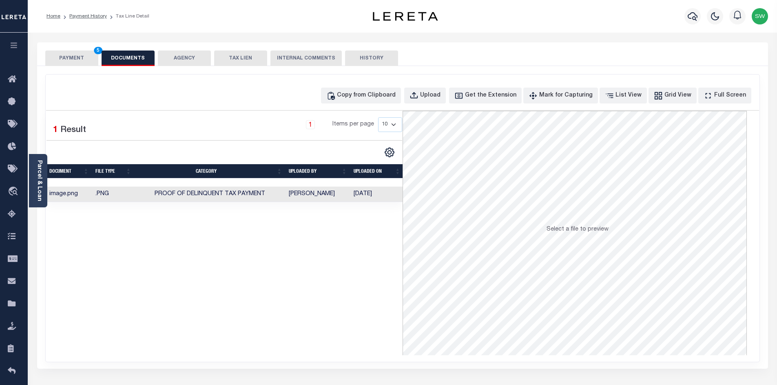
click at [213, 294] on div "Selected 1 Result 1 Items per page 10 25 50 100" at bounding box center [224, 233] width 356 height 245
click at [82, 60] on button "PAYMENT 5" at bounding box center [71, 58] width 53 height 15
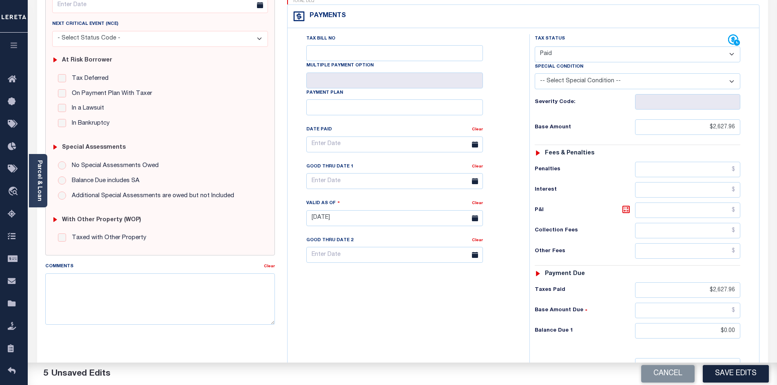
scroll to position [115, 0]
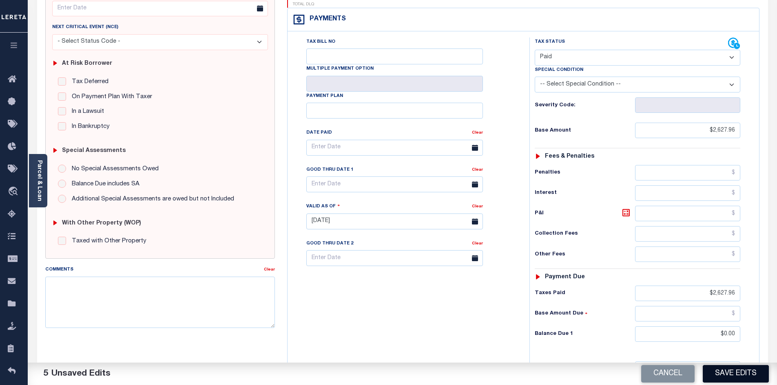
click at [742, 373] on button "Save Edits" at bounding box center [736, 374] width 66 height 18
checkbox input "false"
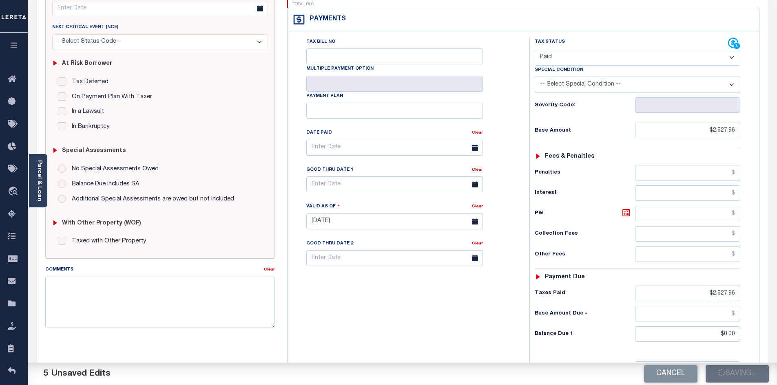
type input "$2,627.96"
type input "$0"
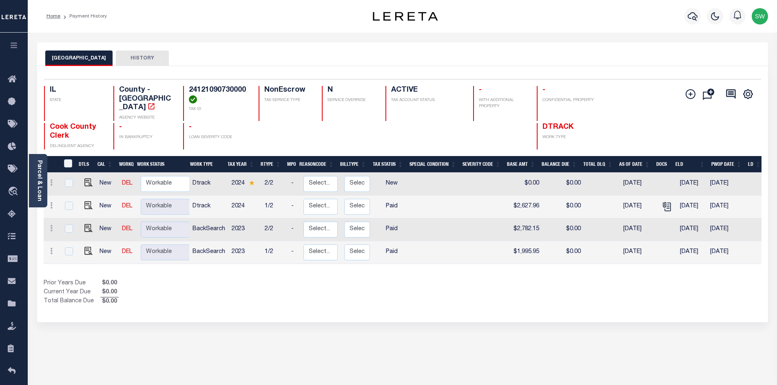
click at [289, 311] on div "Selected 4 Results 1 Items per page 25 50 100 IL STATE TAX ID N" at bounding box center [402, 194] width 731 height 257
click at [360, 283] on div "Prior Years Due $0.00 Current Year Due $0.00 Total Balance Due $0.00" at bounding box center [223, 292] width 359 height 27
click at [365, 291] on div "Prior Years Due $0.00 Current Year Due $0.00 Total Balance Due $0.00" at bounding box center [223, 292] width 359 height 27
click at [373, 292] on div "Prior Years Due $0.00 Current Year Due $0.00 Total Balance Due $0.00" at bounding box center [223, 292] width 359 height 27
click at [292, 300] on div "Selected 4 Results 1 Items per page 25 50 100 IL STATE TAX ID N" at bounding box center [402, 194] width 731 height 257
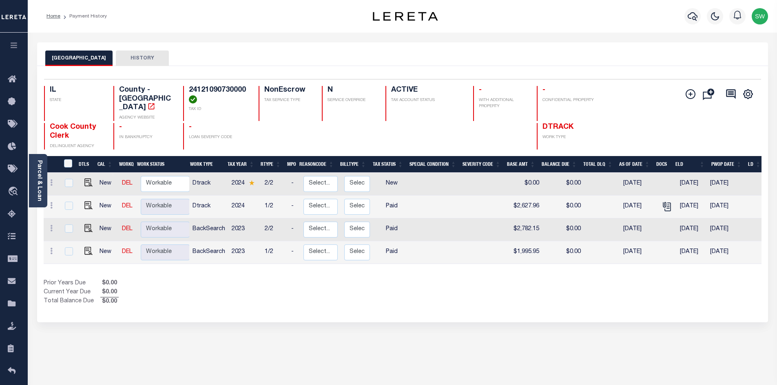
click at [359, 303] on div "Selected 4 Results 1 Items per page 25 50 100 IL STATE TAX ID N" at bounding box center [402, 194] width 731 height 257
click at [693, 19] on icon "button" at bounding box center [693, 16] width 10 height 10
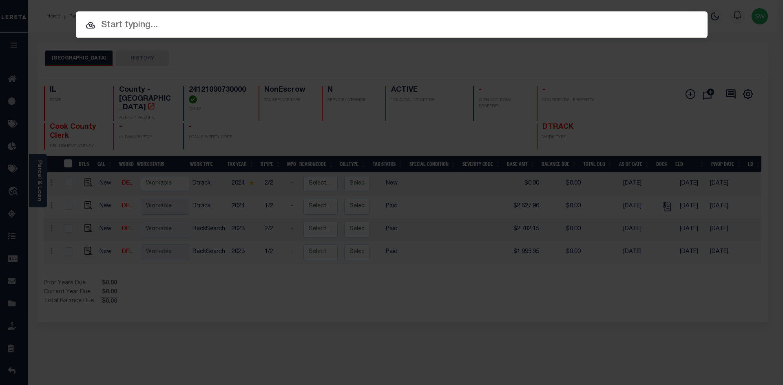
click at [125, 30] on input "text" at bounding box center [392, 25] width 632 height 14
paste input "15199"
type input "15199"
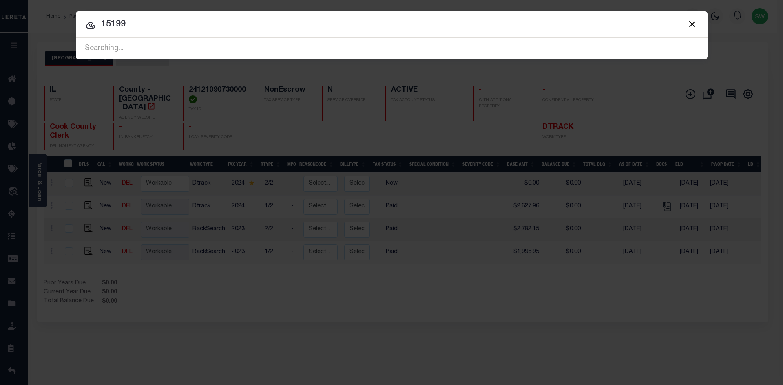
click at [153, 30] on input "15199" at bounding box center [392, 25] width 632 height 14
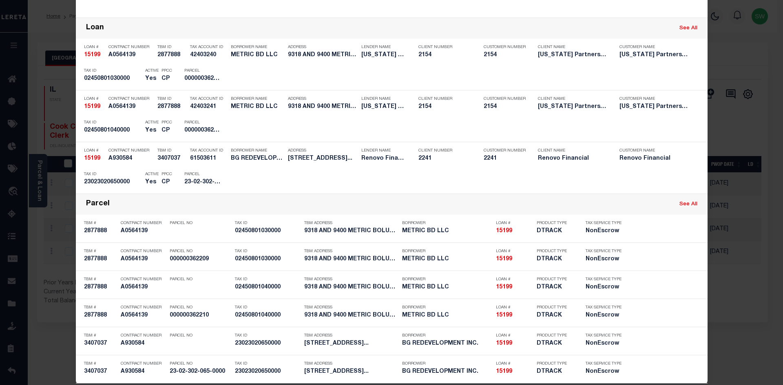
scroll to position [179, 0]
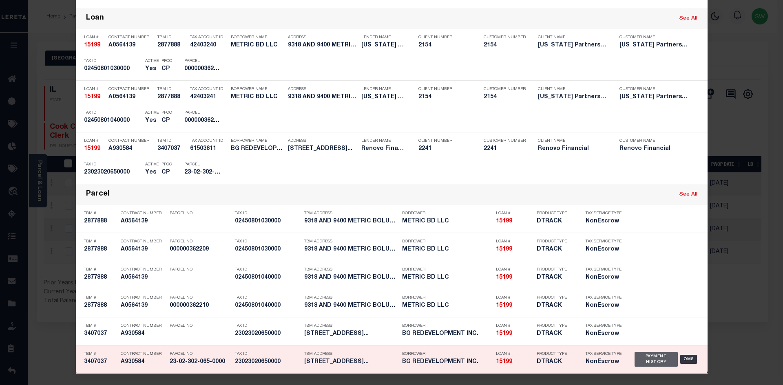
click at [653, 358] on div "Payment History" at bounding box center [657, 359] width 44 height 15
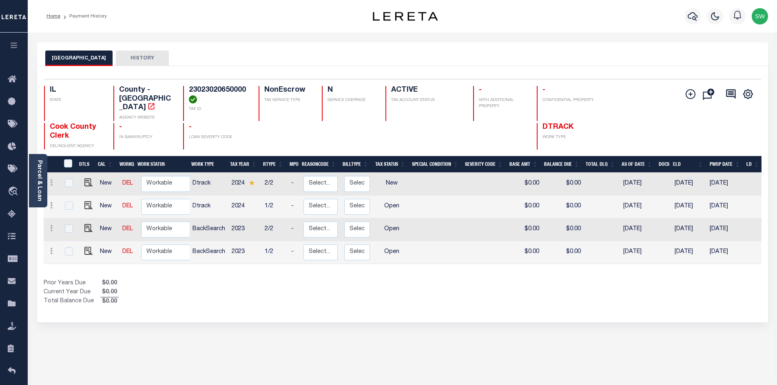
click at [281, 296] on div "Prior Years Due $0.00 Current Year Due $0.00 Total Balance Due $0.00" at bounding box center [223, 292] width 359 height 27
drag, startPoint x: 90, startPoint y: 244, endPoint x: 99, endPoint y: 245, distance: 9.5
click at [90, 247] on img "" at bounding box center [88, 251] width 8 height 8
checkbox input "true"
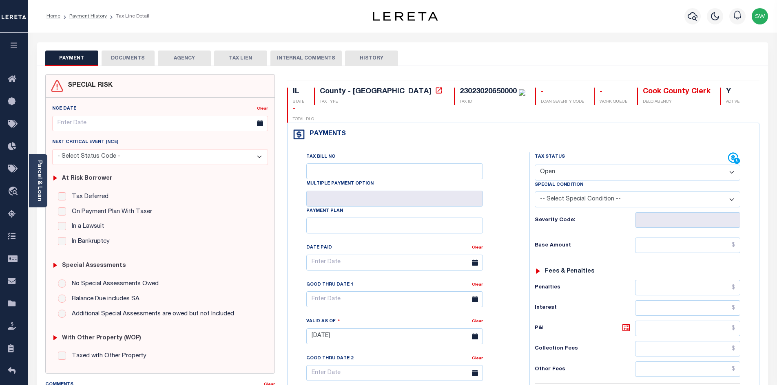
drag, startPoint x: 732, startPoint y: 151, endPoint x: 732, endPoint y: 156, distance: 4.9
click at [732, 165] on select "- Select Status Code - Open Due/Unpaid Paid Incomplete No Tax Due Internal Refu…" at bounding box center [638, 173] width 206 height 16
select select "PYD"
click at [535, 165] on select "- Select Status Code - Open Due/Unpaid Paid Incomplete No Tax Due Internal Refu…" at bounding box center [638, 173] width 206 height 16
type input "[DATE]"
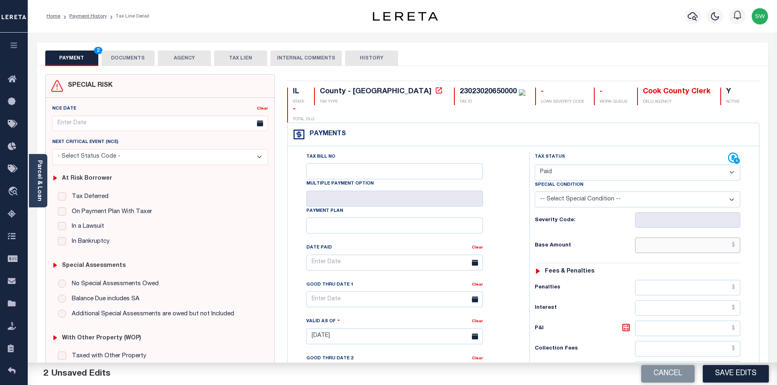
click at [651, 238] on input "text" at bounding box center [688, 245] width 106 height 15
click at [712, 238] on input "$4,973.39" at bounding box center [688, 245] width 106 height 15
drag, startPoint x: 713, startPoint y: 229, endPoint x: 738, endPoint y: 229, distance: 25.7
click at [738, 238] on input "$4,973.39" at bounding box center [688, 245] width 106 height 15
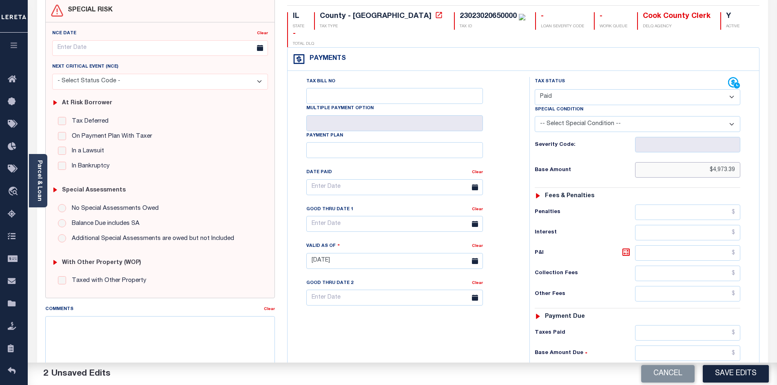
scroll to position [85, 0]
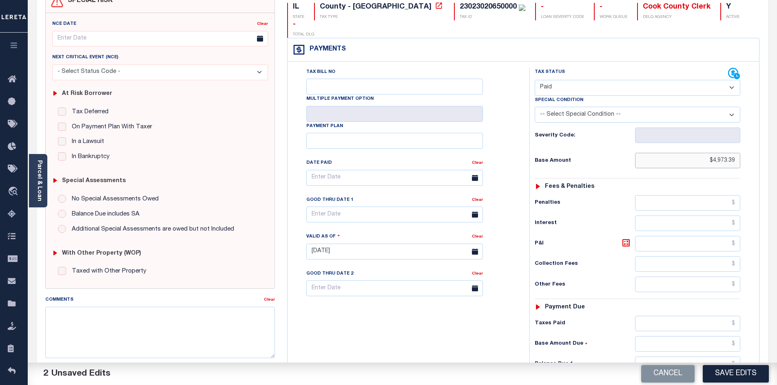
type input "$4,973.39"
click at [664, 316] on input "text" at bounding box center [688, 323] width 106 height 15
paste input "4,973.39"
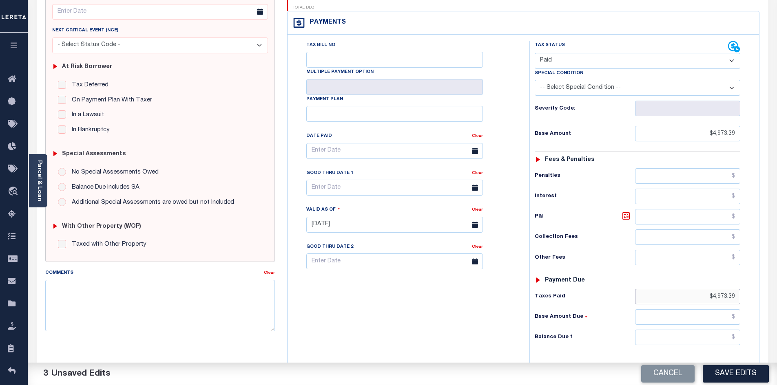
scroll to position [117, 0]
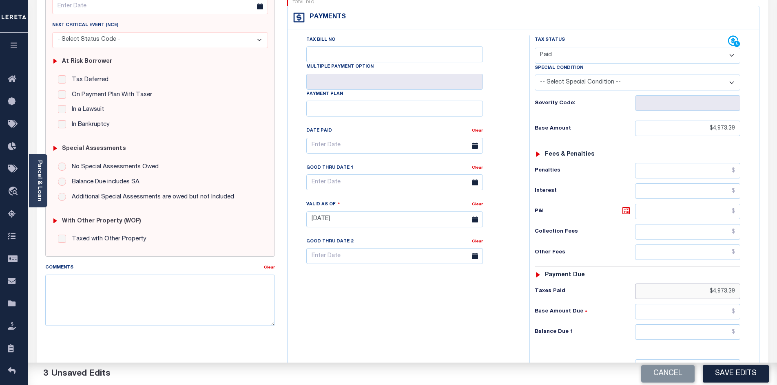
type input "$4,973.39"
click at [690, 325] on input "text" at bounding box center [688, 332] width 106 height 15
type input "$0.00"
click at [566, 344] on div "Tax Status Status - Select Status Code -" at bounding box center [639, 215] width 221 height 360
drag, startPoint x: 440, startPoint y: 318, endPoint x: 649, endPoint y: 307, distance: 209.1
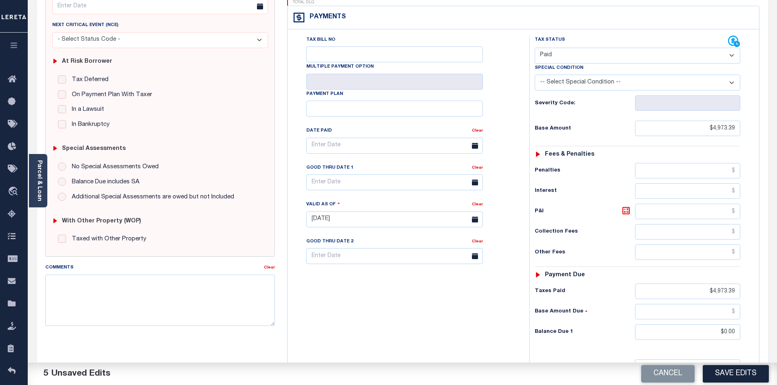
click at [441, 317] on div "Tax Bill No Multiple Payment Option Payment Plan Clear" at bounding box center [407, 215] width 234 height 360
drag, startPoint x: 746, startPoint y: 368, endPoint x: 780, endPoint y: 375, distance: 35.0
click at [746, 368] on button "Save Edits" at bounding box center [736, 374] width 66 height 18
checkbox input "false"
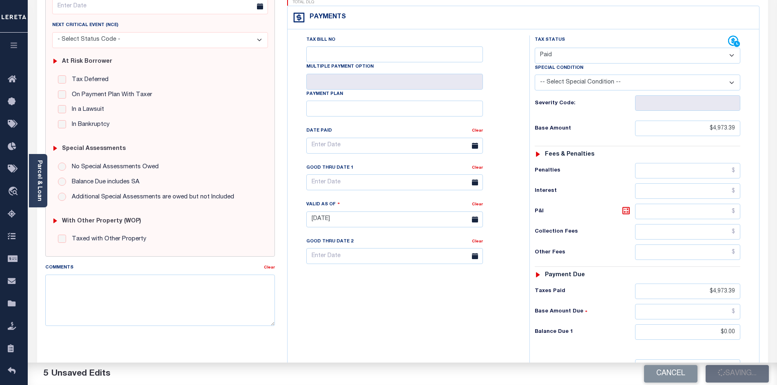
checkbox input "false"
type input "$4,973.39"
type input "$0"
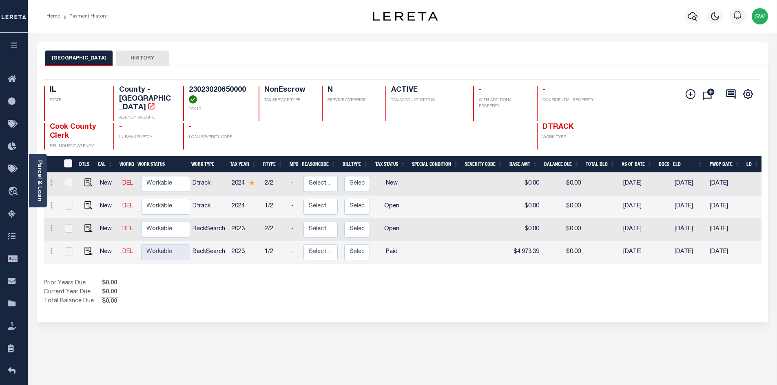
drag, startPoint x: 419, startPoint y: 308, endPoint x: 413, endPoint y: 299, distance: 10.5
click at [420, 308] on div "Selected 4 Results 1 Items per page 25 50 100 IL STATE TAX ID N" at bounding box center [402, 194] width 731 height 257
click at [84, 224] on img "" at bounding box center [88, 228] width 8 height 8
checkbox input "true"
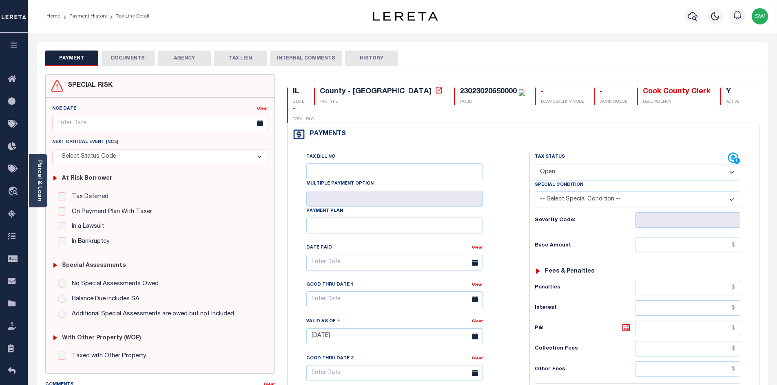
click at [733, 165] on select "- Select Status Code - Open Due/Unpaid Paid Incomplete No Tax Due Internal Refu…" at bounding box center [638, 173] width 206 height 16
select select "PYD"
click at [535, 165] on select "- Select Status Code - Open Due/Unpaid Paid Incomplete No Tax Due Internal Refu…" at bounding box center [638, 173] width 206 height 16
type input "[DATE]"
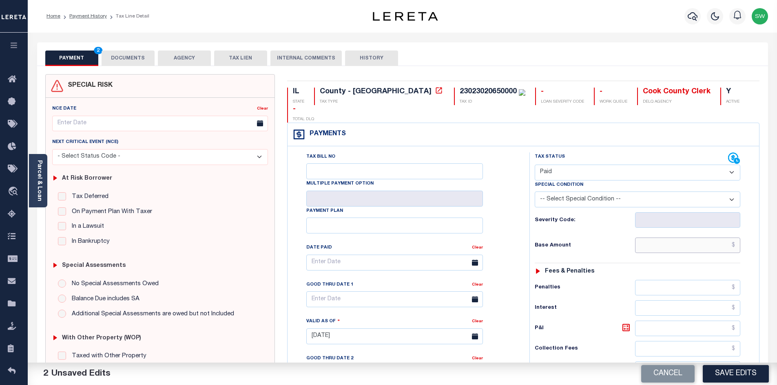
click at [678, 238] on input "text" at bounding box center [688, 245] width 106 height 15
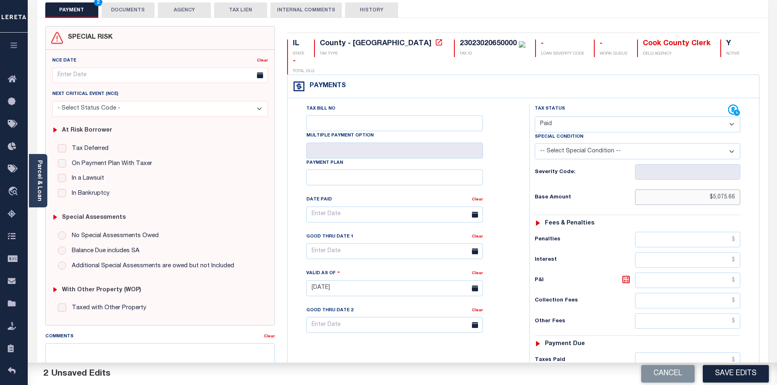
scroll to position [50, 0]
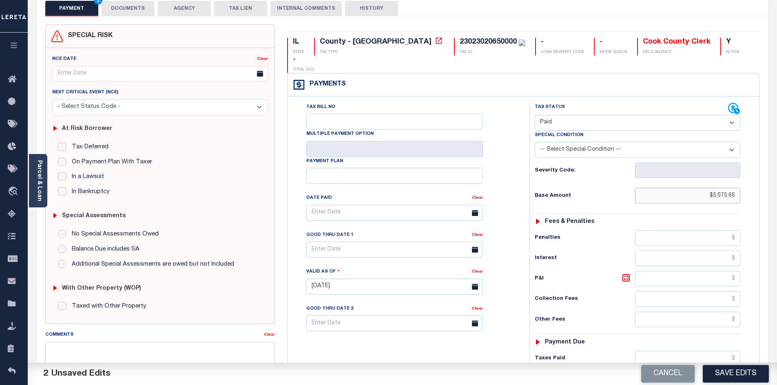
type input "$5,075.66"
click at [678, 351] on input "text" at bounding box center [688, 358] width 106 height 15
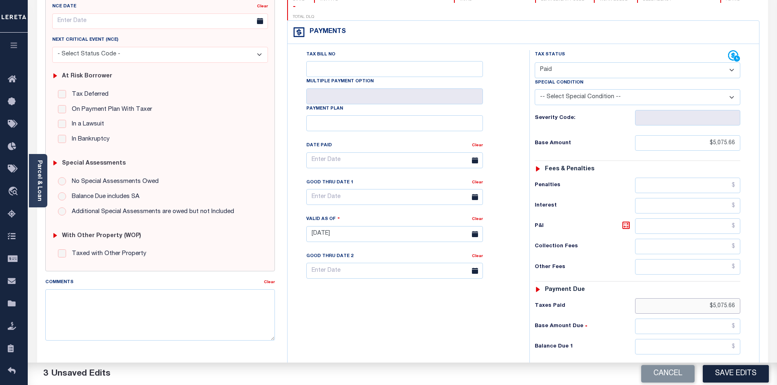
scroll to position [104, 0]
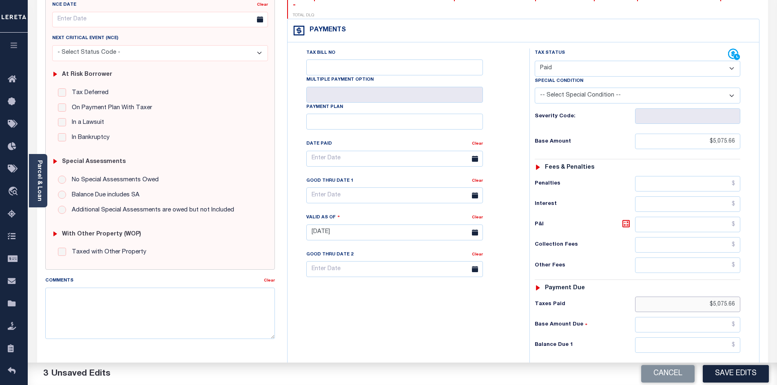
type input "$5,075.66"
click at [725, 338] on input "text" at bounding box center [688, 345] width 106 height 15
type input "$0.00"
click at [366, 335] on div "Tax Bill No Multiple Payment Option Payment Plan Clear" at bounding box center [407, 229] width 234 height 360
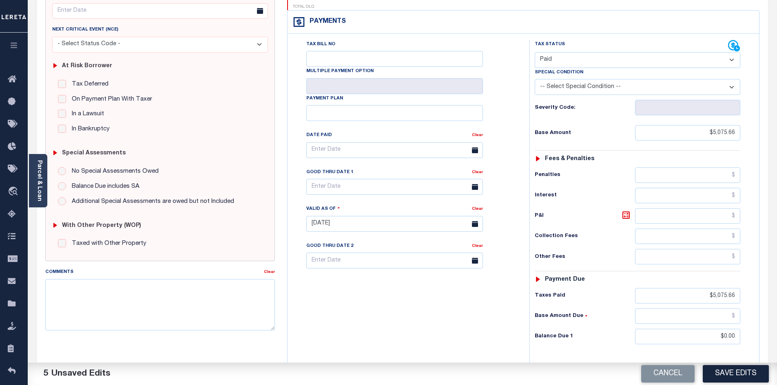
scroll to position [115, 0]
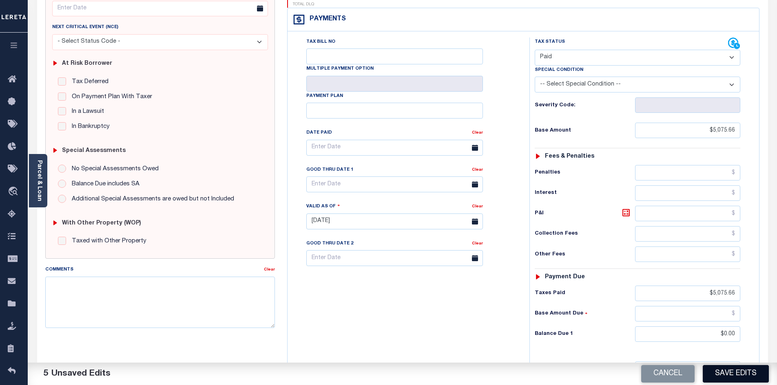
click at [747, 372] on button "Save Edits" at bounding box center [736, 374] width 66 height 18
checkbox input "false"
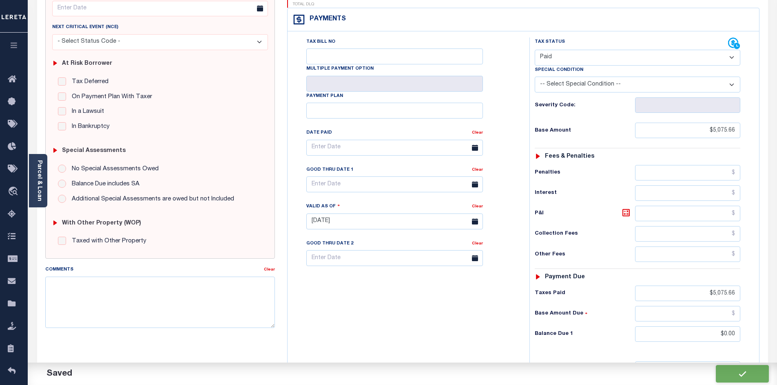
type input "$5,075.66"
type input "$0"
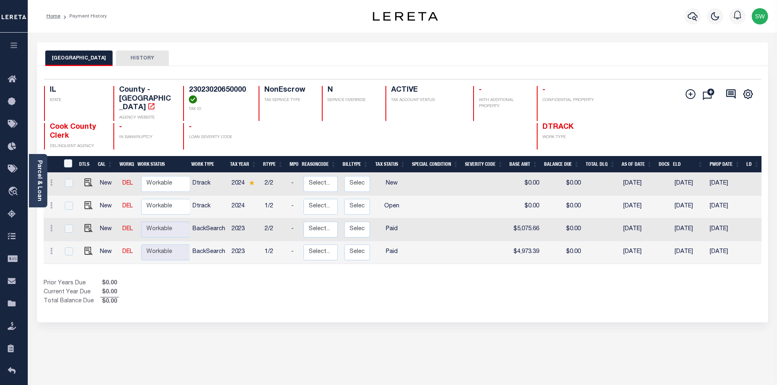
click at [288, 295] on div "Prior Years Due $0.00 Current Year Due $0.00 Total Balance Due $0.00" at bounding box center [223, 292] width 359 height 27
click at [151, 200] on select "Non Workable Workable" at bounding box center [165, 207] width 49 height 16
checkbox input "true"
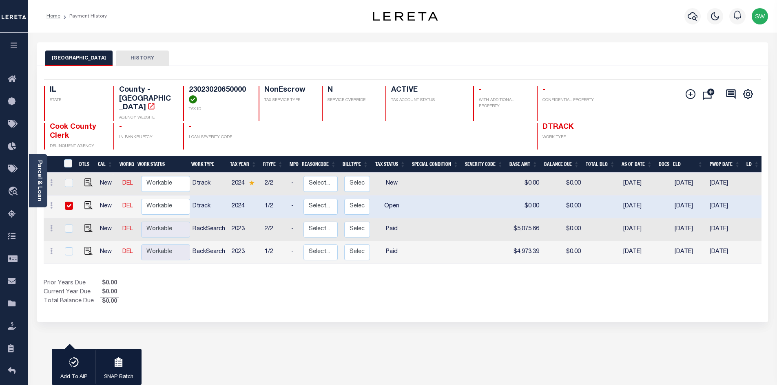
click at [259, 302] on div "1 Selected 4 Results 1 Items per page 25 50 100 IL STATE TAX ID" at bounding box center [402, 194] width 731 height 257
click at [89, 201] on img "" at bounding box center [88, 205] width 8 height 8
checkbox input "false"
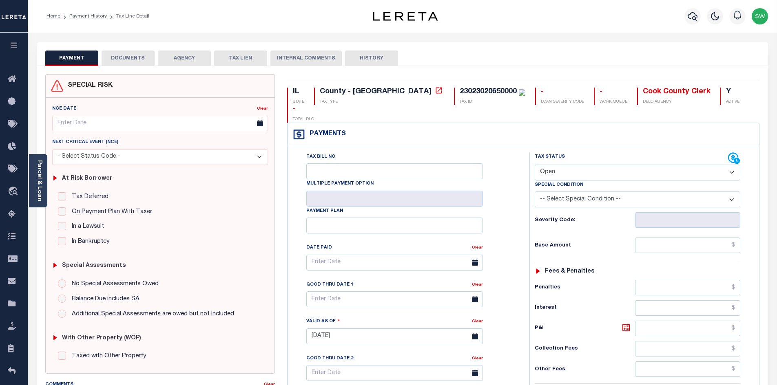
click at [730, 165] on select "- Select Status Code - Open Due/Unpaid Paid Incomplete No Tax Due Internal Refu…" at bounding box center [638, 173] width 206 height 16
select select "PYD"
click at [535, 165] on select "- Select Status Code - Open Due/Unpaid Paid Incomplete No Tax Due Internal Refu…" at bounding box center [638, 173] width 206 height 16
type input "09/10/2025"
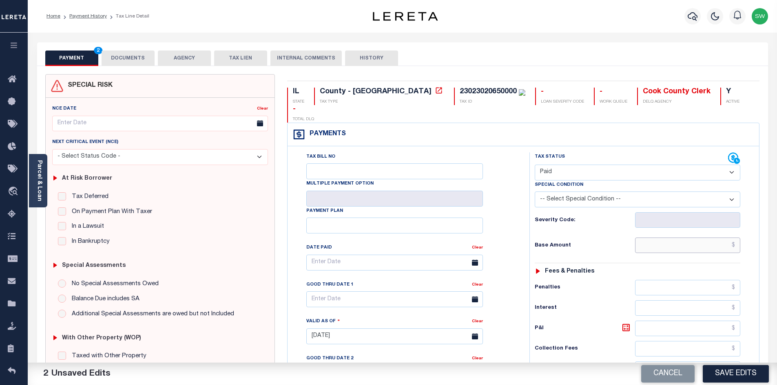
click at [675, 238] on input "text" at bounding box center [688, 245] width 106 height 15
drag, startPoint x: 713, startPoint y: 229, endPoint x: 736, endPoint y: 229, distance: 23.2
click at [736, 238] on input "$5,526.98" at bounding box center [688, 245] width 106 height 15
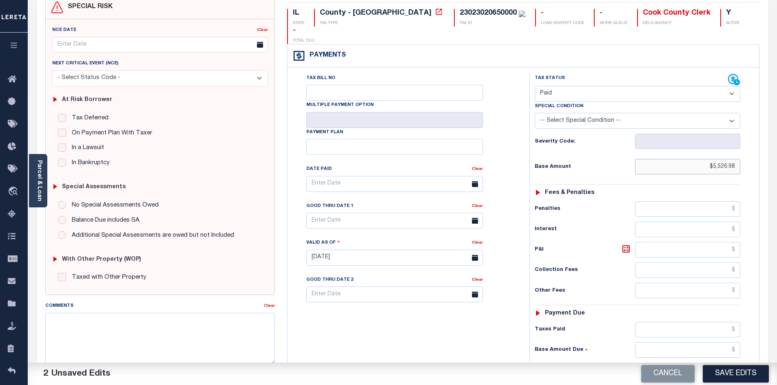
scroll to position [89, 0]
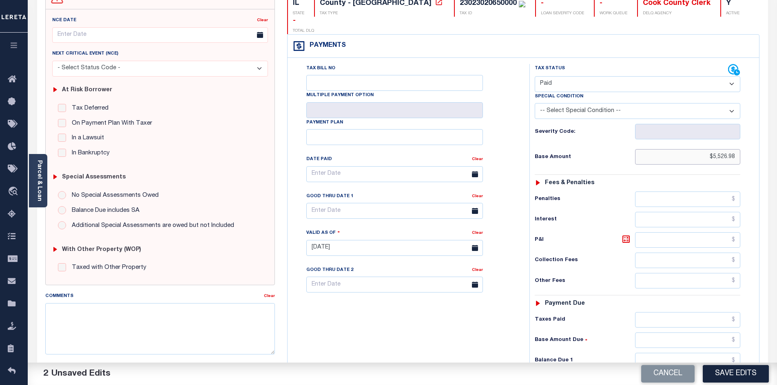
type input "$5,526.98"
click at [676, 312] on input "text" at bounding box center [688, 319] width 106 height 15
paste input "5,526.98"
type input "$5,526.98"
click at [472, 348] on div "Tax Bill No Multiple Payment Option Payment Plan Clear" at bounding box center [407, 244] width 234 height 360
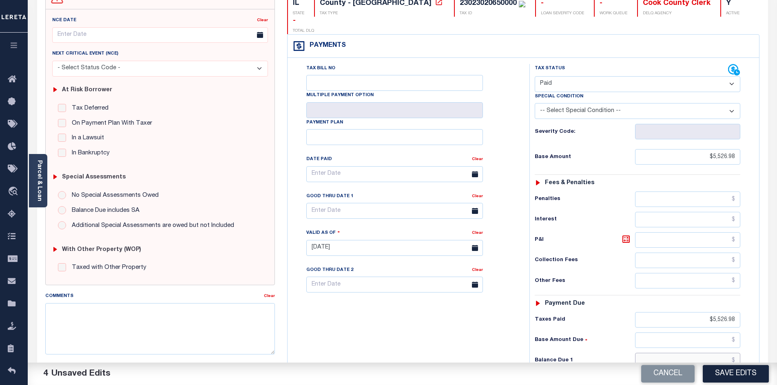
click at [720, 353] on input "text" at bounding box center [688, 360] width 106 height 15
type input "$0.00"
drag, startPoint x: 391, startPoint y: 314, endPoint x: 708, endPoint y: 304, distance: 317.1
click at [400, 313] on div "Tax Bill No Multiple Payment Option Payment Plan Clear" at bounding box center [407, 244] width 234 height 360
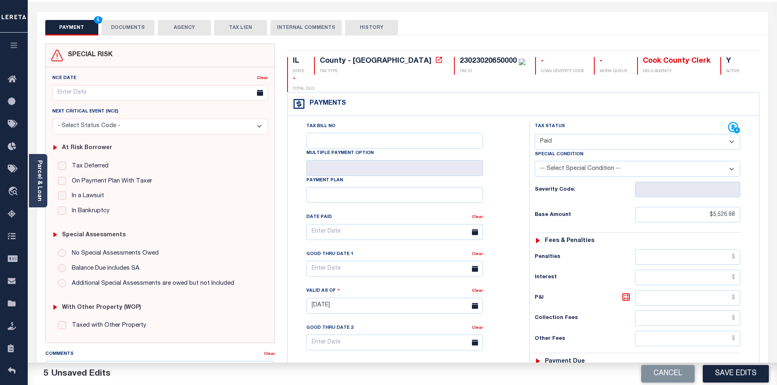
scroll to position [0, 0]
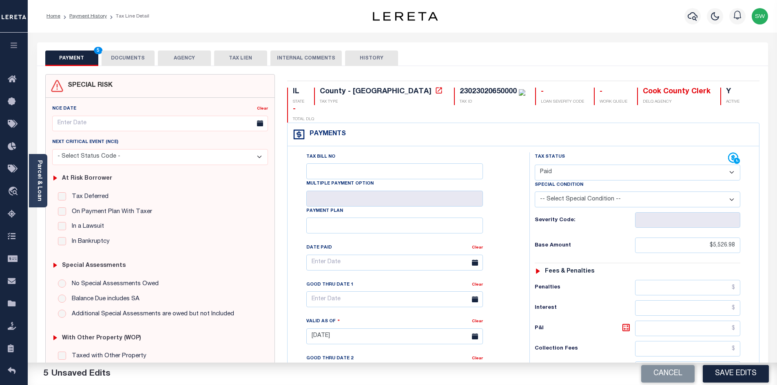
click at [134, 58] on button "DOCUMENTS" at bounding box center [128, 58] width 53 height 15
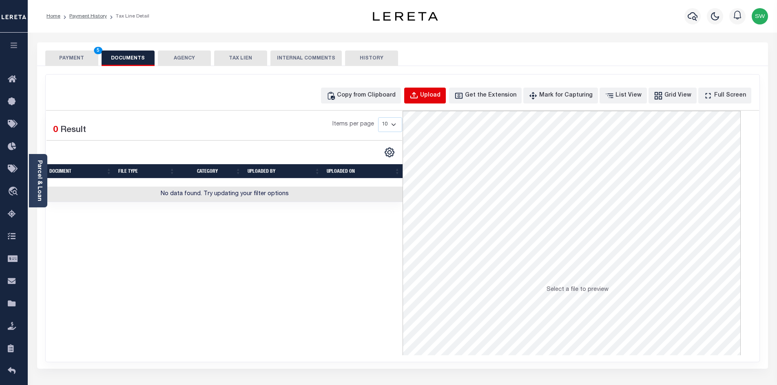
click at [439, 100] on div "Upload" at bounding box center [430, 95] width 20 height 9
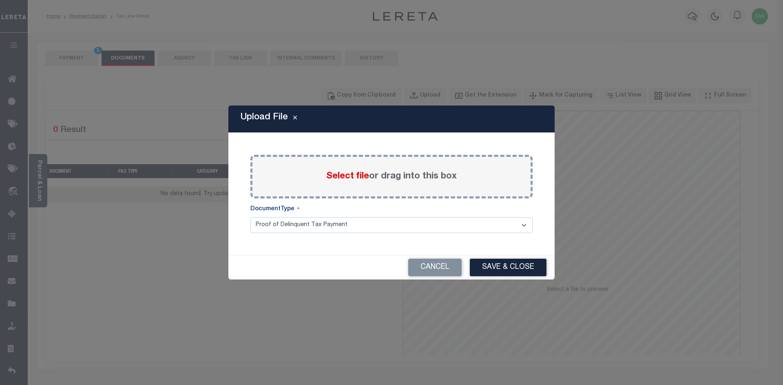
click at [196, 285] on div "Upload File Paste copied image or file into this box Select file or drag into t…" at bounding box center [391, 192] width 783 height 385
click at [447, 273] on button "Cancel" at bounding box center [434, 268] width 53 height 18
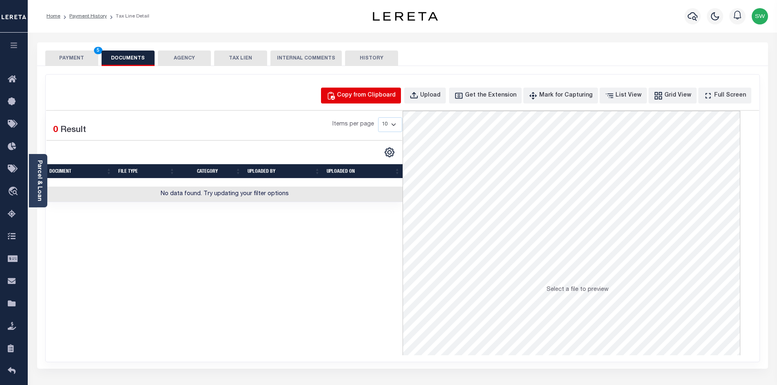
click at [368, 98] on div "Copy from Clipboard" at bounding box center [366, 95] width 59 height 9
select select "POP"
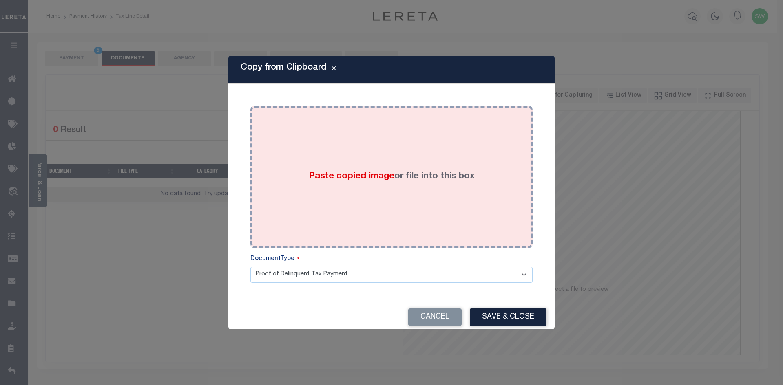
click at [281, 174] on div "Paste copied image or file into this box" at bounding box center [392, 177] width 270 height 131
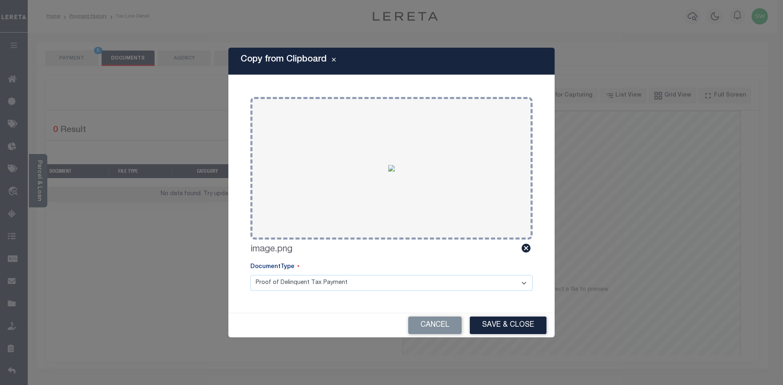
click at [512, 325] on button "Save & Close" at bounding box center [508, 326] width 77 height 18
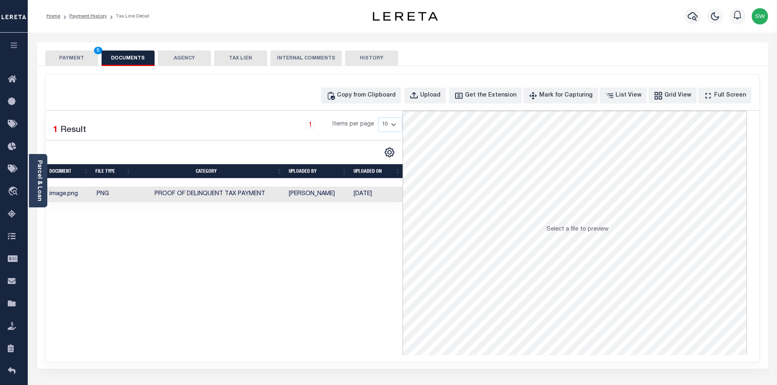
drag, startPoint x: 372, startPoint y: 276, endPoint x: 338, endPoint y: 229, distance: 57.5
click at [368, 273] on div "Selected 1 Result 1 Items per page 10 25 50 100" at bounding box center [224, 233] width 356 height 245
click at [77, 58] on button "PAYMENT 5" at bounding box center [71, 58] width 53 height 15
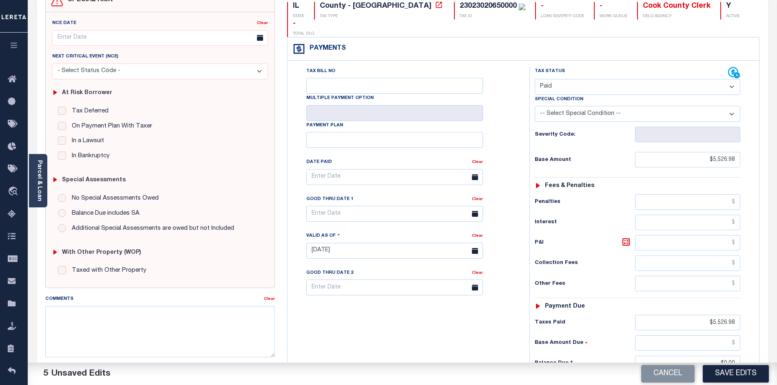
scroll to position [86, 0]
click at [461, 330] on div "Tax Bill No Multiple Payment Option Payment Plan Clear" at bounding box center [407, 246] width 234 height 360
click at [739, 371] on button "Save Edits" at bounding box center [736, 374] width 66 height 18
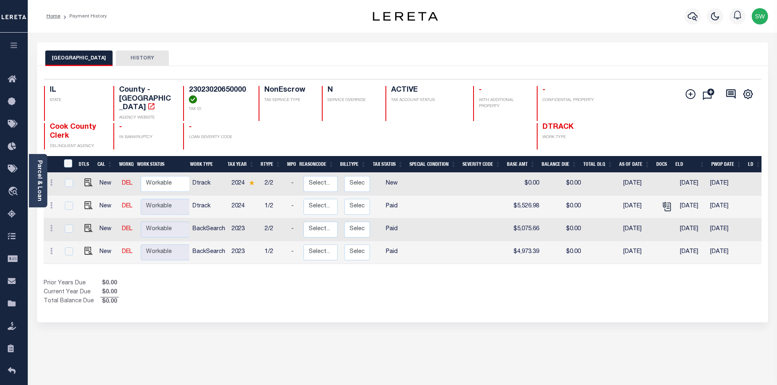
click at [438, 286] on div "Show Tax Lines before Bill Release Date Prior Years Due $0.00 Current Year Due …" at bounding box center [403, 292] width 718 height 27
drag, startPoint x: 286, startPoint y: 306, endPoint x: 742, endPoint y: 196, distance: 469.0
click at [286, 306] on div "Selected 4 Results 1 Items per page 25 50 100 IL STATE TAX ID N" at bounding box center [402, 194] width 731 height 257
click at [693, 16] on icon "button" at bounding box center [693, 16] width 10 height 10
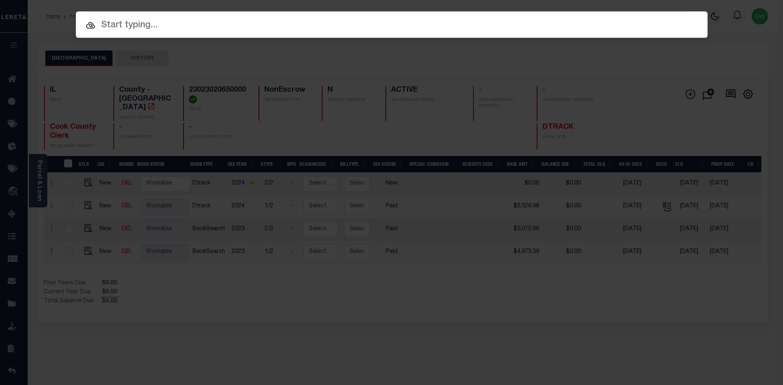
click at [115, 30] on input "text" at bounding box center [392, 25] width 632 height 14
paste input "11687"
type input "11687"
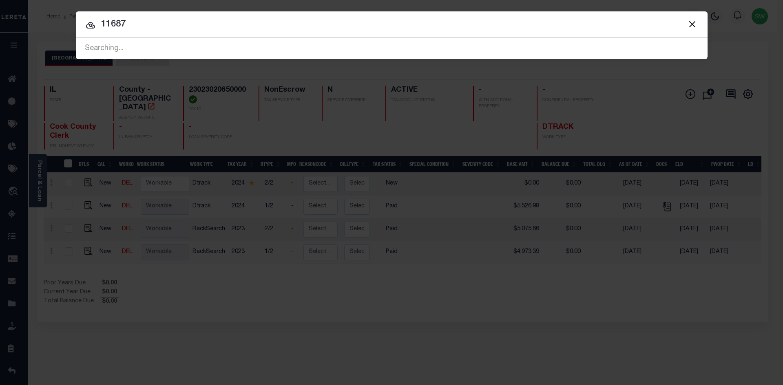
click at [166, 30] on input "11687" at bounding box center [392, 25] width 632 height 14
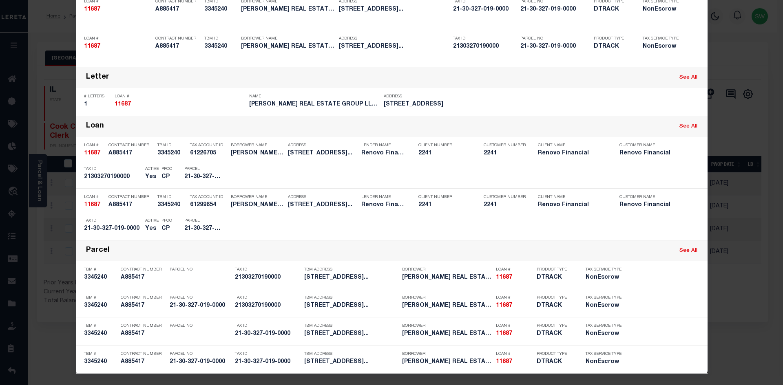
scroll to position [83, 0]
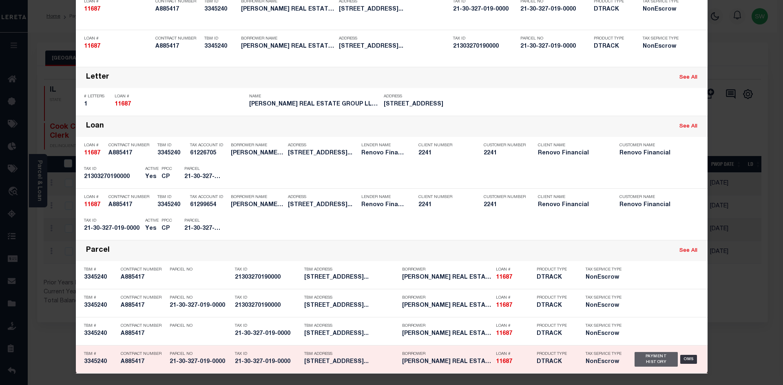
click at [643, 359] on div "Payment History" at bounding box center [657, 359] width 44 height 15
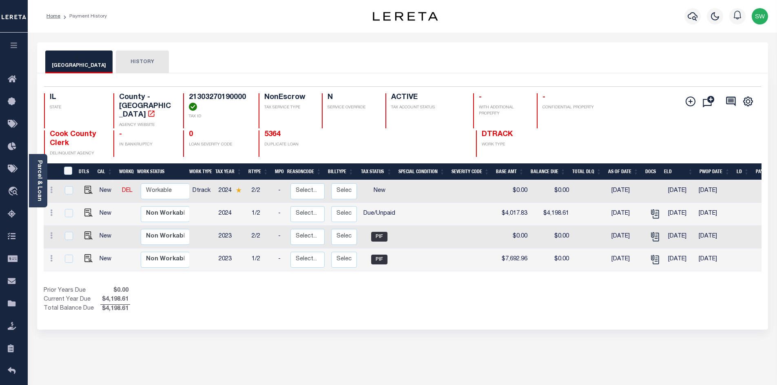
click at [432, 297] on div "Show Tax Lines before Bill Release Date Prior Years Due $0.00 Current Year Due …" at bounding box center [403, 300] width 718 height 27
click at [693, 21] on icon "button" at bounding box center [693, 16] width 10 height 10
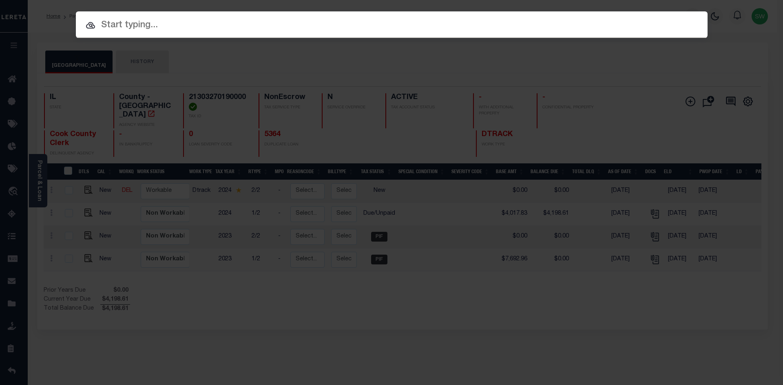
click at [149, 20] on input "text" at bounding box center [392, 25] width 632 height 14
click at [113, 27] on input "text" at bounding box center [392, 25] width 632 height 14
paste input "6964"
type input "6964"
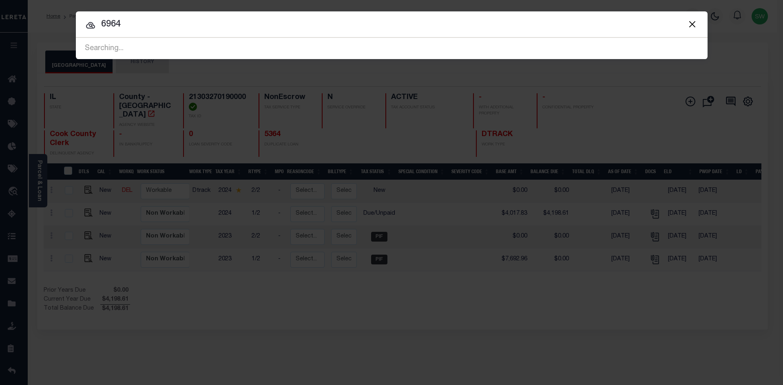
click at [149, 25] on input "6964" at bounding box center [392, 25] width 632 height 14
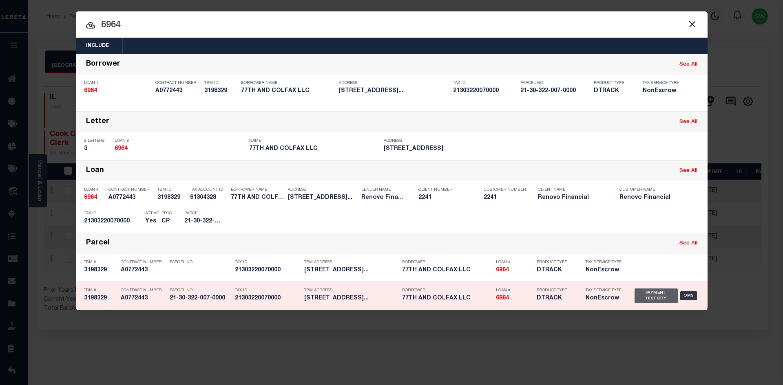
click at [642, 299] on div "Payment History" at bounding box center [657, 296] width 44 height 15
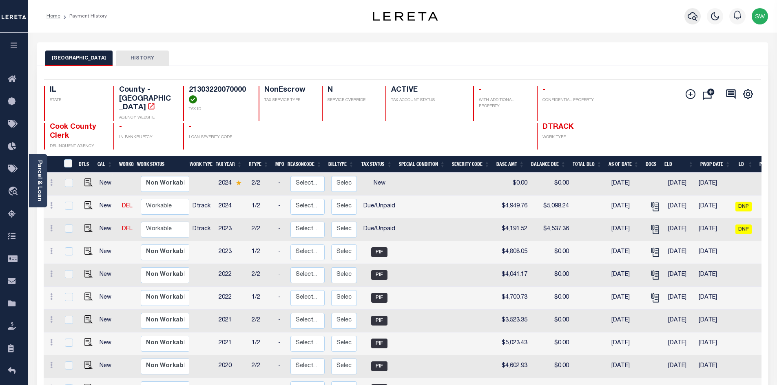
click at [686, 15] on button "button" at bounding box center [692, 16] width 16 height 16
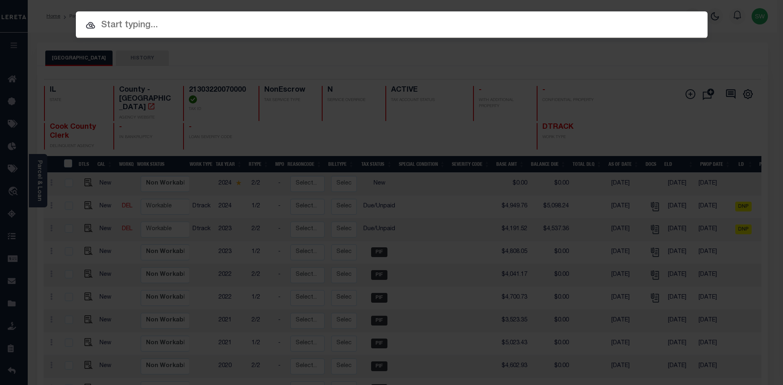
click at [140, 31] on input "text" at bounding box center [392, 25] width 632 height 14
paste input "8480"
type input "8480"
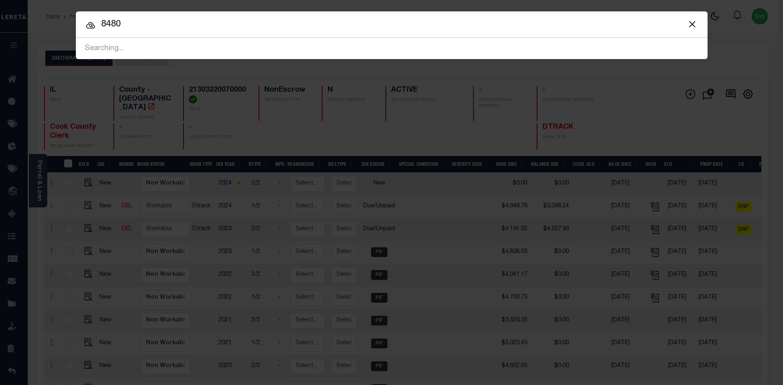
click at [175, 30] on input "8480" at bounding box center [392, 25] width 632 height 14
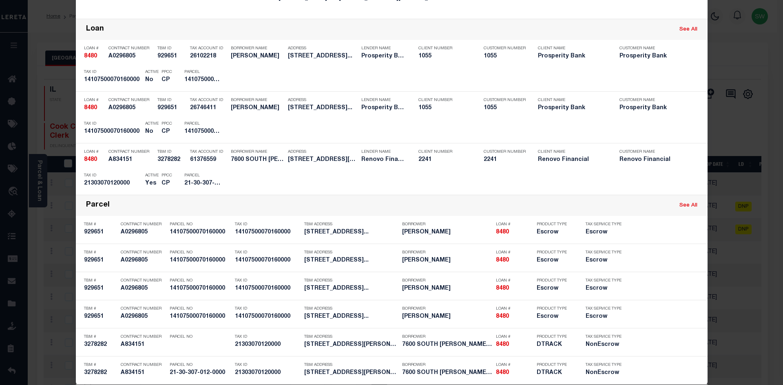
scroll to position [142, 0]
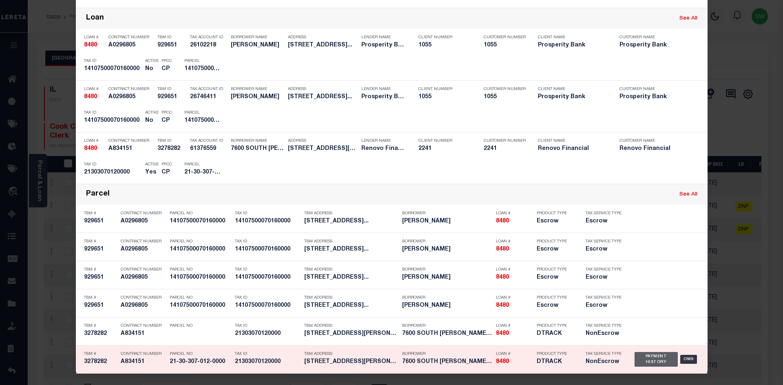
click at [644, 357] on div "Payment History" at bounding box center [657, 359] width 44 height 15
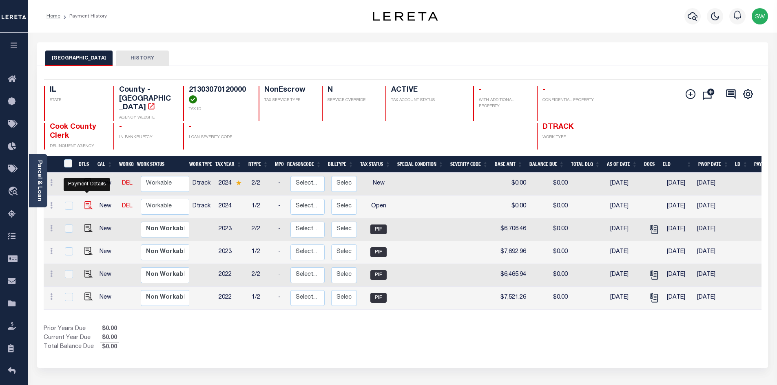
click at [86, 201] on img "" at bounding box center [88, 205] width 8 height 8
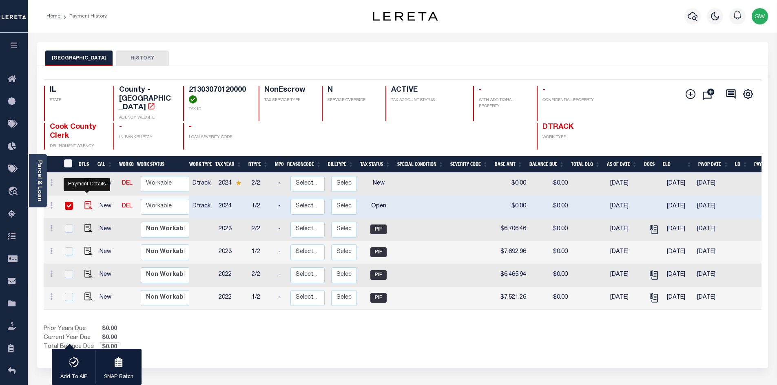
checkbox input "true"
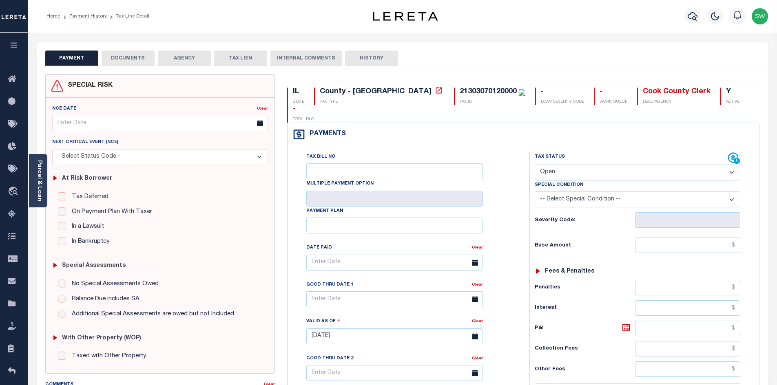
click at [732, 165] on select "- Select Status Code - Open Due/Unpaid Paid Incomplete No Tax Due Internal Refu…" at bounding box center [638, 173] width 206 height 16
select select "DUE"
click at [535, 165] on select "- Select Status Code - Open Due/Unpaid Paid Incomplete No Tax Due Internal Refu…" at bounding box center [638, 173] width 206 height 16
type input "09/10/2025"
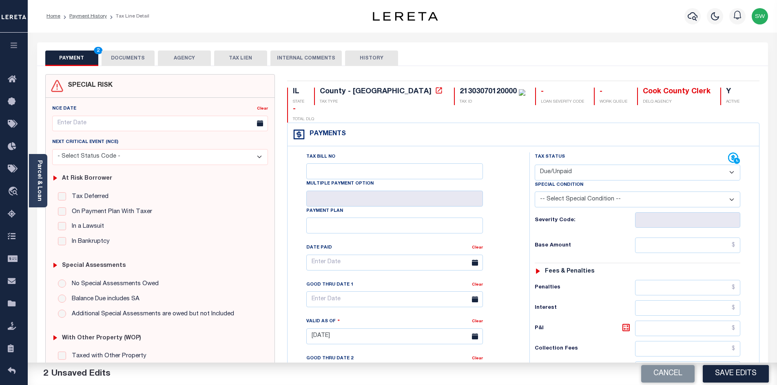
click at [519, 303] on div "Tax Bill No Multiple Payment Option Payment Plan Clear" at bounding box center [407, 333] width 234 height 360
click at [661, 238] on input "text" at bounding box center [688, 245] width 106 height 15
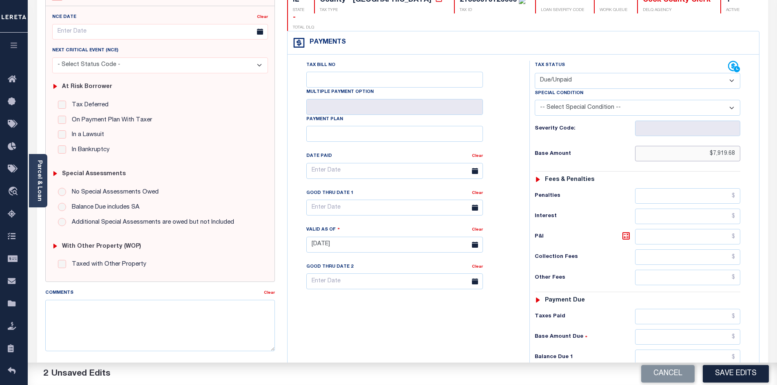
scroll to position [98, 0]
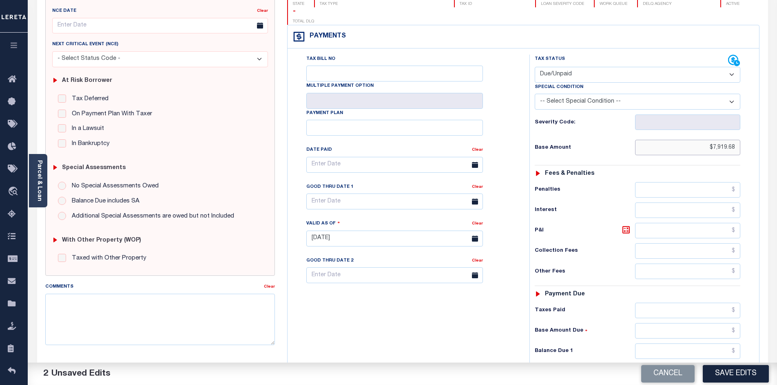
type input "$7,919.68"
click at [660, 344] on input "text" at bounding box center [688, 351] width 106 height 15
type input "$8,335.48"
click at [626, 225] on icon at bounding box center [626, 230] width 10 height 10
type input "$415.80"
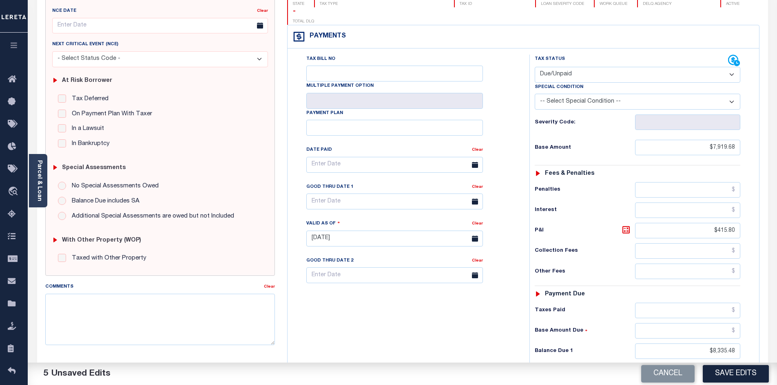
click at [337, 335] on div "Tax Bill No Multiple Payment Option Payment Plan Clear" at bounding box center [407, 235] width 234 height 360
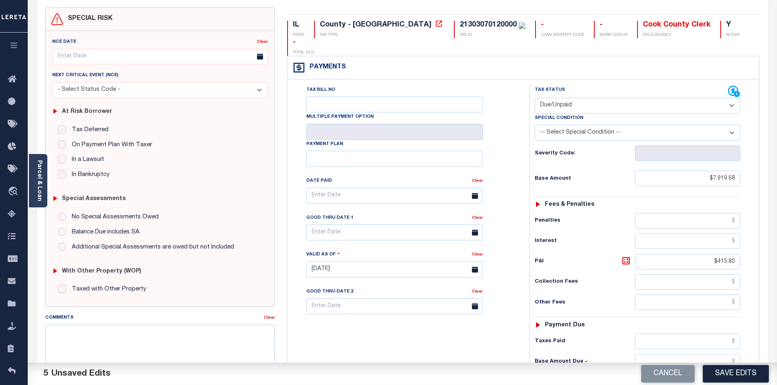
scroll to position [0, 0]
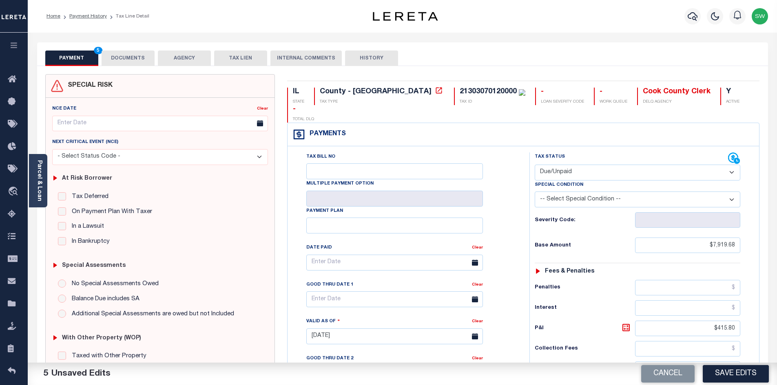
click at [160, 58] on button "AGENCY" at bounding box center [184, 58] width 53 height 15
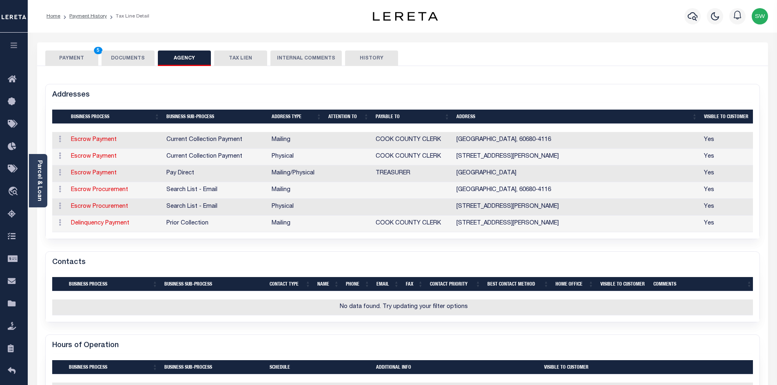
click at [139, 58] on button "DOCUMENTS" at bounding box center [128, 58] width 53 height 15
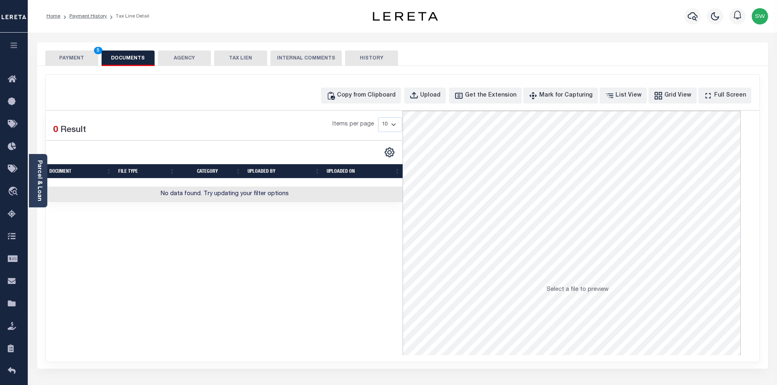
click at [212, 275] on div "Selected 0 Result Items per page 10 25 50 100" at bounding box center [224, 233] width 356 height 245
click at [396, 95] on div "Copy from Clipboard" at bounding box center [366, 95] width 59 height 9
select select "POP"
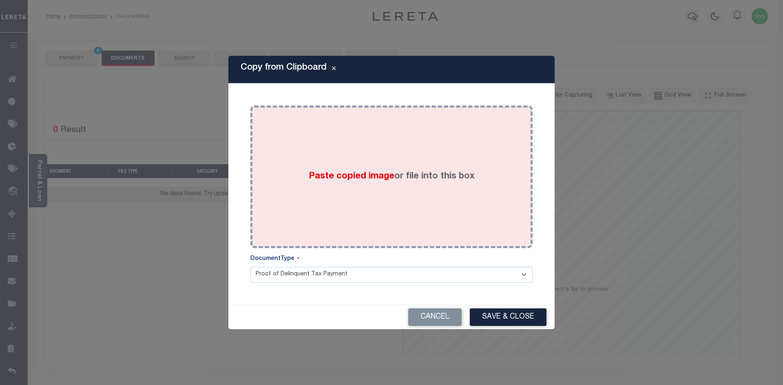
click at [352, 229] on div "Paste copied image or file into this box" at bounding box center [392, 177] width 270 height 131
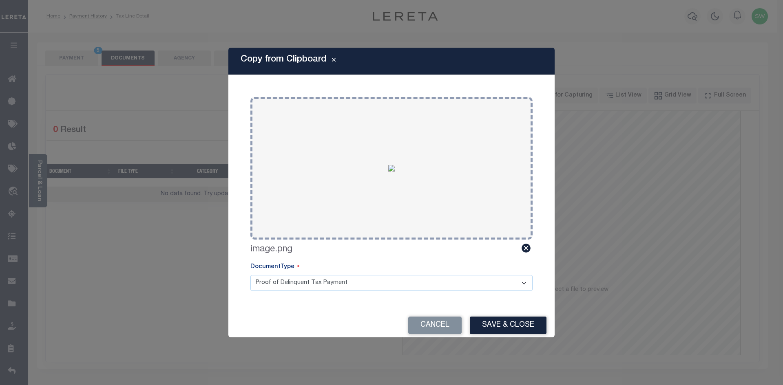
click at [521, 283] on select "Proof of Delinquent Tax Payment" at bounding box center [391, 283] width 282 height 16
click at [250, 275] on select "Proof of Delinquent Tax Payment" at bounding box center [391, 283] width 282 height 16
click at [497, 326] on button "Save & Close" at bounding box center [508, 326] width 77 height 18
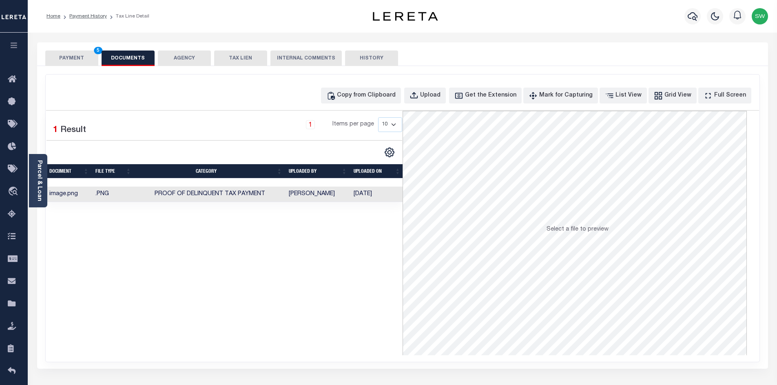
drag, startPoint x: 357, startPoint y: 294, endPoint x: 263, endPoint y: 186, distance: 143.1
click at [357, 292] on div "Selected 1 Result 1 Items per page 10 25 50 100" at bounding box center [224, 233] width 356 height 245
click at [75, 57] on button "PAYMENT 5" at bounding box center [71, 58] width 53 height 15
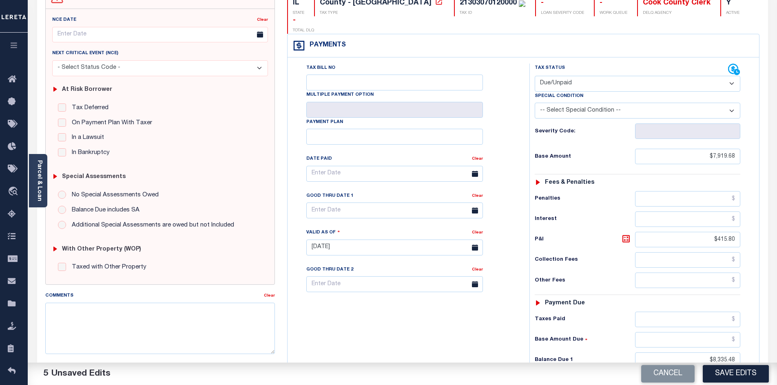
scroll to position [89, 0]
click at [732, 376] on button "Save Edits" at bounding box center [736, 374] width 66 height 18
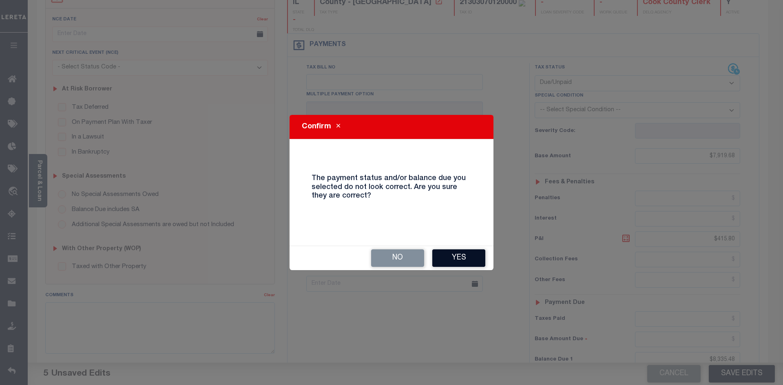
click at [452, 255] on button "Yes" at bounding box center [458, 259] width 53 height 18
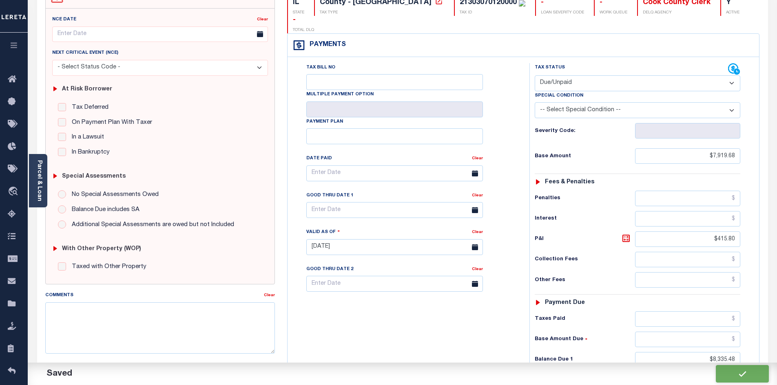
checkbox input "false"
type input "$7,919.68"
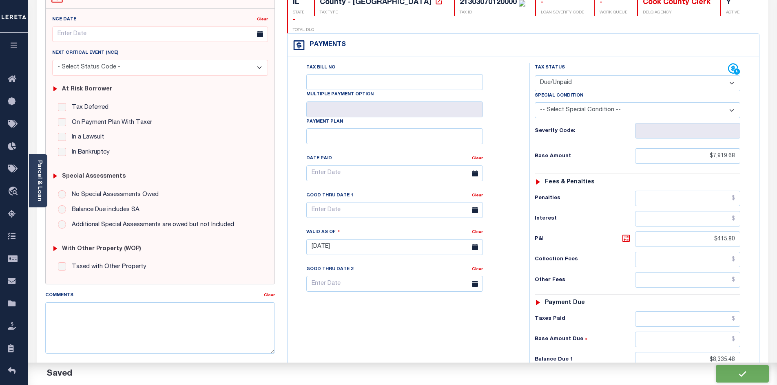
type input "$415.8"
type input "$8,335.48"
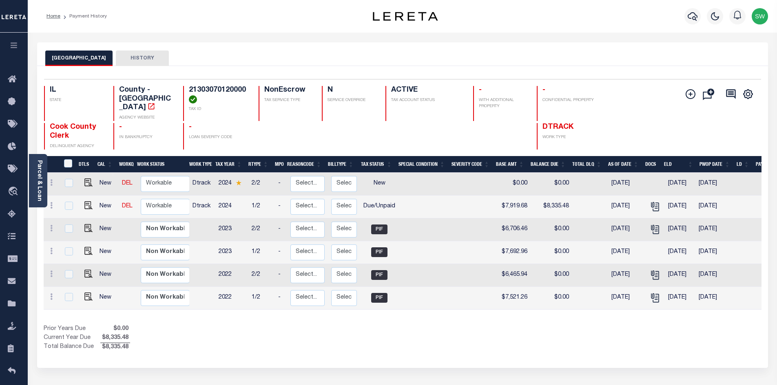
drag, startPoint x: 475, startPoint y: 359, endPoint x: 261, endPoint y: 258, distance: 237.0
click at [474, 355] on div "Selected 6 Results 1 Items per page 25 50 100 IL STATE TAX ID N" at bounding box center [402, 217] width 731 height 302
click at [157, 199] on select "Non Workable Workable" at bounding box center [165, 207] width 49 height 16
checkbox input "true"
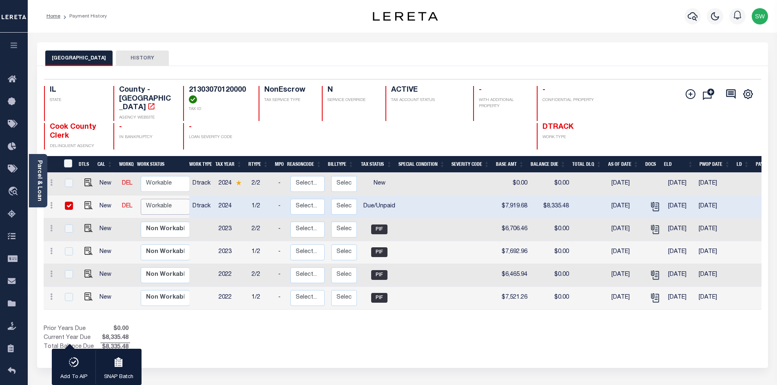
select select "true"
click at [141, 199] on select "Non Workable Workable" at bounding box center [165, 207] width 49 height 16
checkbox input "false"
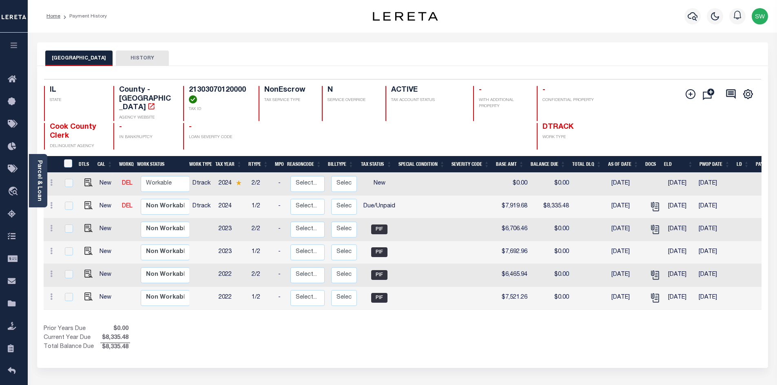
click at [248, 347] on div "1 Selected 6 Results 1 Items per page 25 50 100 IL STATE TAX ID" at bounding box center [402, 217] width 731 height 302
click at [228, 343] on div "Prior Years Due $0.00 Current Year Due $8,335.48 Total Balance Due $8,335.48" at bounding box center [223, 338] width 359 height 27
drag, startPoint x: 255, startPoint y: 343, endPoint x: 453, endPoint y: 337, distance: 198.3
click at [255, 343] on div "Prior Years Due $0.00 Current Year Due $8,335.48 Total Balance Due $8,335.48" at bounding box center [223, 338] width 359 height 27
click at [384, 345] on div "1 Selected 6 Results 1 Items per page 25 50 100 IL STATE TAX ID" at bounding box center [402, 217] width 731 height 302
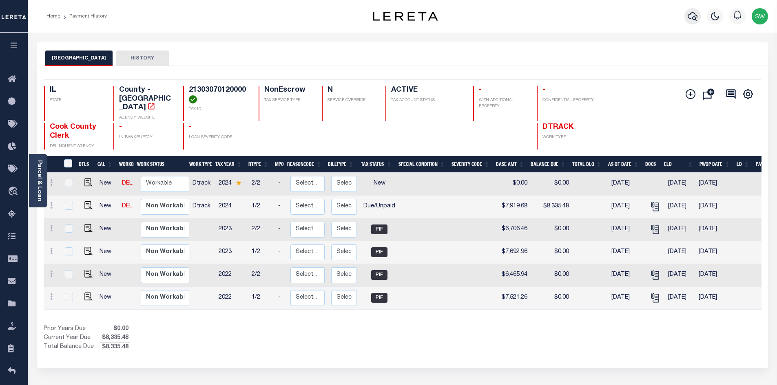
click at [692, 14] on icon "button" at bounding box center [693, 16] width 10 height 10
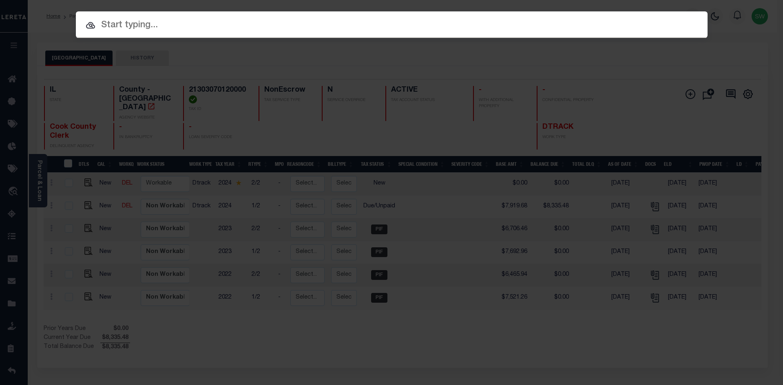
click at [115, 27] on input "text" at bounding box center [392, 25] width 632 height 14
paste input "19409"
type input "19409"
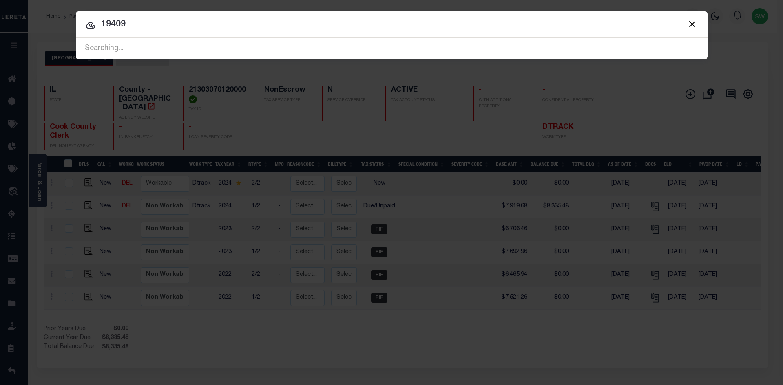
click at [148, 28] on input "19409" at bounding box center [392, 25] width 632 height 14
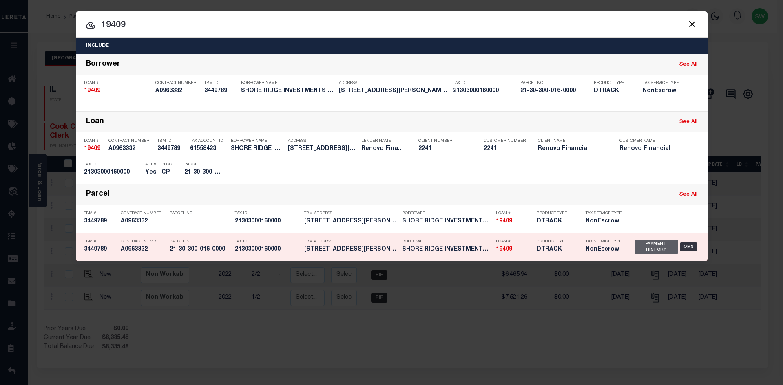
click at [644, 247] on div "Payment History" at bounding box center [657, 247] width 44 height 15
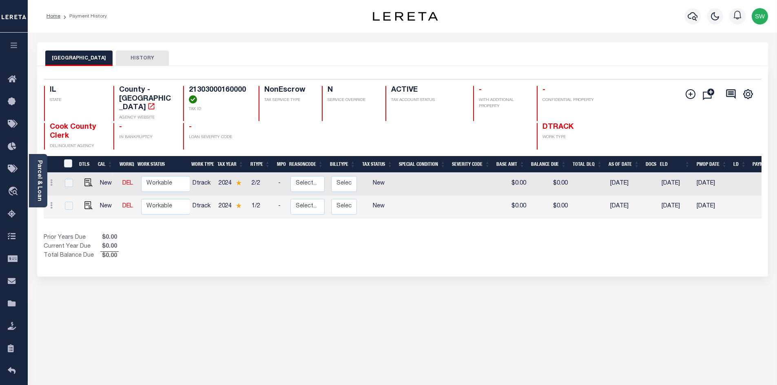
click at [424, 247] on div "Show Tax Lines before Bill Release Date Prior Years Due $0.00 Current Year Due …" at bounding box center [403, 247] width 718 height 27
click at [294, 238] on div "Prior Years Due $0.00 Current Year Due $0.00 Total Balance Due $0.00" at bounding box center [223, 247] width 359 height 27
click at [381, 234] on div "Prior Years Due $0.00 Current Year Due $0.00 Total Balance Due $0.00" at bounding box center [223, 247] width 359 height 27
click at [414, 245] on div "Show Tax Lines before Bill Release Date Prior Years Due $0.00 Current Year Due …" at bounding box center [403, 247] width 718 height 27
click at [284, 248] on div "Prior Years Due $0.00 Current Year Due $0.00 Total Balance Due $0.00" at bounding box center [223, 247] width 359 height 27
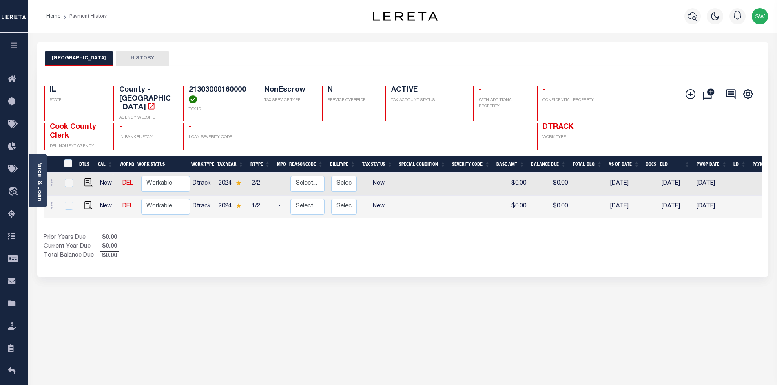
click at [281, 250] on div "Prior Years Due $0.00 Current Year Due $0.00 Total Balance Due $0.00" at bounding box center [223, 247] width 359 height 27
drag, startPoint x: 334, startPoint y: 254, endPoint x: 360, endPoint y: 252, distance: 26.1
click at [334, 254] on div "Selected 2 Results 1 Items per page 25 50 100 IL STATE TAX ID N" at bounding box center [402, 171] width 731 height 211
click at [361, 262] on div "Selected 2 Results 1 Items per page 25 50 100 IL STATE TAX ID N" at bounding box center [402, 171] width 731 height 211
click at [250, 234] on div "Prior Years Due $0.00 Current Year Due $0.00 Total Balance Due $0.00" at bounding box center [223, 247] width 359 height 27
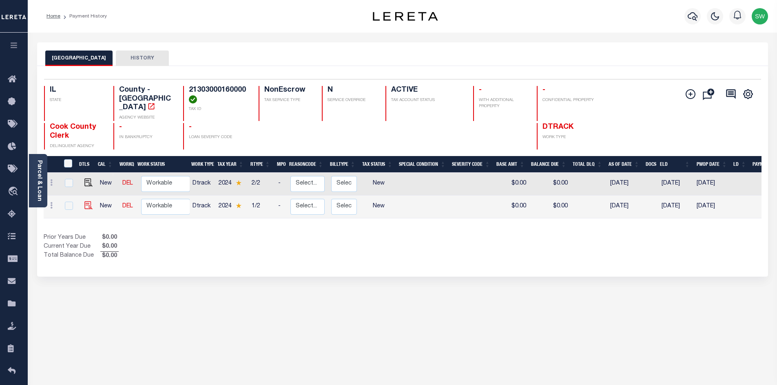
click at [87, 194] on div at bounding box center [86, 192] width 5 height 2
click at [90, 201] on img "" at bounding box center [88, 205] width 8 height 8
checkbox input "true"
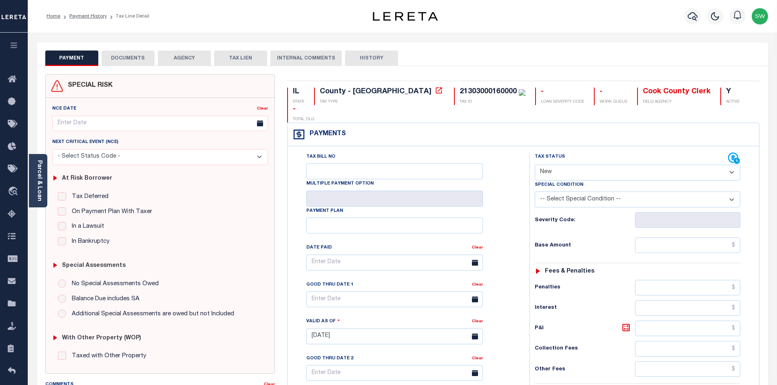
click at [735, 165] on select "- Select Status Code - Open Due/Unpaid Paid Incomplete No Tax Due Internal Refu…" at bounding box center [638, 173] width 206 height 16
select select "PYD"
click at [535, 165] on select "- Select Status Code - Open Due/Unpaid Paid Incomplete No Tax Due Internal Refu…" at bounding box center [638, 173] width 206 height 16
type input "[DATE]"
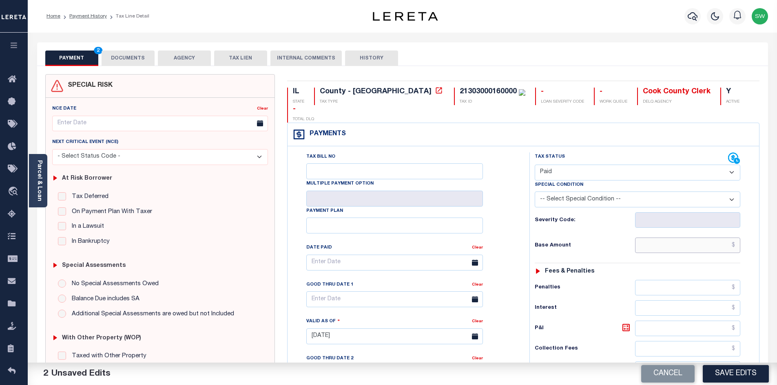
click at [658, 238] on input "text" at bounding box center [688, 245] width 106 height 15
type input "$7,919.68"
click at [567, 362] on div "Other Fees" at bounding box center [638, 369] width 206 height 15
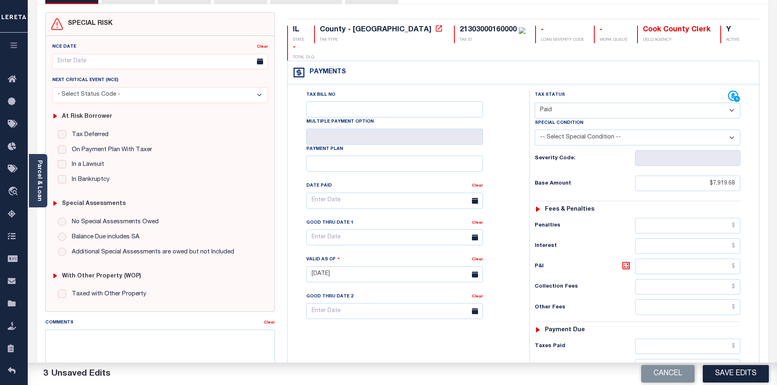
scroll to position [66, 0]
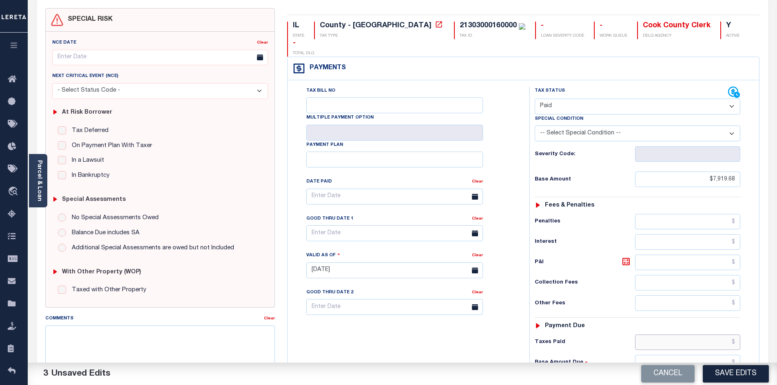
drag, startPoint x: 689, startPoint y: 323, endPoint x: 692, endPoint y: 319, distance: 5.2
click at [689, 335] on input "text" at bounding box center [688, 342] width 106 height 15
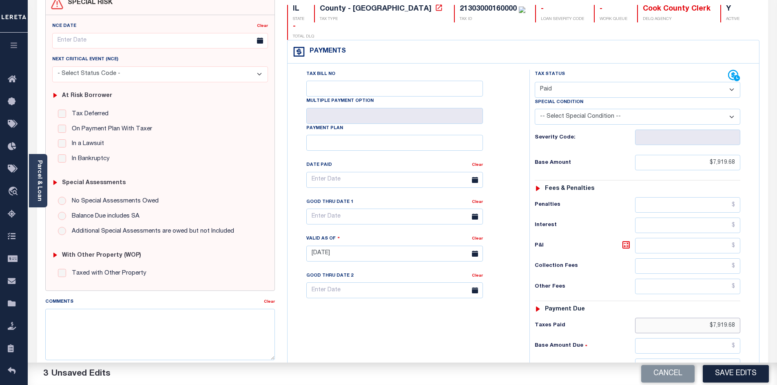
scroll to position [87, 0]
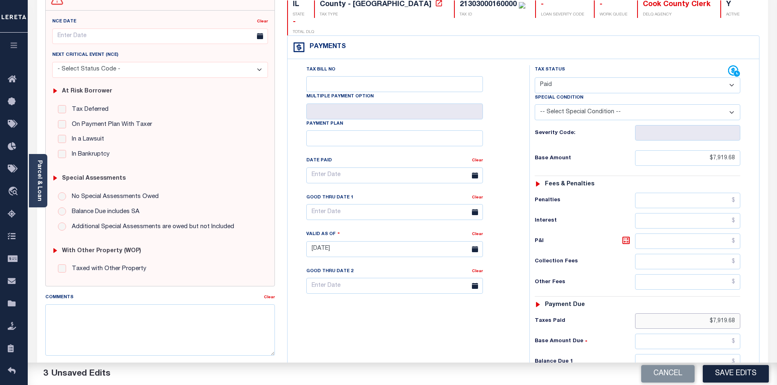
type input "$7,919.68"
click at [680, 354] on input "text" at bounding box center [688, 361] width 106 height 15
type input "$0.00"
click at [463, 339] on div "Tax Bill No Multiple Payment Option Payment Plan Clear" at bounding box center [407, 245] width 234 height 360
drag, startPoint x: 265, startPoint y: 228, endPoint x: 278, endPoint y: 230, distance: 13.2
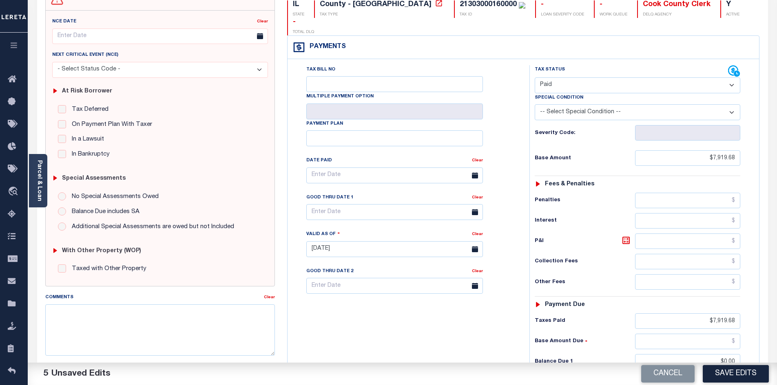
click at [265, 228] on div "No Special Assessments Owed Balance Due includes SA Additional Special Assessme…" at bounding box center [160, 213] width 216 height 40
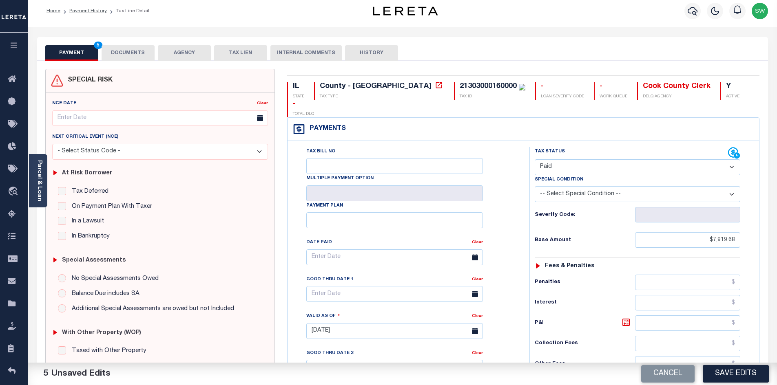
scroll to position [0, 0]
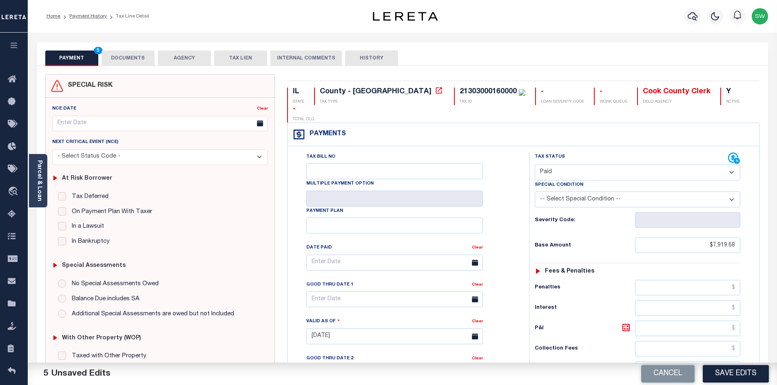
click at [124, 55] on button "DOCUMENTS" at bounding box center [128, 58] width 53 height 15
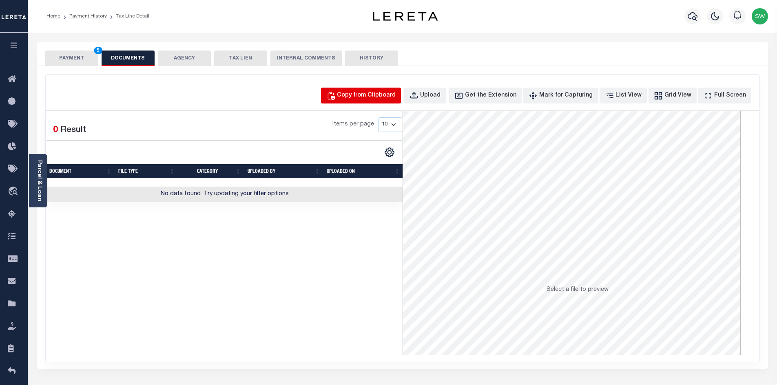
click at [395, 97] on div "Copy from Clipboard" at bounding box center [366, 95] width 59 height 9
select select "POP"
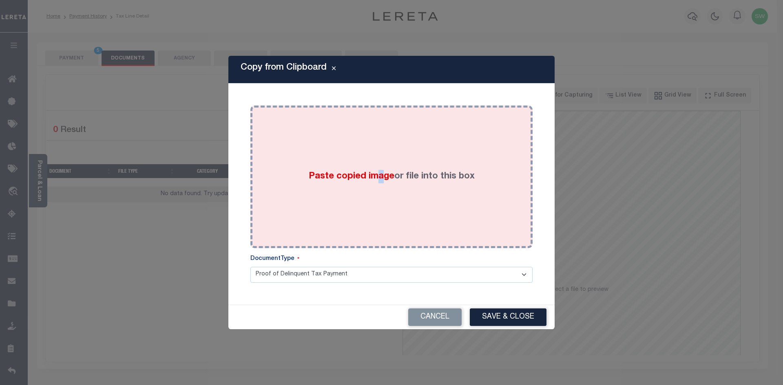
click at [379, 224] on div "Paste copied image or file into this box" at bounding box center [392, 177] width 270 height 131
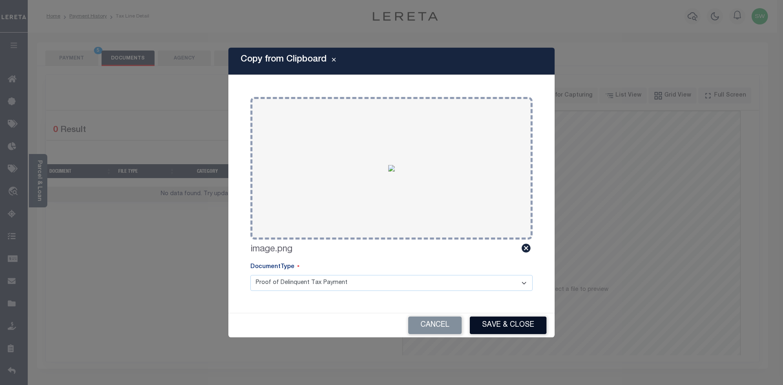
click at [507, 319] on button "Save & Close" at bounding box center [508, 326] width 77 height 18
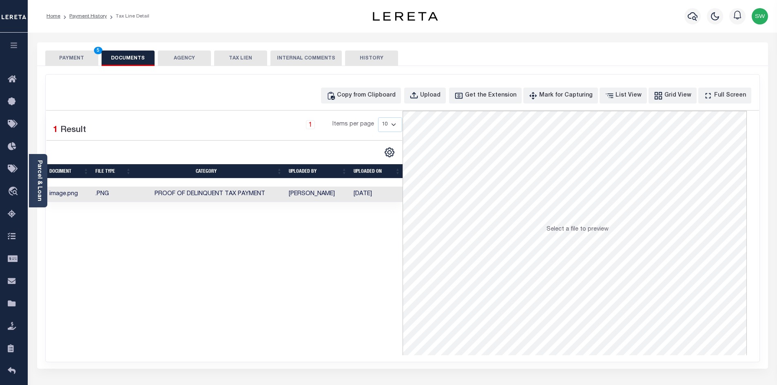
click at [75, 57] on button "PAYMENT 5" at bounding box center [71, 58] width 53 height 15
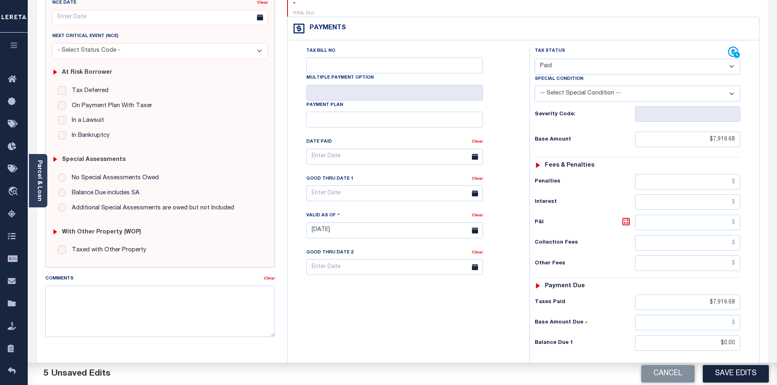
scroll to position [108, 0]
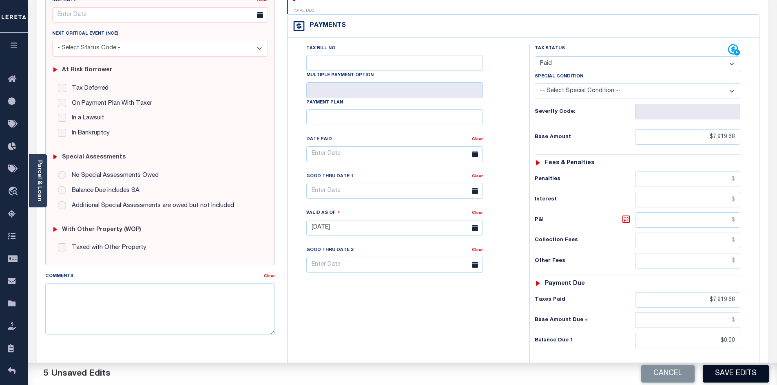
click at [737, 379] on button "Save Edits" at bounding box center [736, 374] width 66 height 18
checkbox input "false"
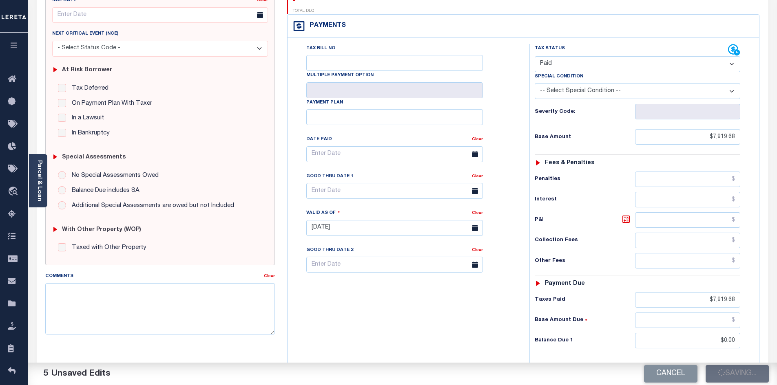
type input "$7,919.68"
type input "$0"
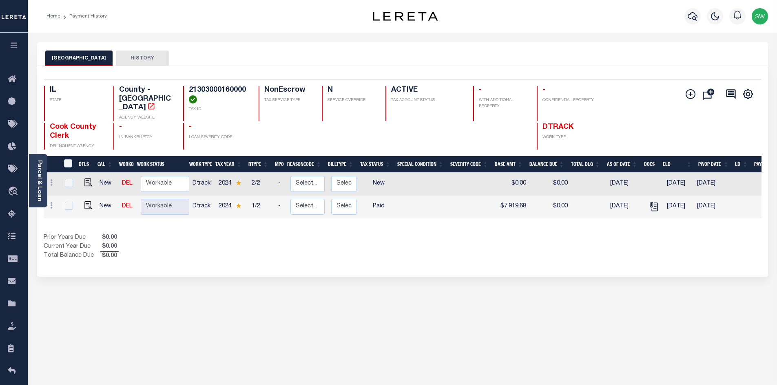
drag, startPoint x: 393, startPoint y: 263, endPoint x: 392, endPoint y: 255, distance: 8.2
click at [392, 263] on div "Selected 2 Results 1 Items per page 25 50 100 IL STATE TAX ID N" at bounding box center [402, 171] width 731 height 211
click at [275, 264] on div "Selected 2 Results 1 Items per page 25 50 100 IL STATE TAX ID N" at bounding box center [402, 171] width 731 height 211
click at [695, 15] on icon "button" at bounding box center [693, 16] width 10 height 9
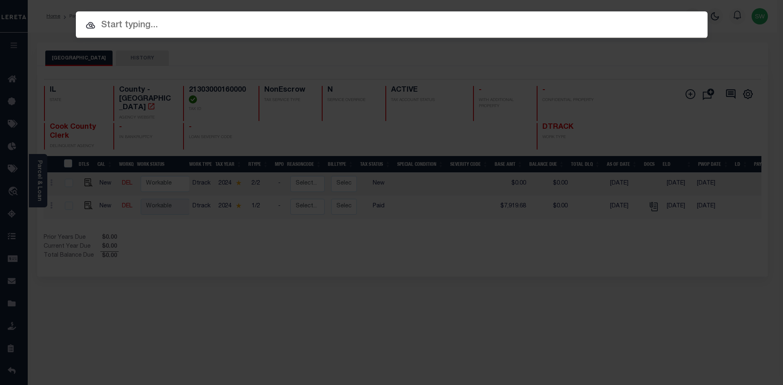
click at [117, 26] on input "text" at bounding box center [392, 25] width 632 height 14
paste input "21301040421079"
type input "21301040421079"
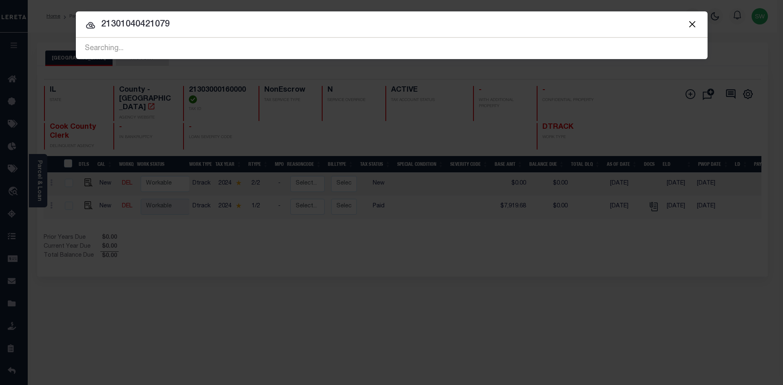
click at [183, 31] on input "21301040421079" at bounding box center [392, 25] width 632 height 14
click at [695, 24] on button "Close" at bounding box center [692, 24] width 11 height 11
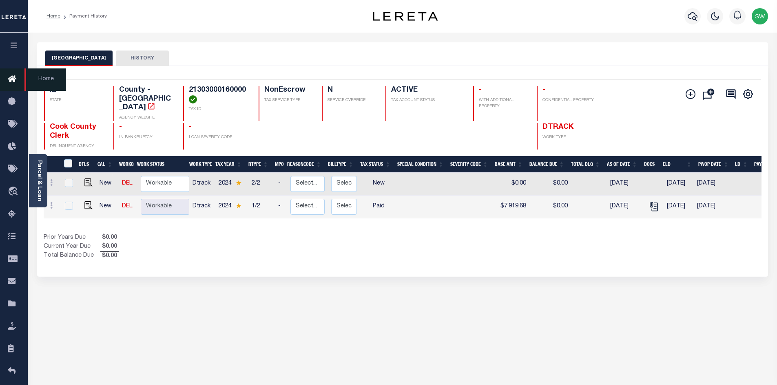
click at [13, 76] on icon at bounding box center [14, 80] width 13 height 10
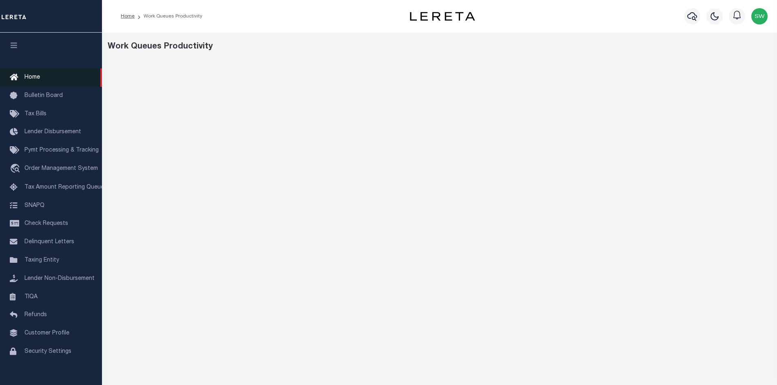
click at [36, 78] on span "Home" at bounding box center [31, 78] width 15 height 6
